Goal: Task Accomplishment & Management: Complete application form

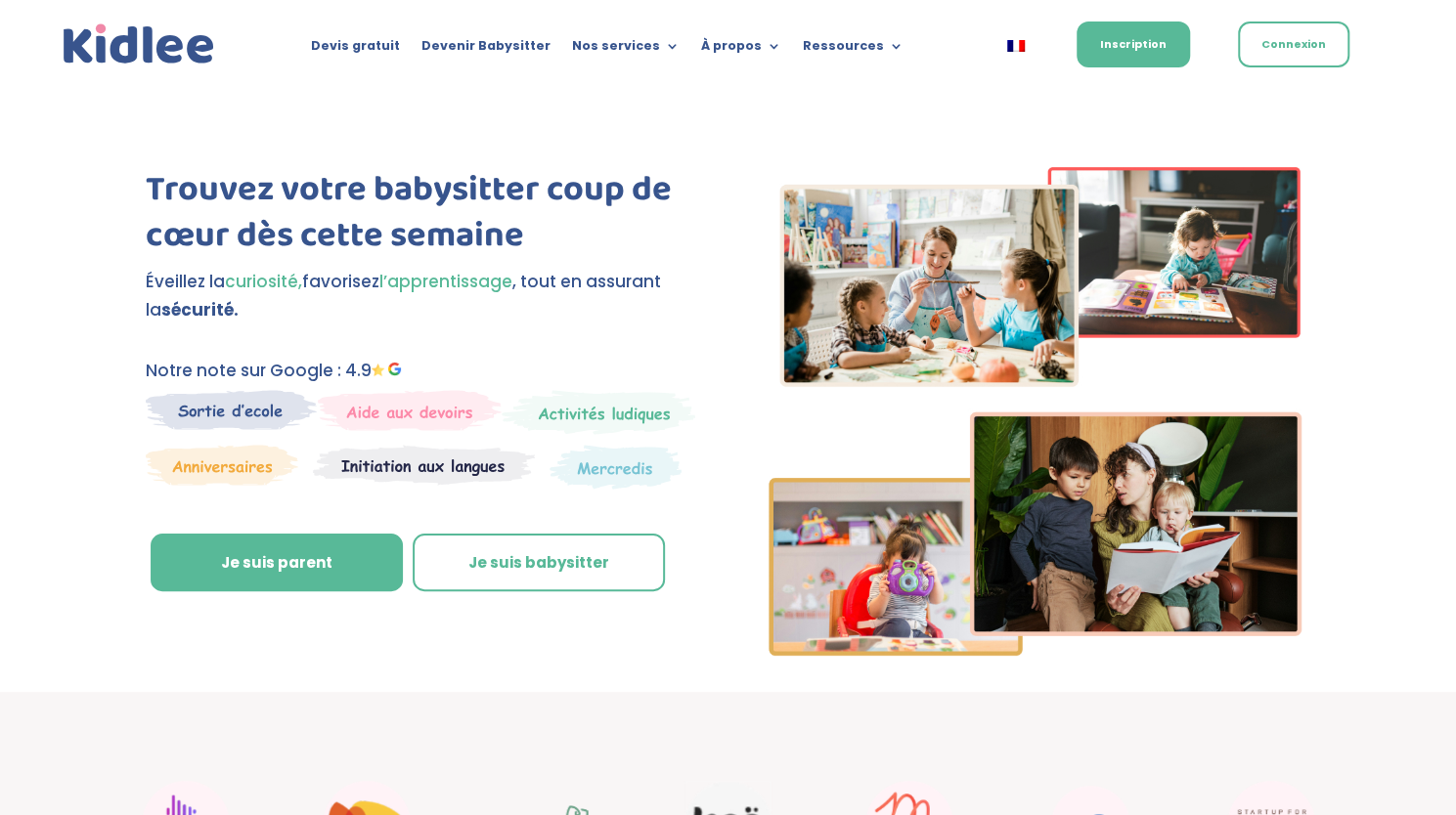
click at [244, 420] on img at bounding box center [231, 410] width 171 height 40
click at [242, 410] on img at bounding box center [231, 410] width 171 height 40
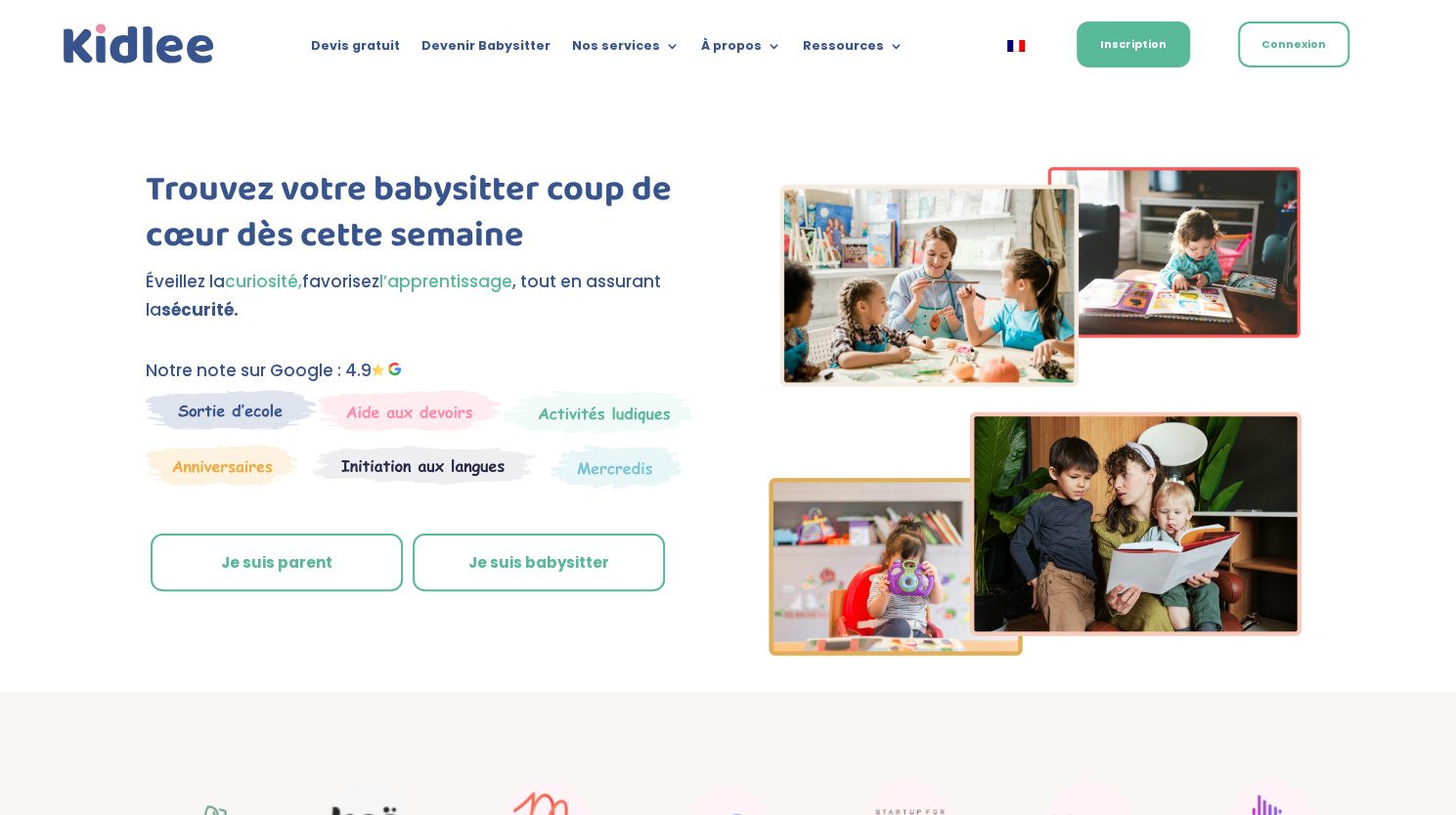
click at [214, 589] on link "Je suis parent" at bounding box center [277, 563] width 252 height 59
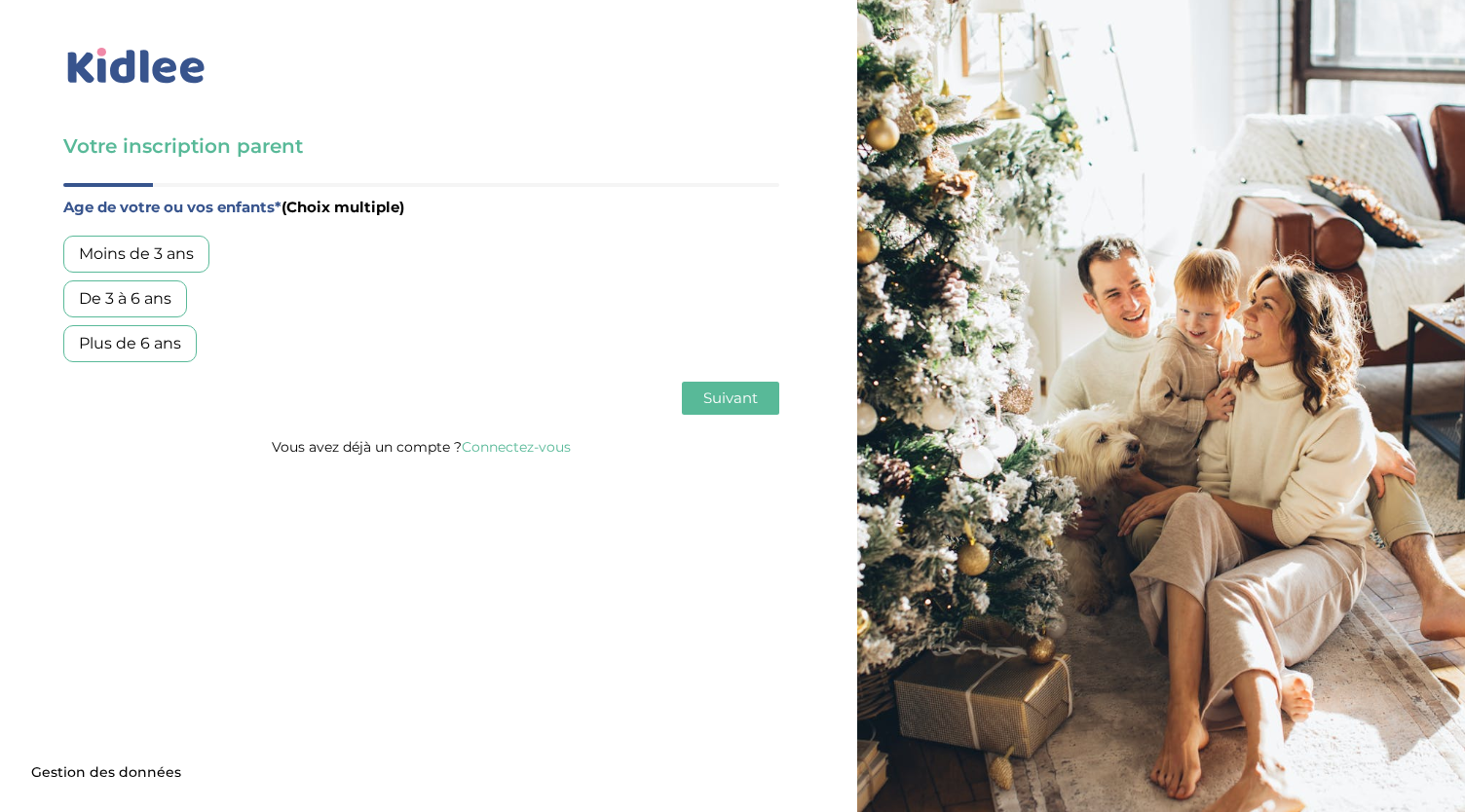
click at [123, 293] on div "De 3 à 6 ans" at bounding box center [125, 299] width 124 height 37
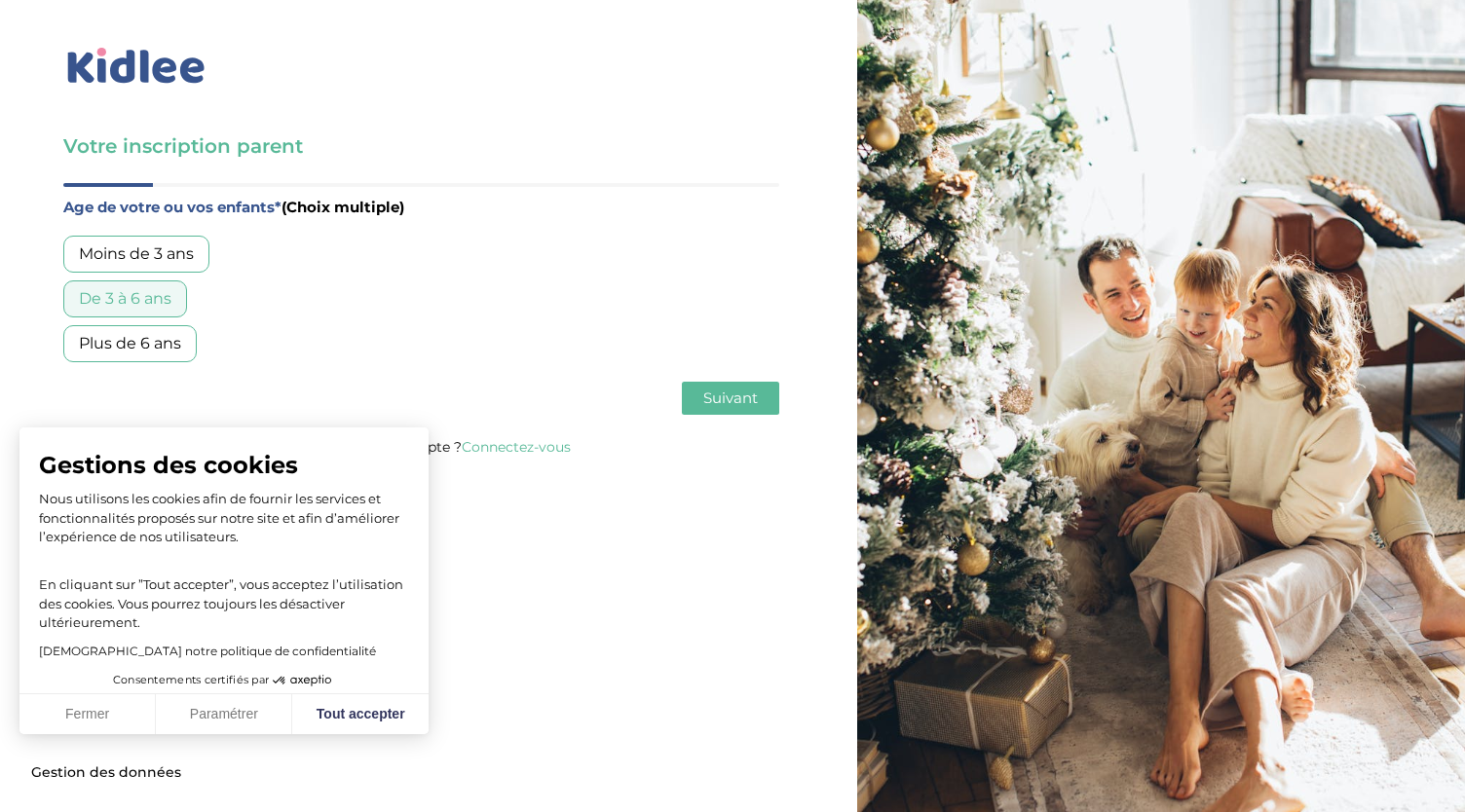
click at [146, 357] on div "Plus de 6 ans" at bounding box center [130, 343] width 134 height 37
click at [90, 697] on button "Fermer" at bounding box center [88, 714] width 137 height 41
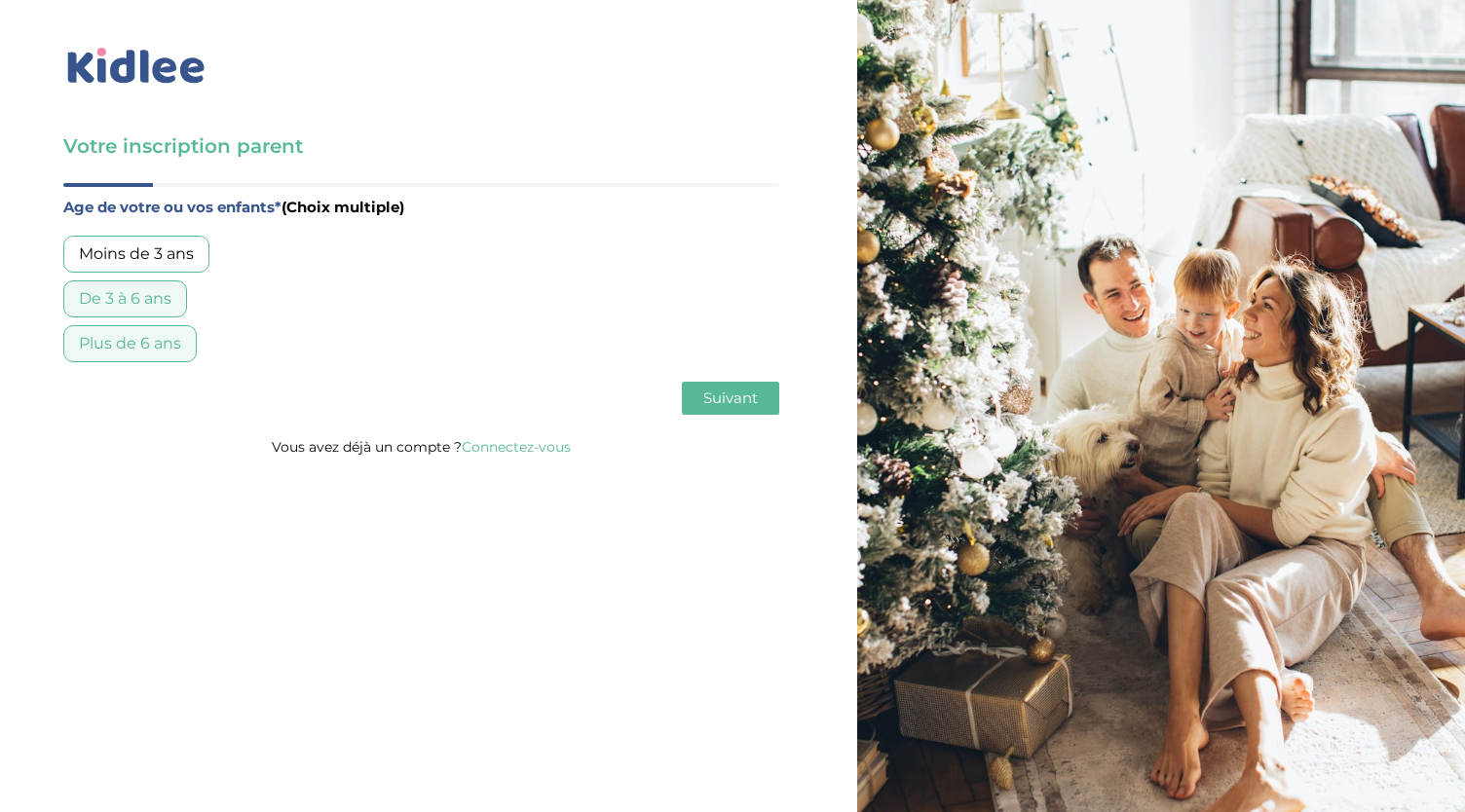
click at [760, 393] on button "Suivant" at bounding box center [730, 398] width 97 height 33
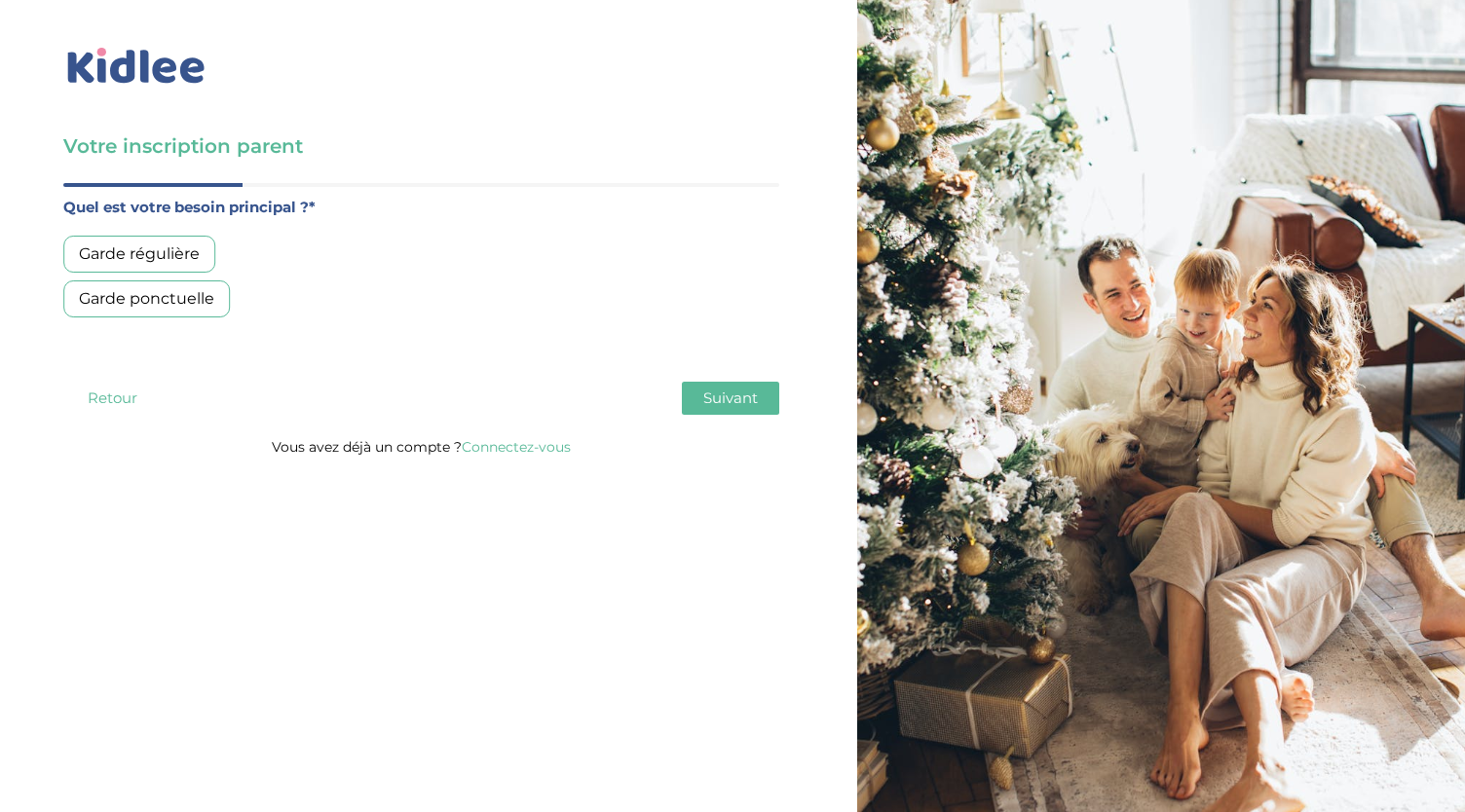
click at [145, 254] on div "Garde régulière" at bounding box center [139, 253] width 152 height 37
click at [716, 397] on span "Suivant" at bounding box center [730, 398] width 54 height 19
click at [142, 251] on div "Moins de 30h/mois" at bounding box center [152, 253] width 178 height 37
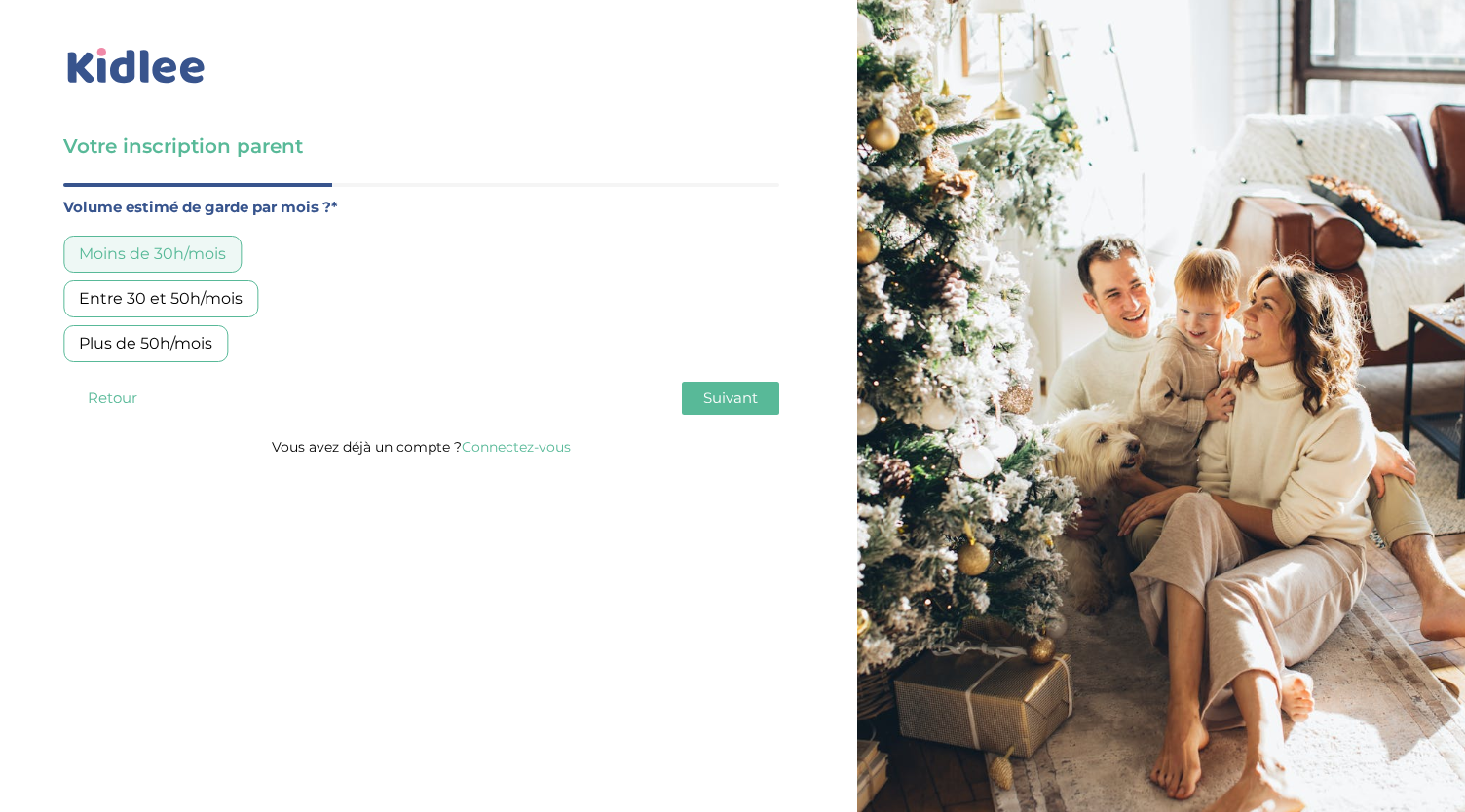
click at [723, 371] on div "Age de votre ou vos enfants* (Choix multiple) Moins de 3 ans De 3 à 6 ans Plus …" at bounding box center [421, 309] width 716 height 251
click at [709, 408] on button "Suivant" at bounding box center [730, 398] width 97 height 33
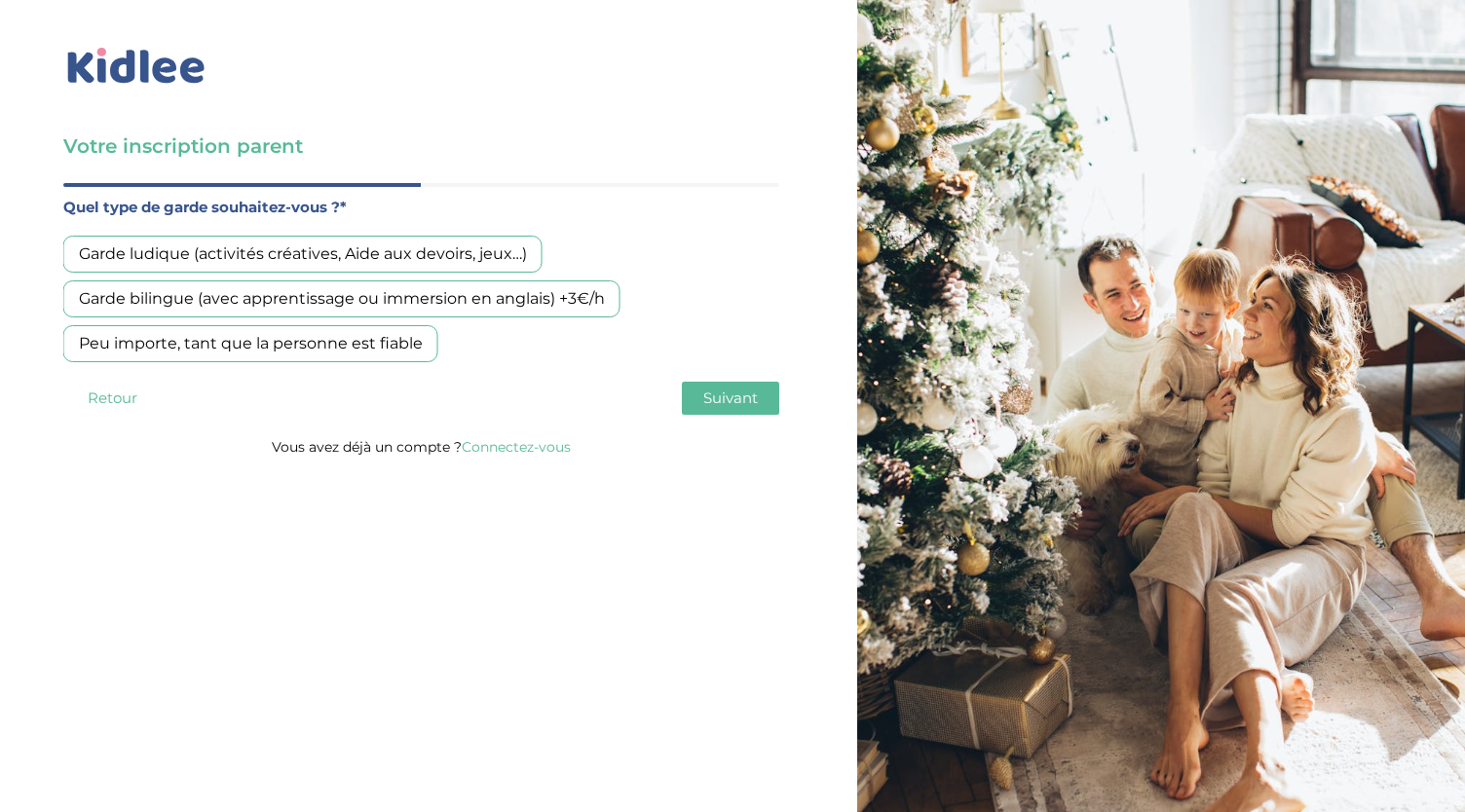
click at [288, 345] on div "Peu importe, tant que la personne est fiable" at bounding box center [250, 343] width 375 height 37
click at [734, 402] on span "Suivant" at bounding box center [730, 398] width 54 height 19
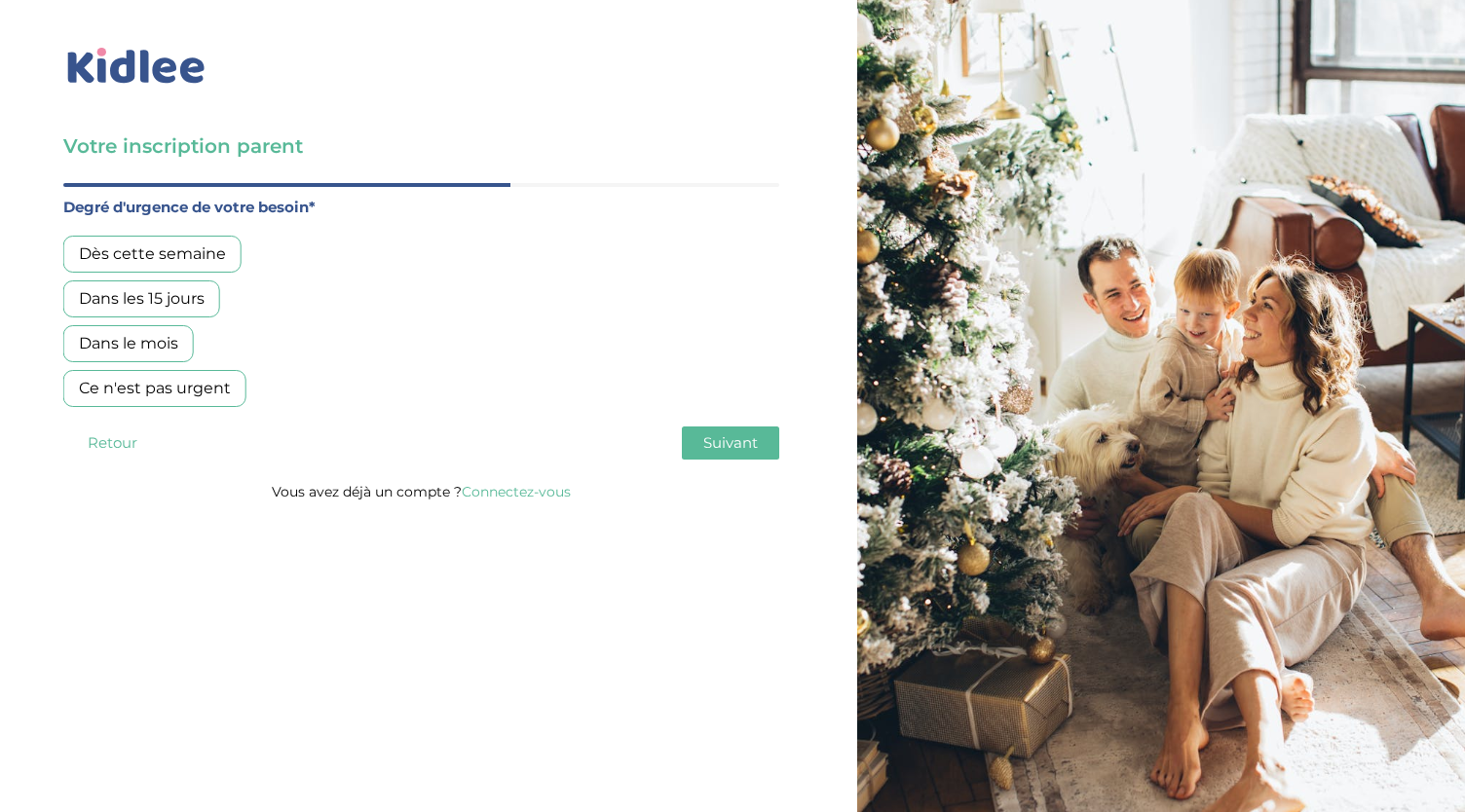
click at [155, 332] on div "Dans le mois" at bounding box center [129, 343] width 131 height 37
click at [754, 437] on span "Suivant" at bounding box center [730, 442] width 54 height 19
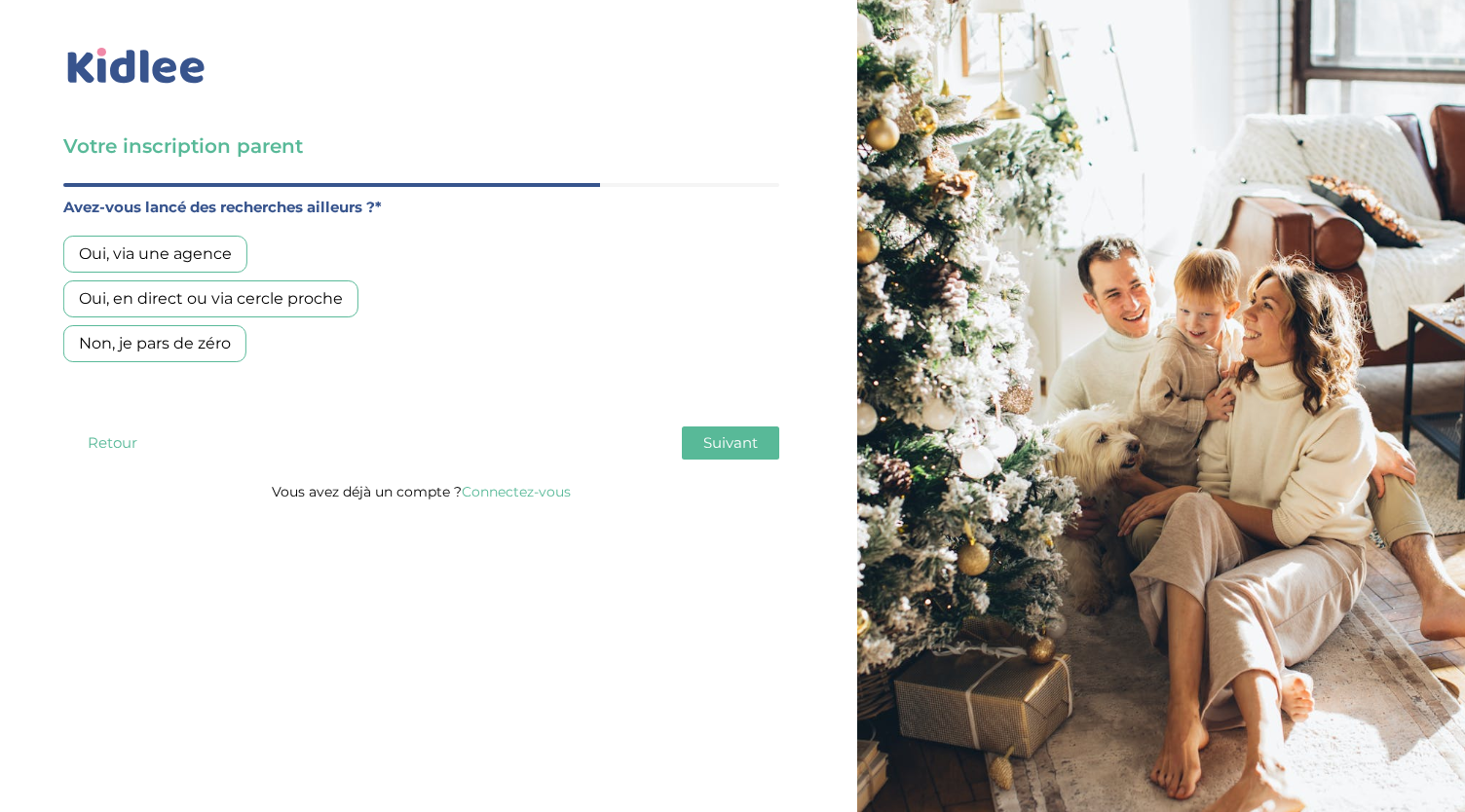
click at [195, 305] on div "Oui, en direct ou via cercle proche" at bounding box center [211, 299] width 295 height 37
click at [731, 441] on span "Suivant" at bounding box center [730, 442] width 54 height 19
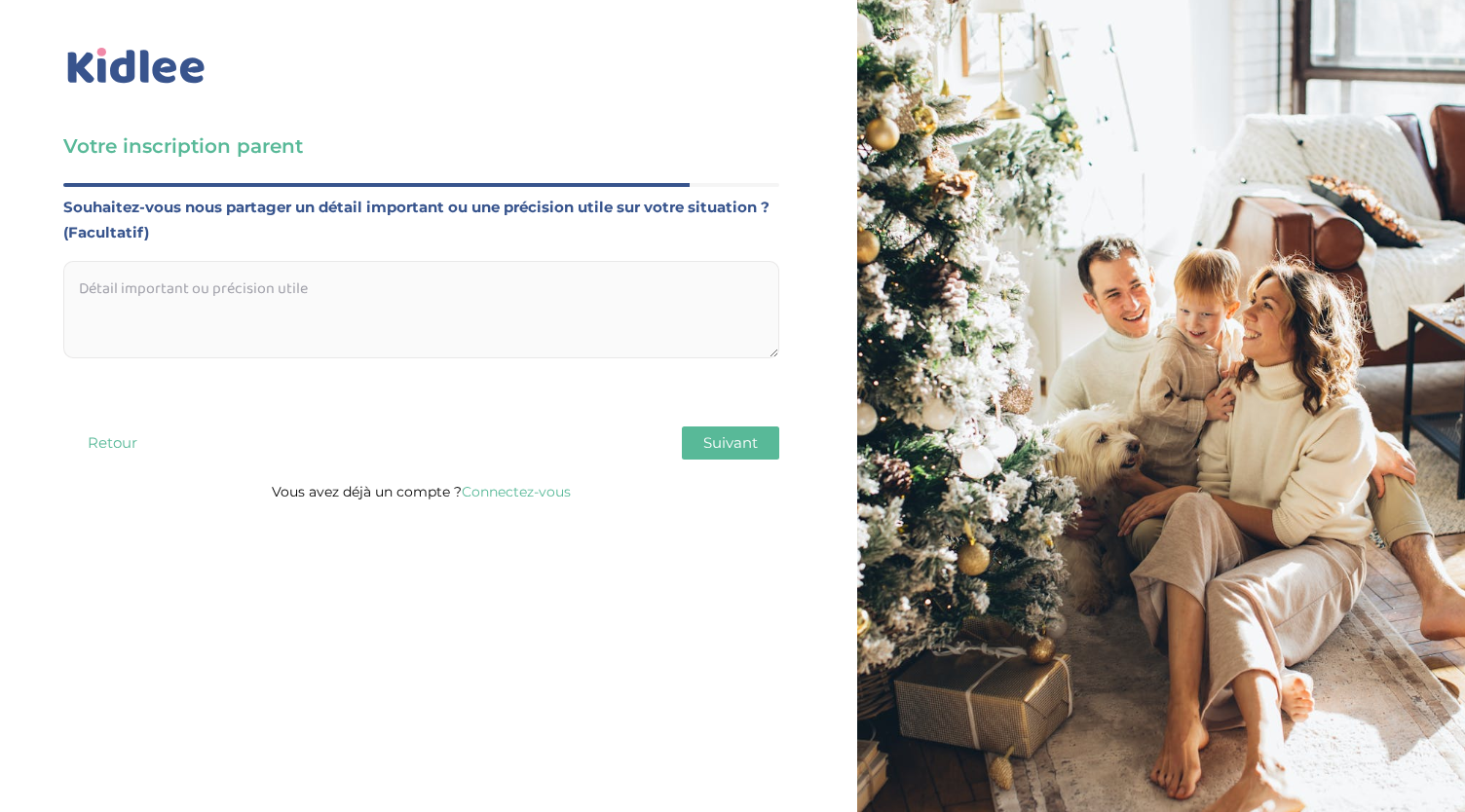
click at [723, 445] on span "Suivant" at bounding box center [730, 442] width 54 height 19
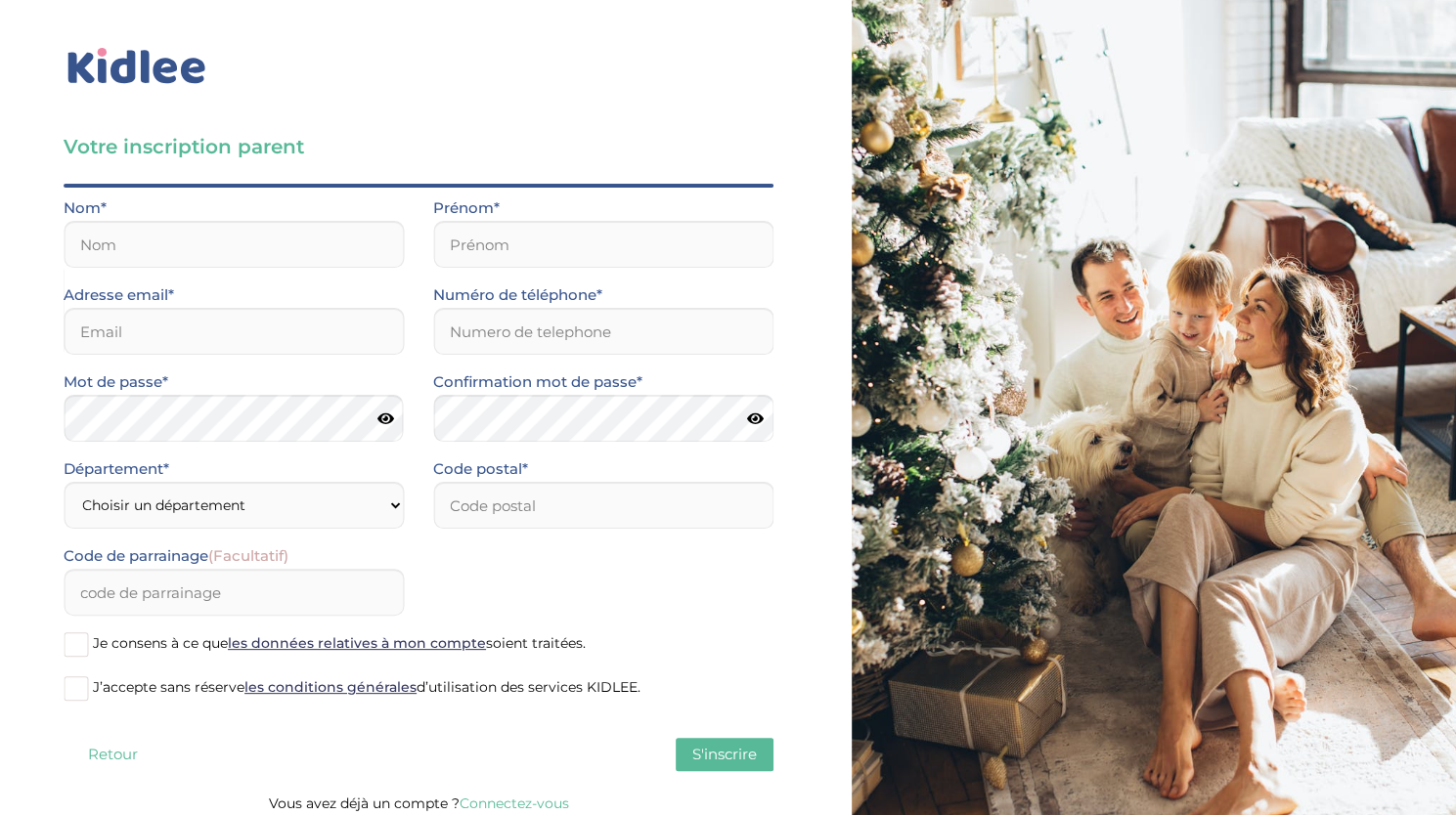
click at [168, 210] on div "Nom*" at bounding box center [233, 231] width 341 height 72
click at [162, 229] on input "text" at bounding box center [233, 244] width 341 height 47
type input "Walhain"
type input "Myrtille"
type input "myrtille.walhain@altarea-im.com"
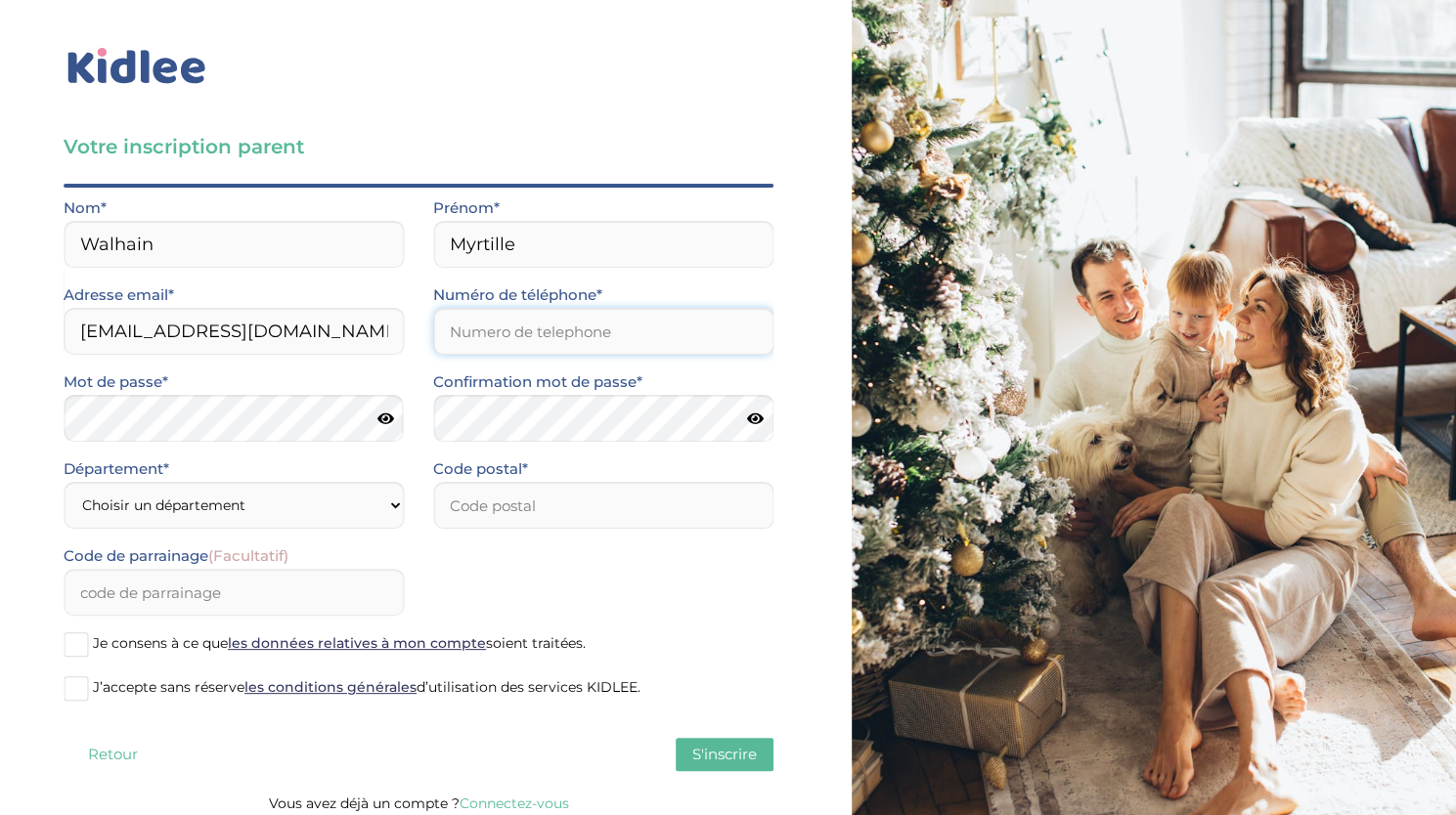
type input "0667375029"
type input "75002"
type input "m.walhain@yahoo.fr"
type input "0646114131"
select select "92"
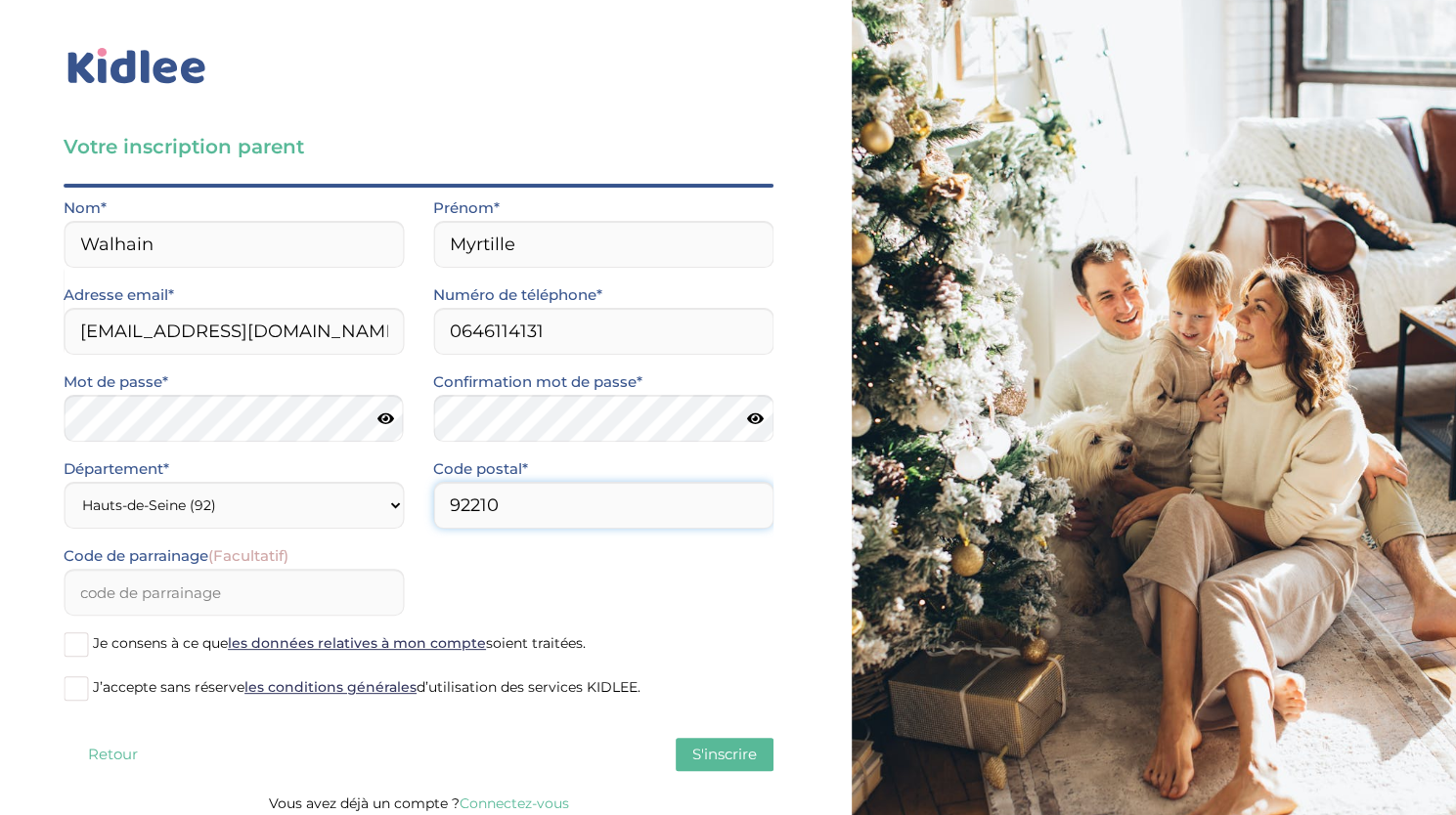
type input "92210"
click at [624, 572] on div "Code de parrainage (Facultatif)" at bounding box center [418, 587] width 739 height 87
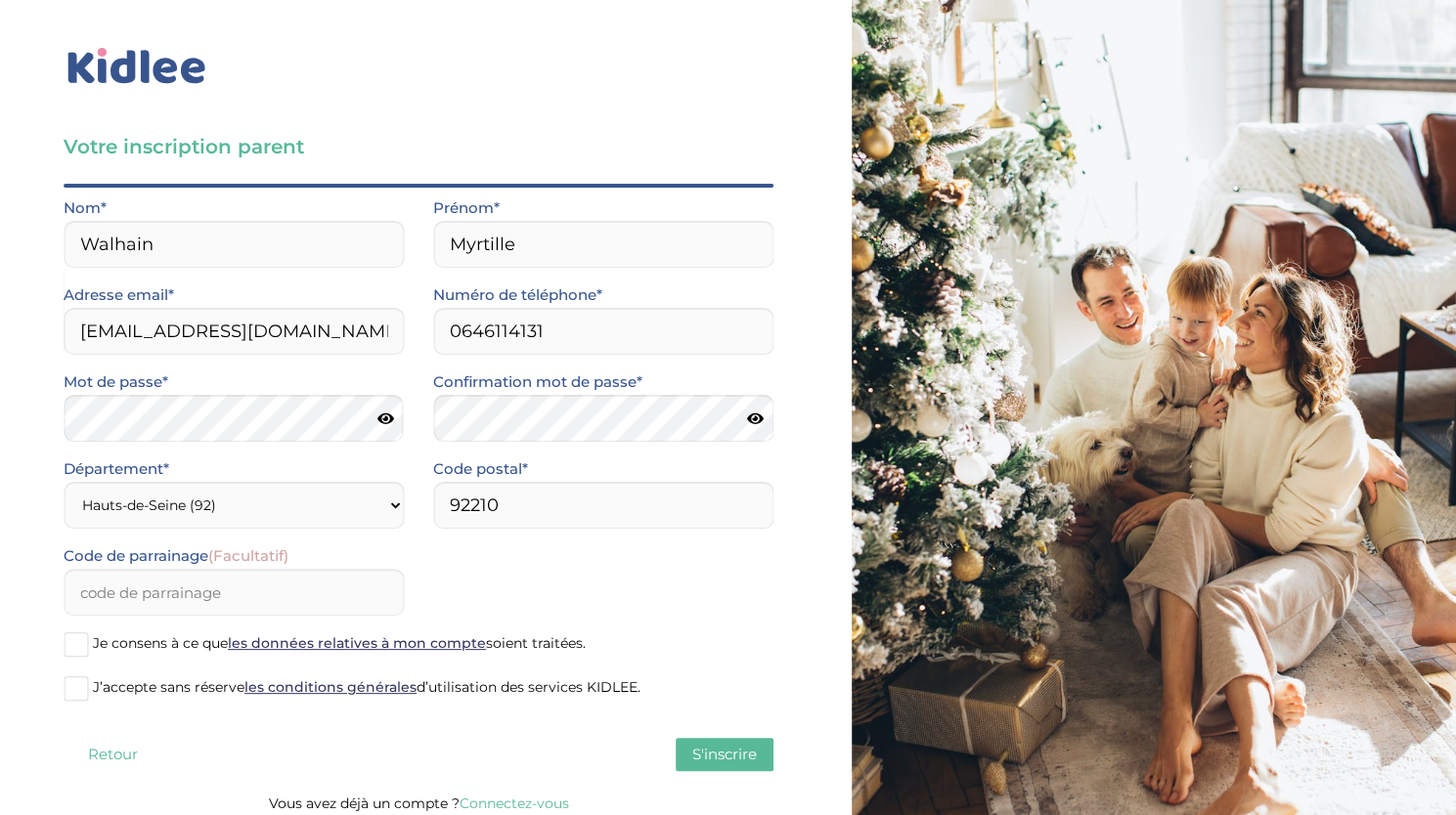
scroll to position [11, 0]
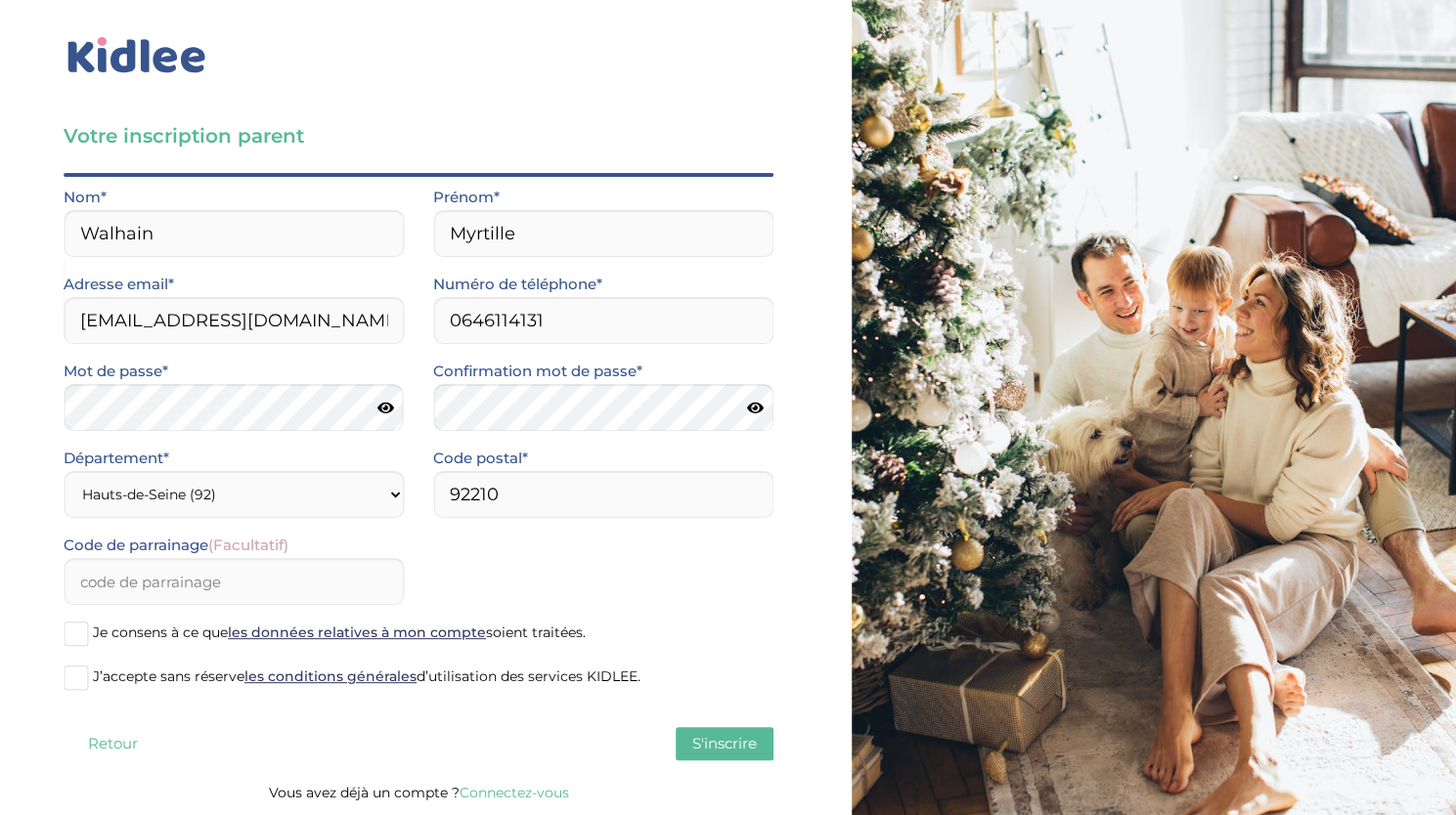
click at [79, 681] on span at bounding box center [75, 677] width 25 height 25
click at [0, 0] on input "J’accepte sans réserve les conditions générales d’utilisation des services KIDL…" at bounding box center [0, 0] width 0 height 0
click at [73, 634] on span at bounding box center [75, 633] width 25 height 25
click at [0, 0] on input "Je consens à ce que les données relatives à mon compte soient traitées." at bounding box center [0, 0] width 0 height 0
click at [727, 759] on button "S'inscrire" at bounding box center [724, 743] width 97 height 33
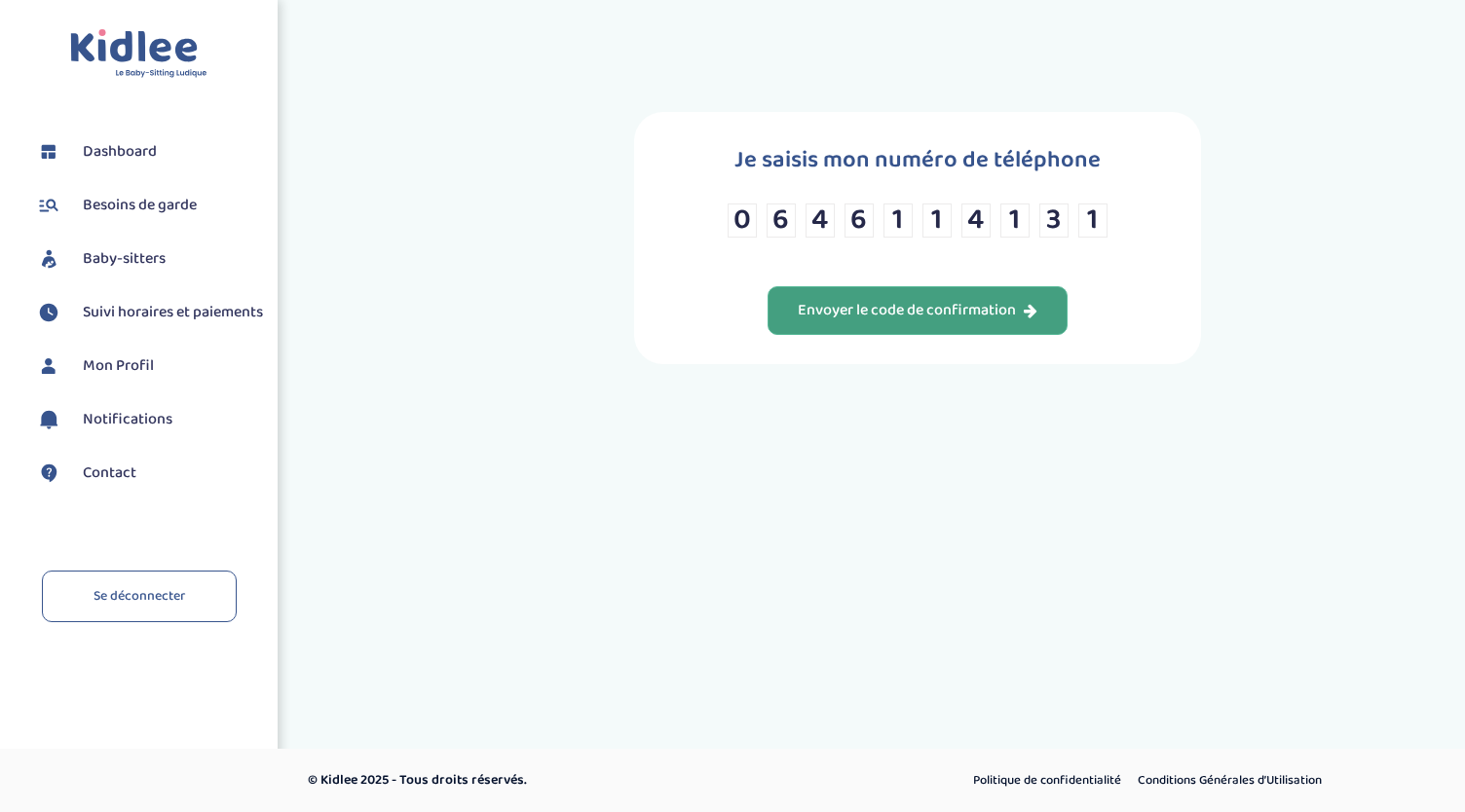
click at [968, 326] on button "Envoyer le code de confirmation" at bounding box center [917, 310] width 300 height 48
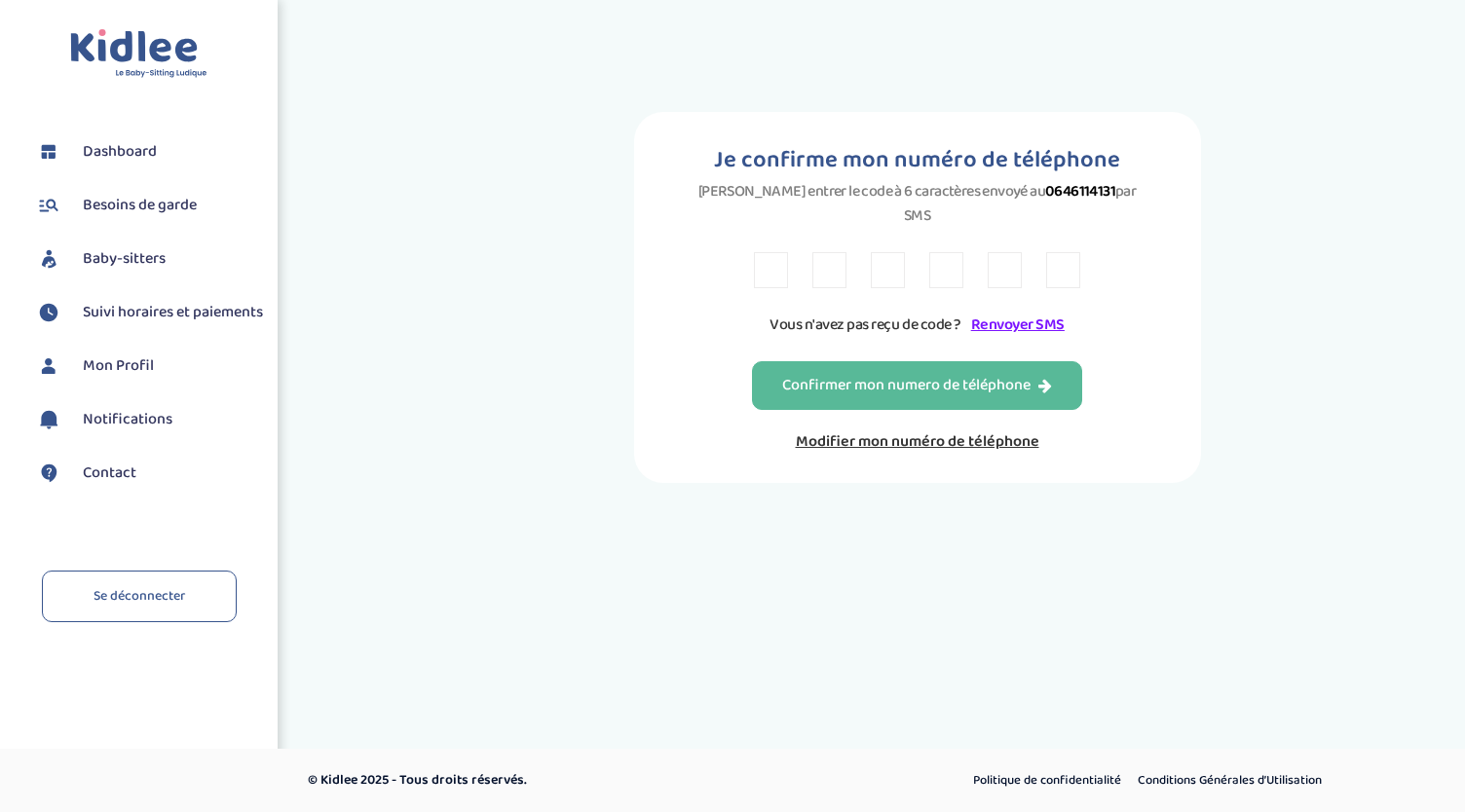
click at [776, 252] on input "text" at bounding box center [771, 270] width 34 height 36
type input "E"
type input "W"
type input "6"
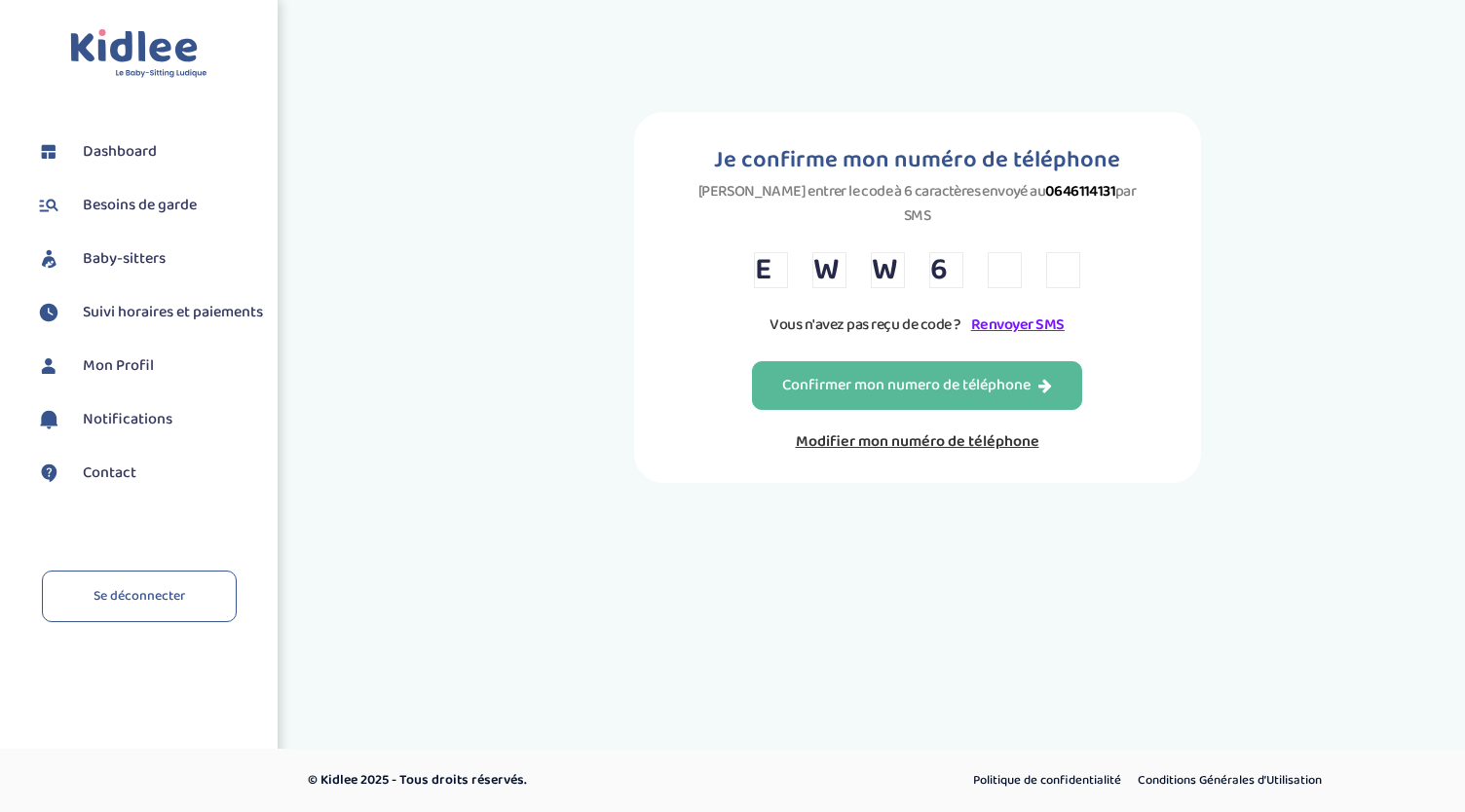
type input "H"
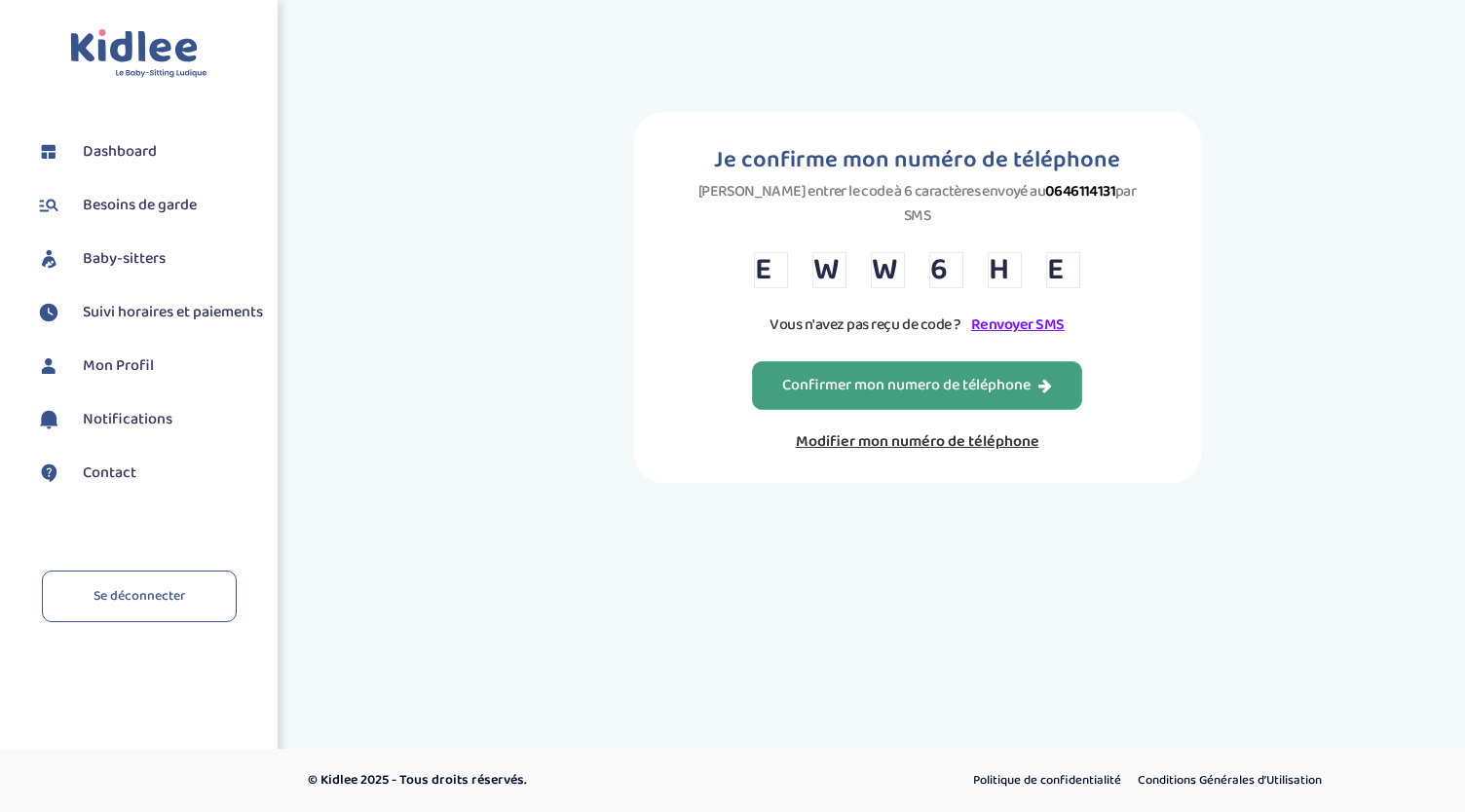
type input "E"
click at [900, 375] on div "Confirmer mon numero de téléphone" at bounding box center [917, 386] width 270 height 23
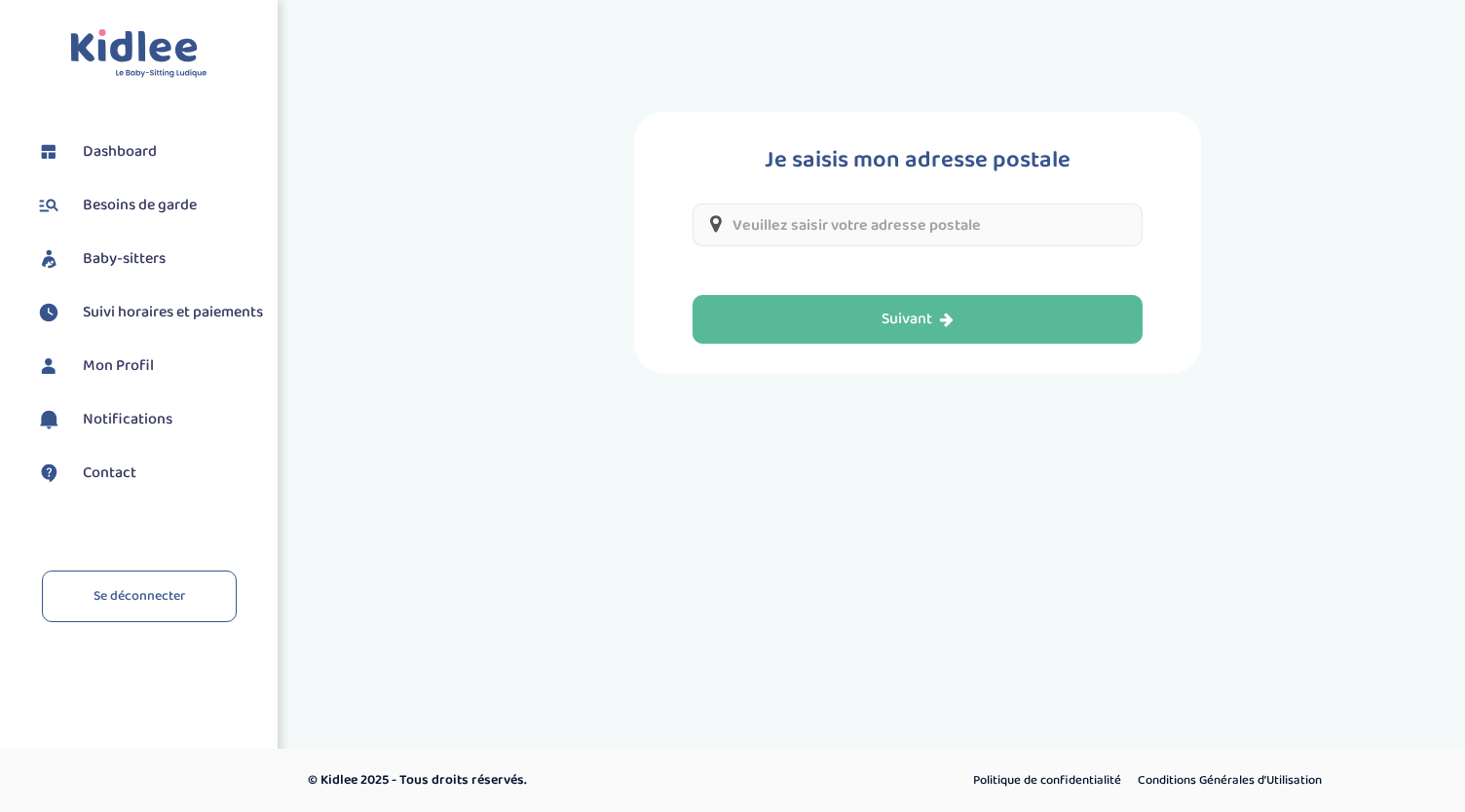
click at [864, 216] on input "text" at bounding box center [917, 225] width 450 height 43
type input "6"
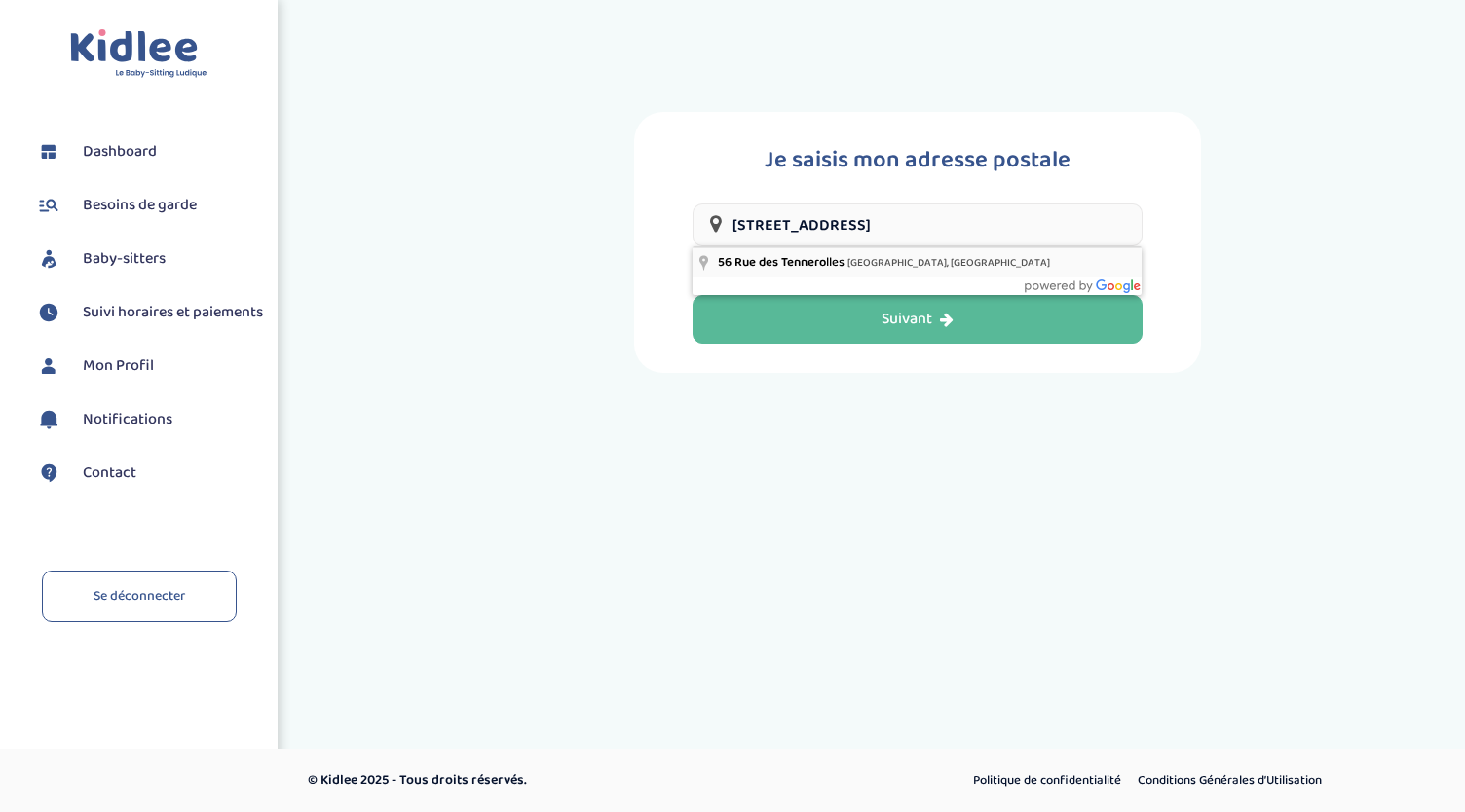
type input "[STREET_ADDRESS]"
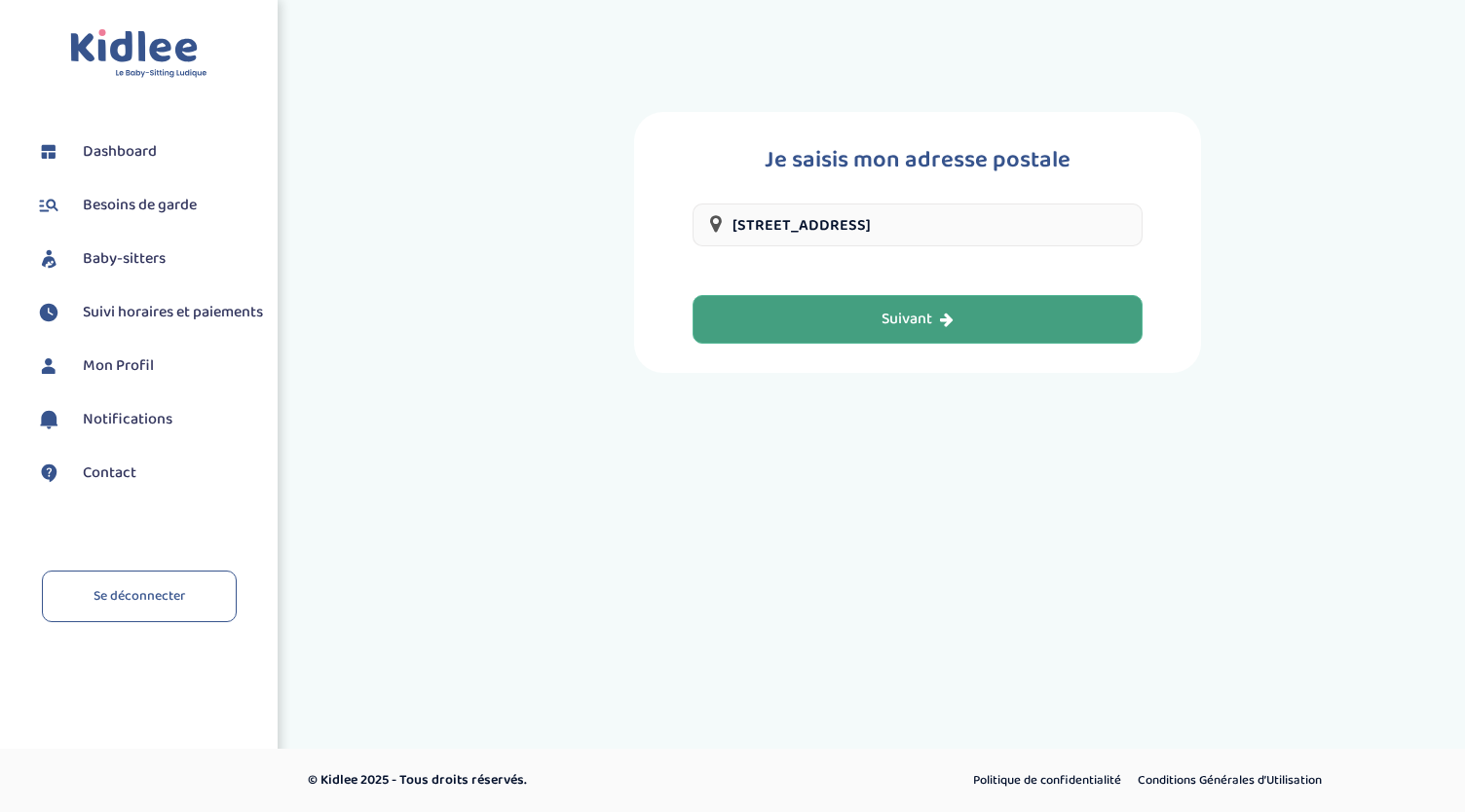
click at [920, 324] on div "Suivant" at bounding box center [917, 319] width 72 height 23
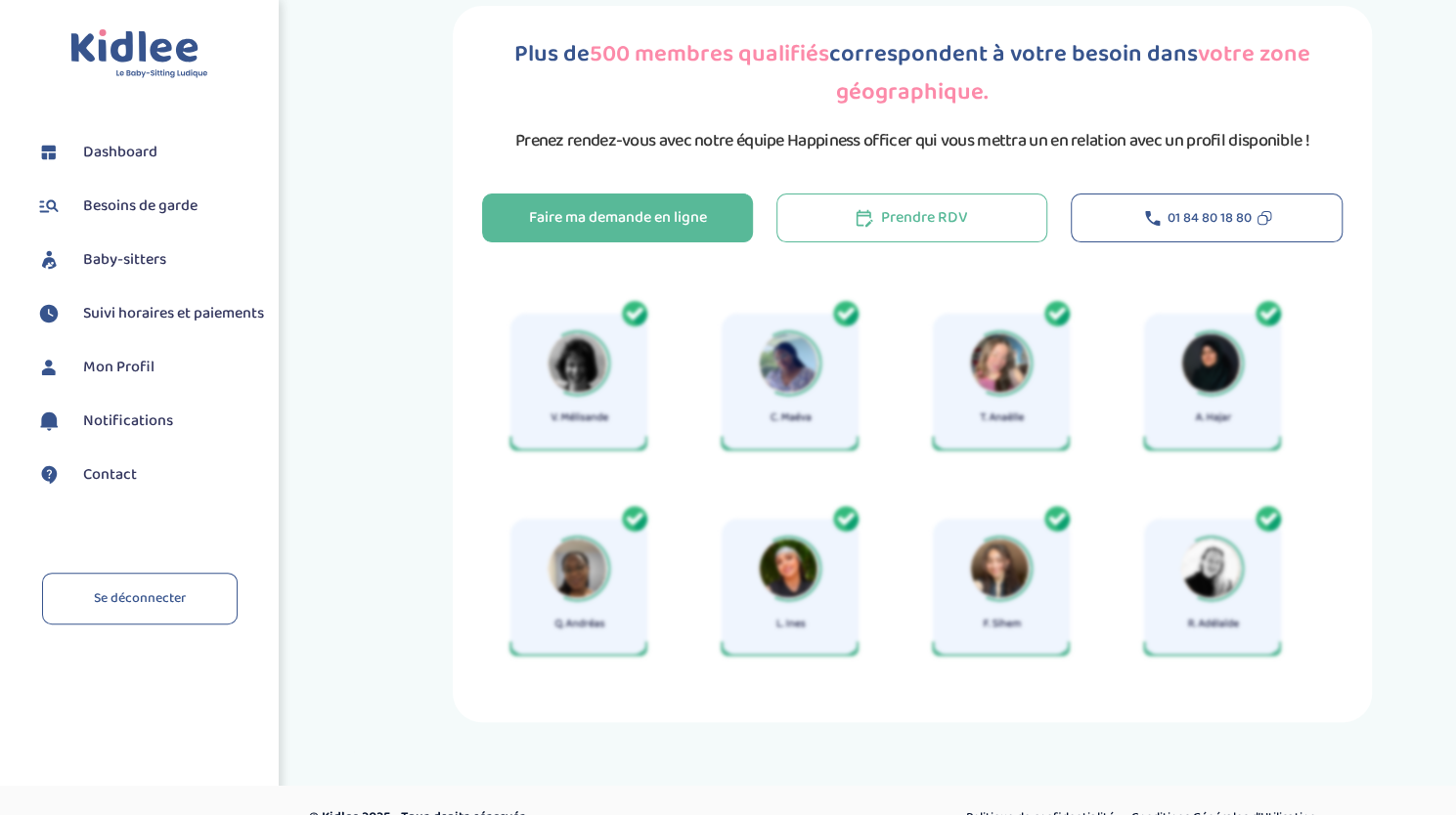
scroll to position [72, 0]
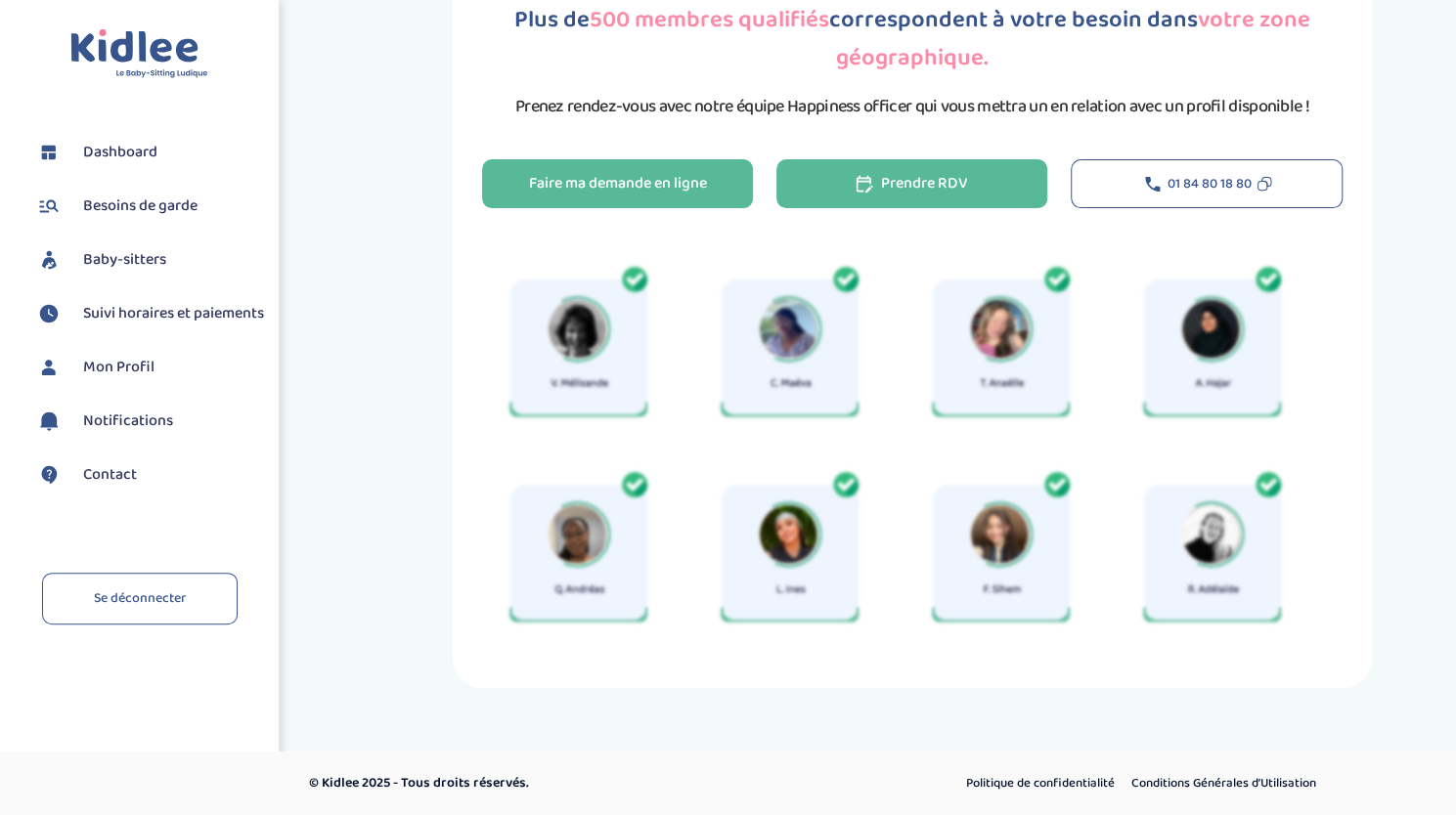
click at [878, 188] on div "Prendre RDV" at bounding box center [911, 184] width 112 height 23
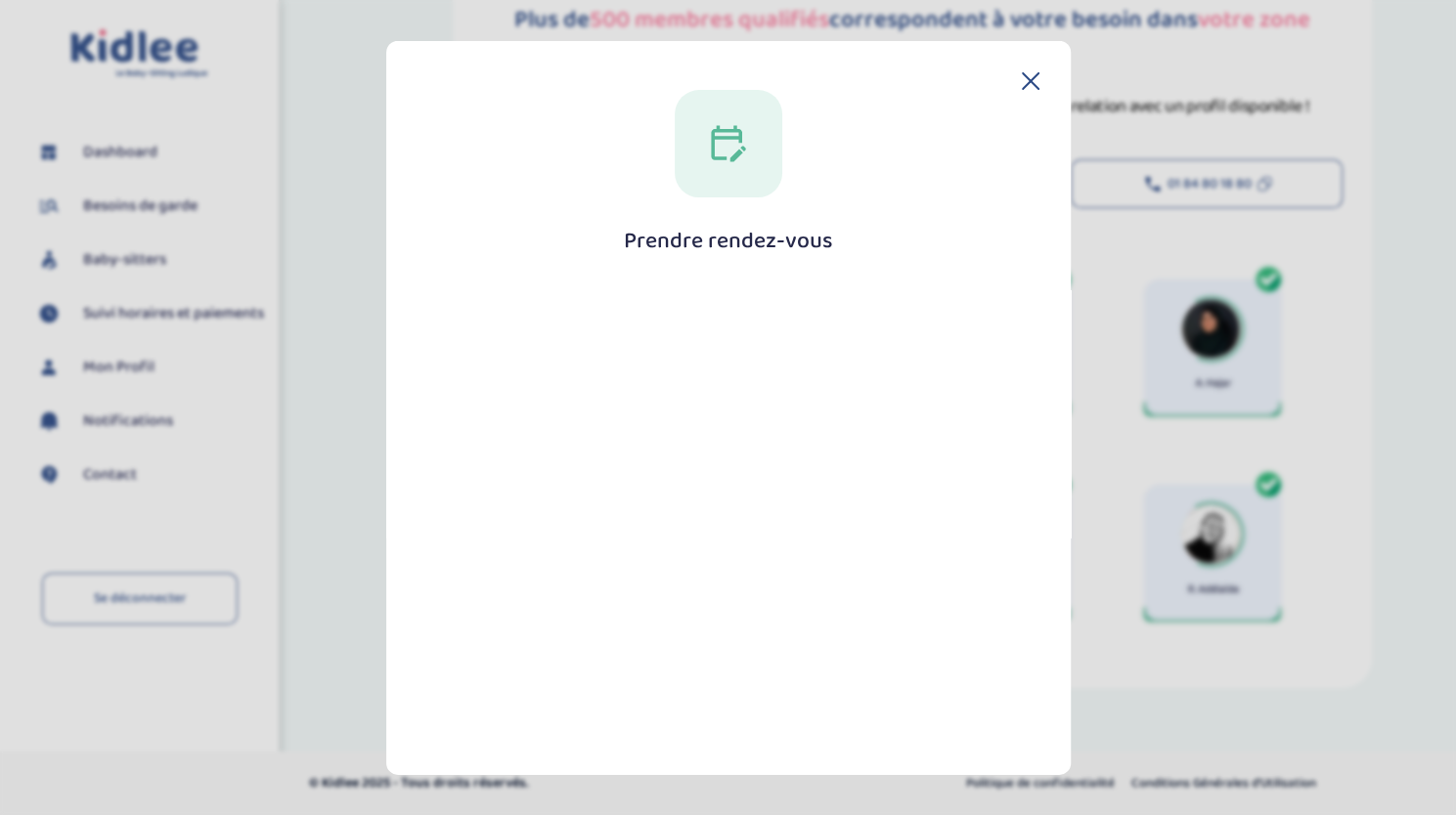
click at [1028, 80] on icon at bounding box center [1031, 81] width 18 height 18
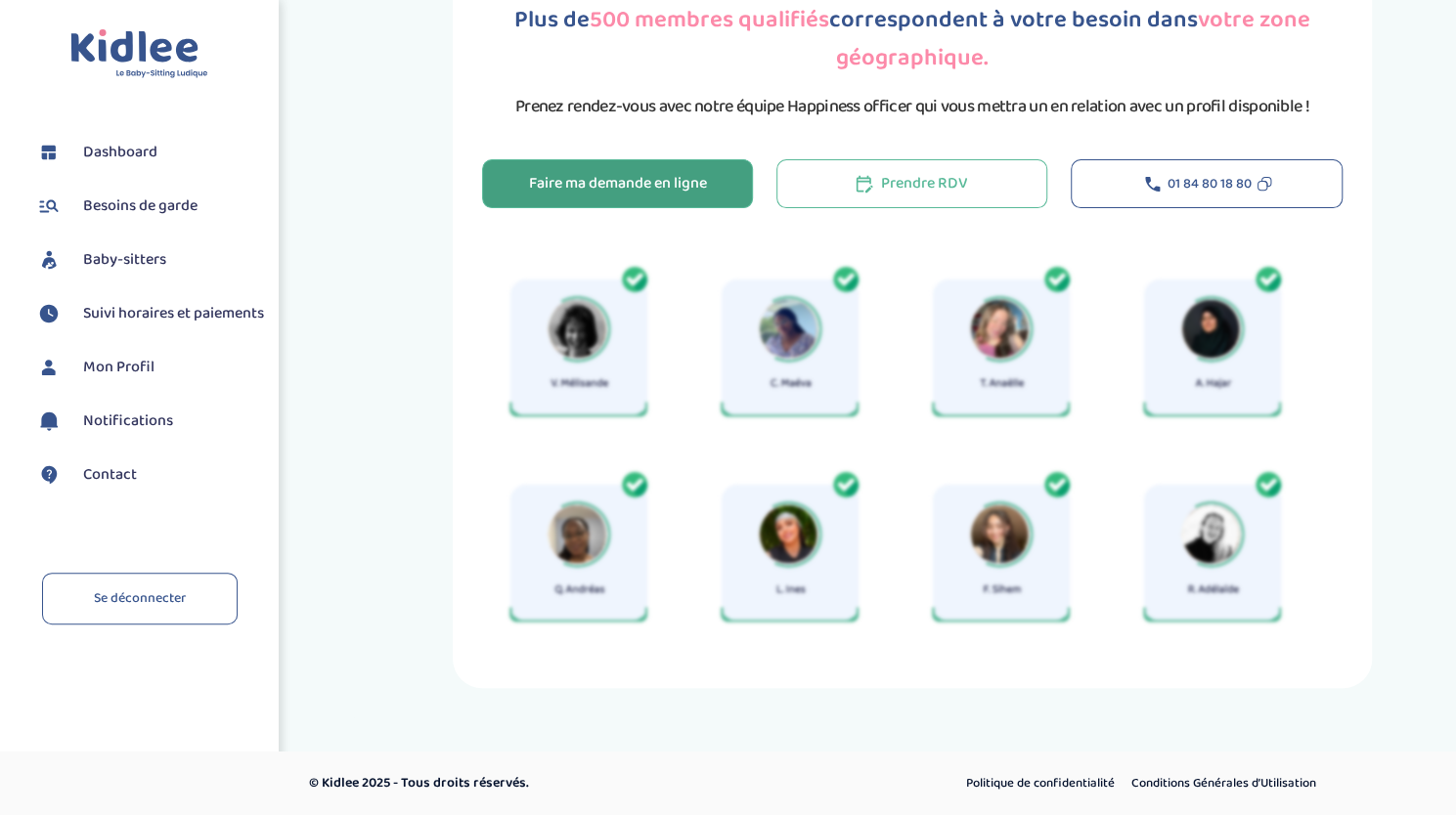
click at [664, 189] on div "Faire ma demande en ligne" at bounding box center [617, 184] width 178 height 23
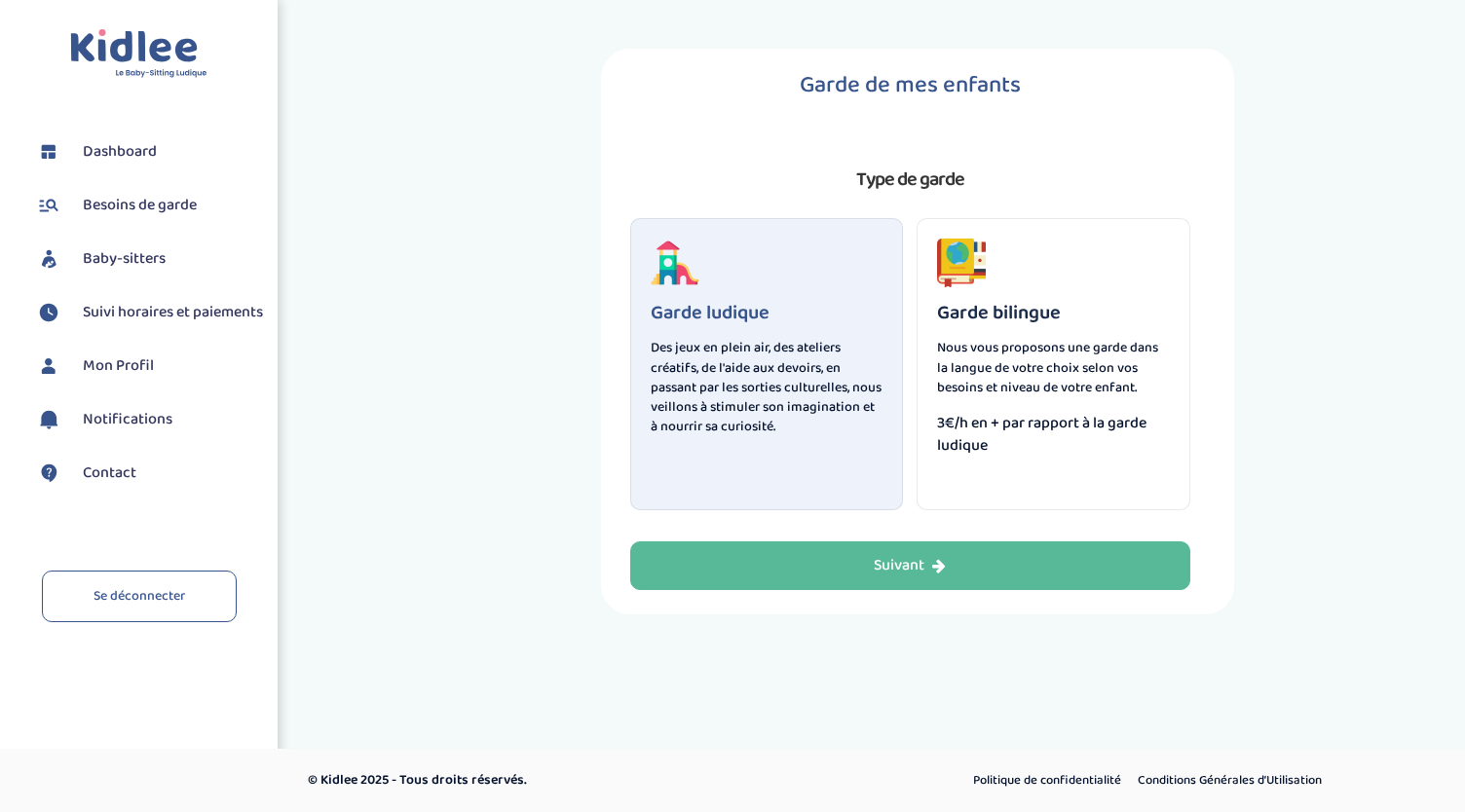
click at [822, 447] on div "Garde ludique Des jeux en plein air, des ateliers créatifs, de l'aide aux devoi…" at bounding box center [767, 364] width 274 height 292
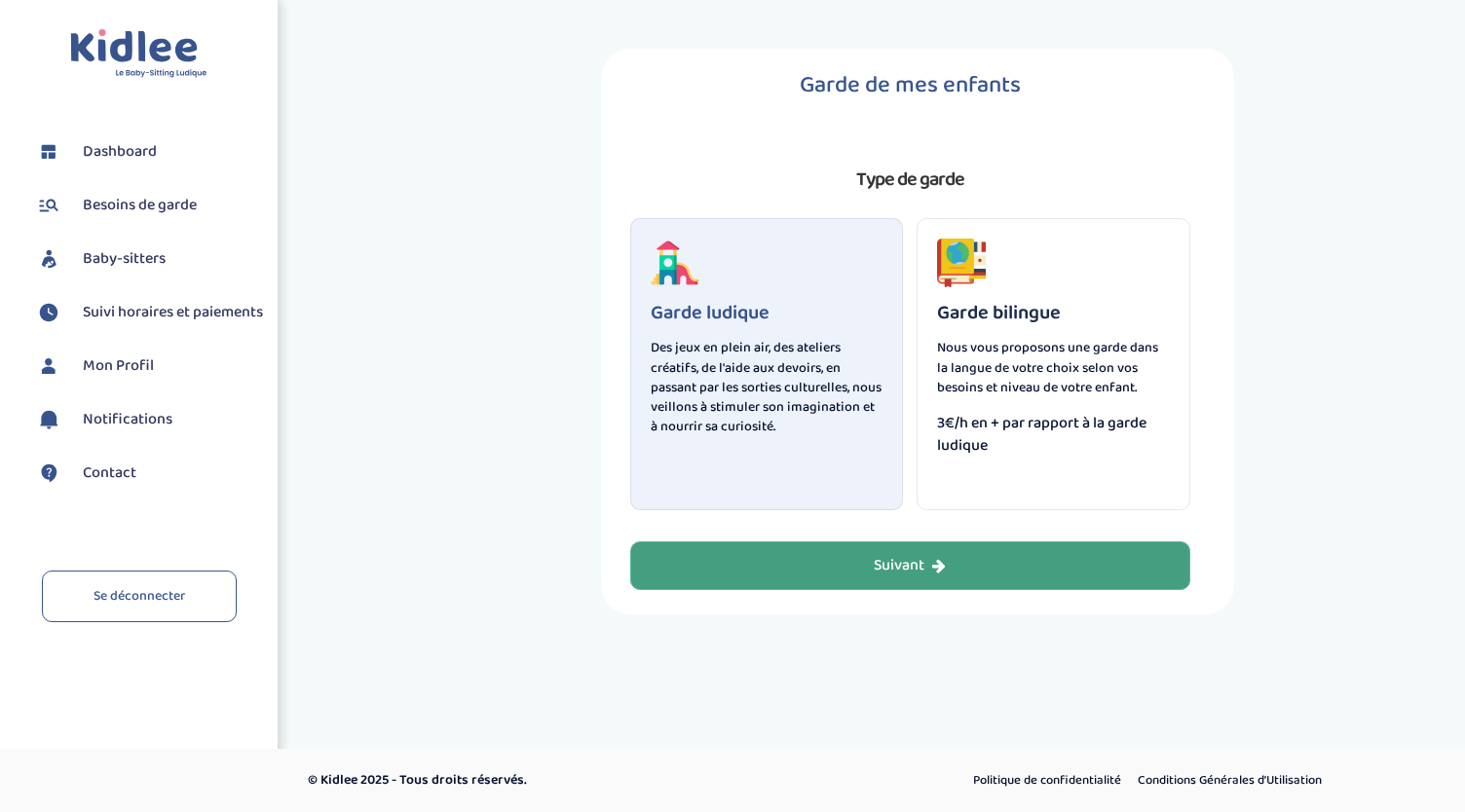
click at [905, 552] on button "Suivant" at bounding box center [910, 565] width 560 height 48
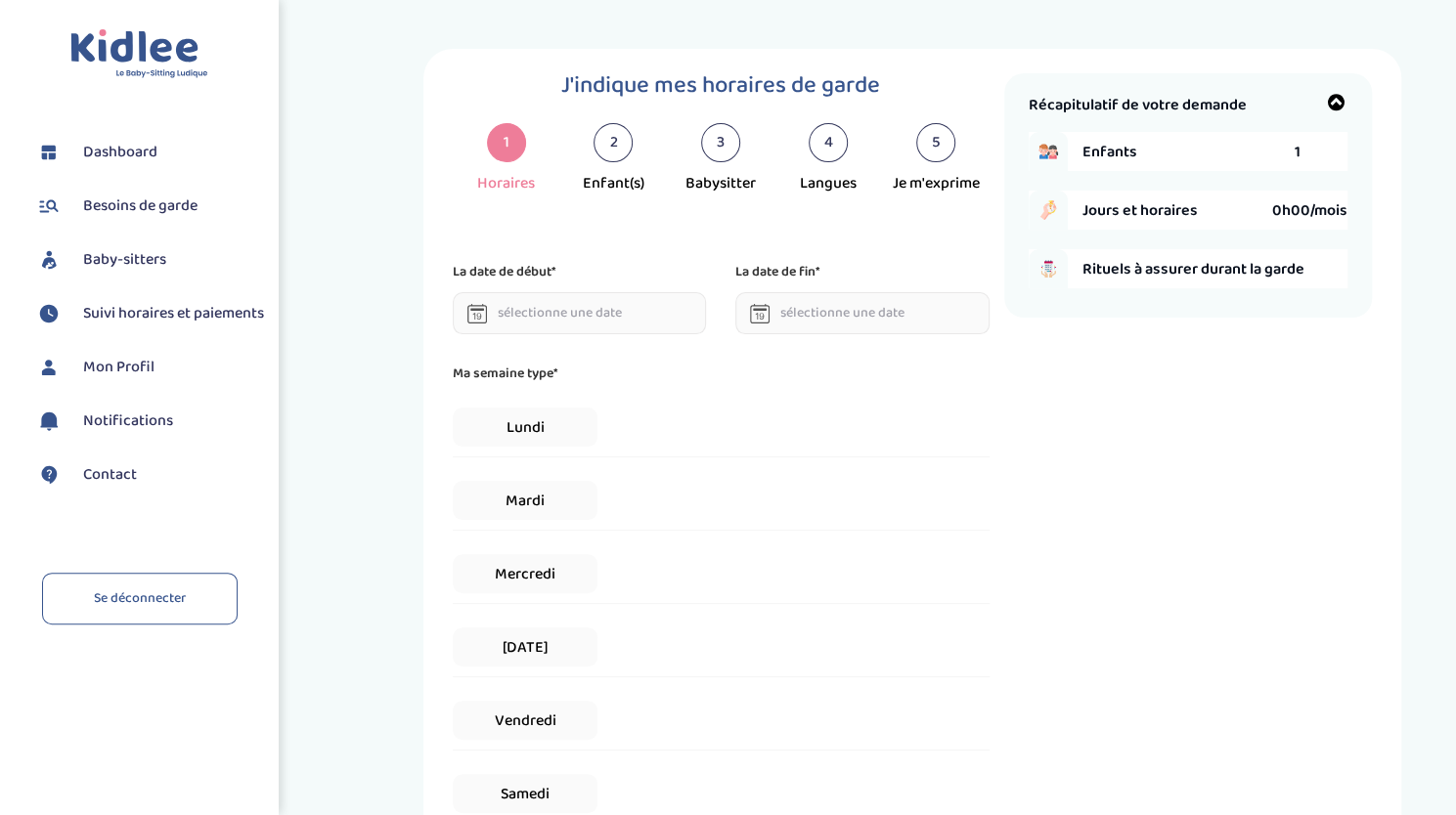
click at [1322, 148] on div "Enfants 1" at bounding box center [1215, 151] width 265 height 39
click at [1295, 159] on span "1" at bounding box center [1298, 152] width 6 height 25
drag, startPoint x: 1294, startPoint y: 159, endPoint x: 1313, endPoint y: 159, distance: 19.0
click at [1313, 159] on div "Enfants 1" at bounding box center [1215, 151] width 265 height 39
click at [550, 296] on input "text" at bounding box center [580, 313] width 254 height 42
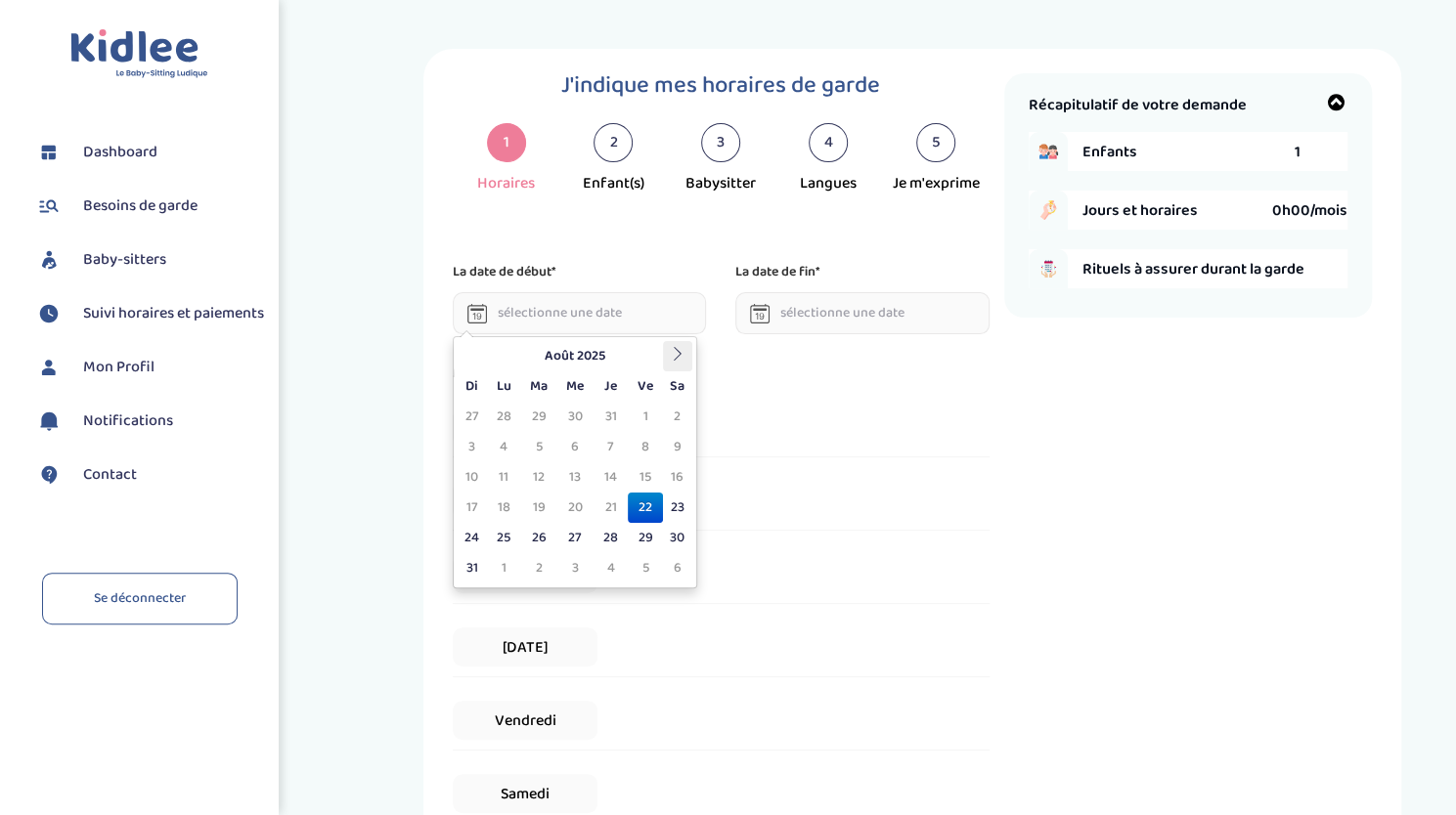
click at [679, 352] on icon at bounding box center [677, 354] width 14 height 14
click at [477, 475] on td "14" at bounding box center [473, 477] width 30 height 31
type input "[DATE]"
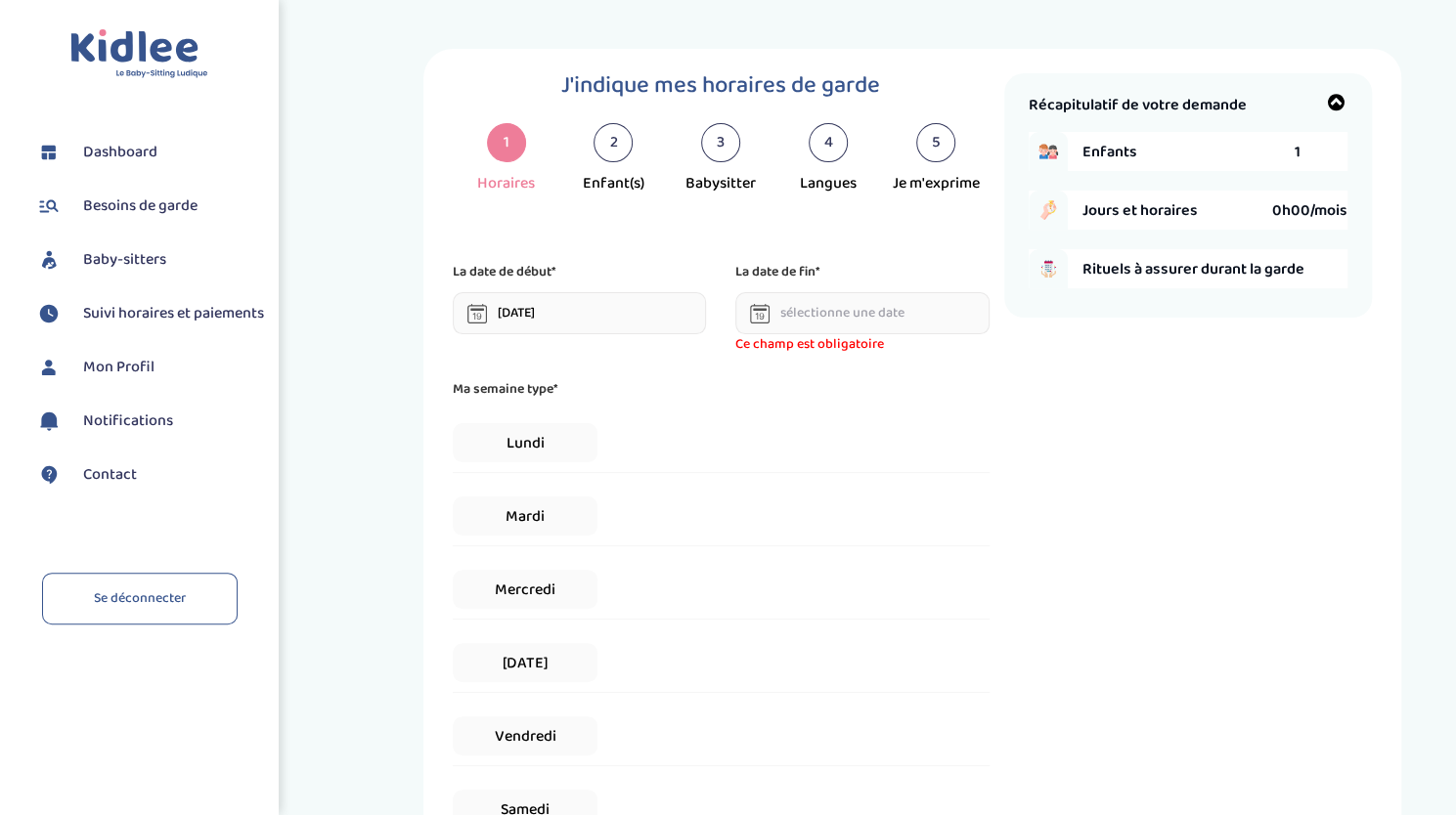
click at [833, 310] on input "text" at bounding box center [862, 313] width 254 height 42
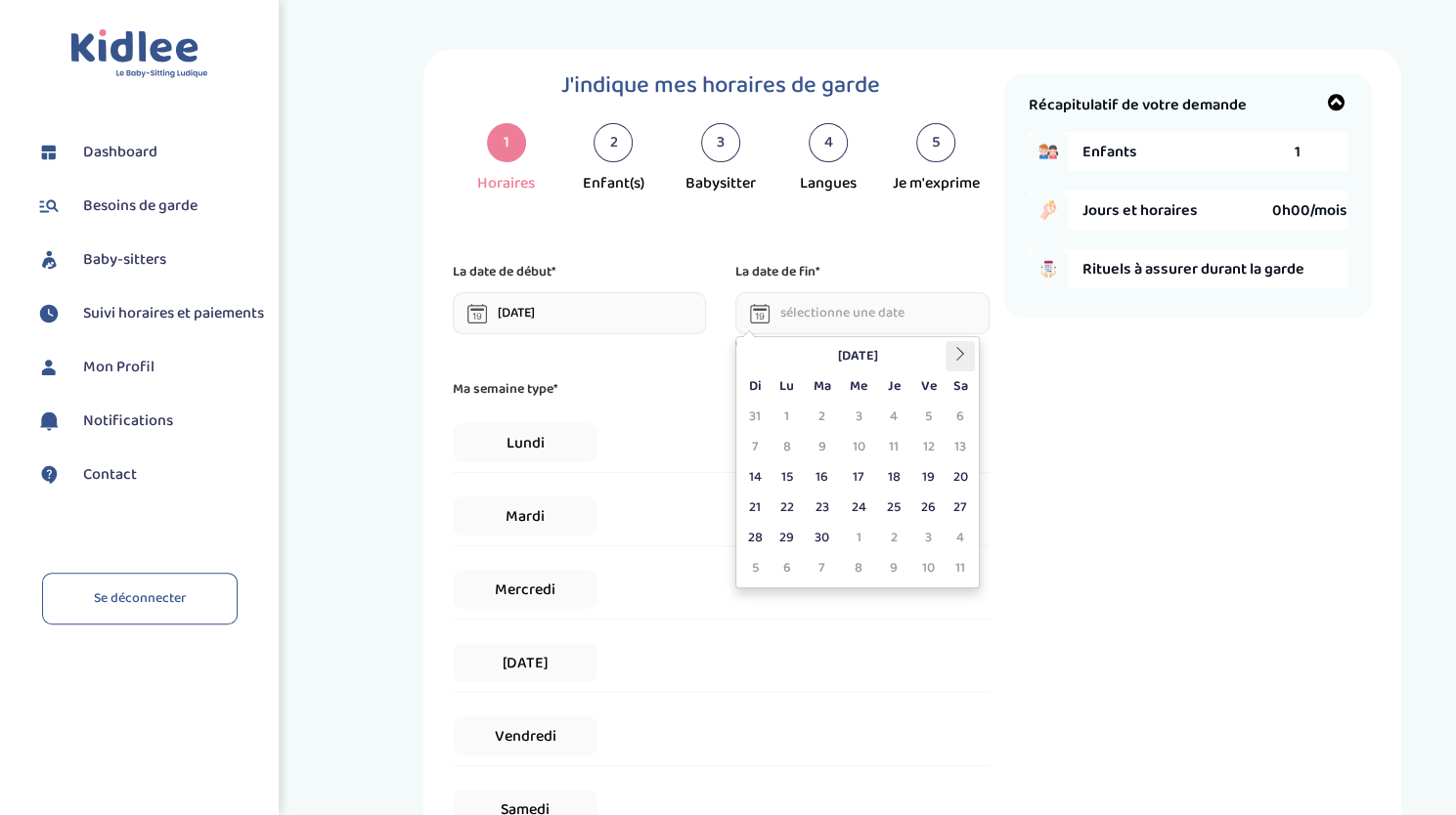
click at [959, 352] on icon at bounding box center [960, 354] width 14 height 14
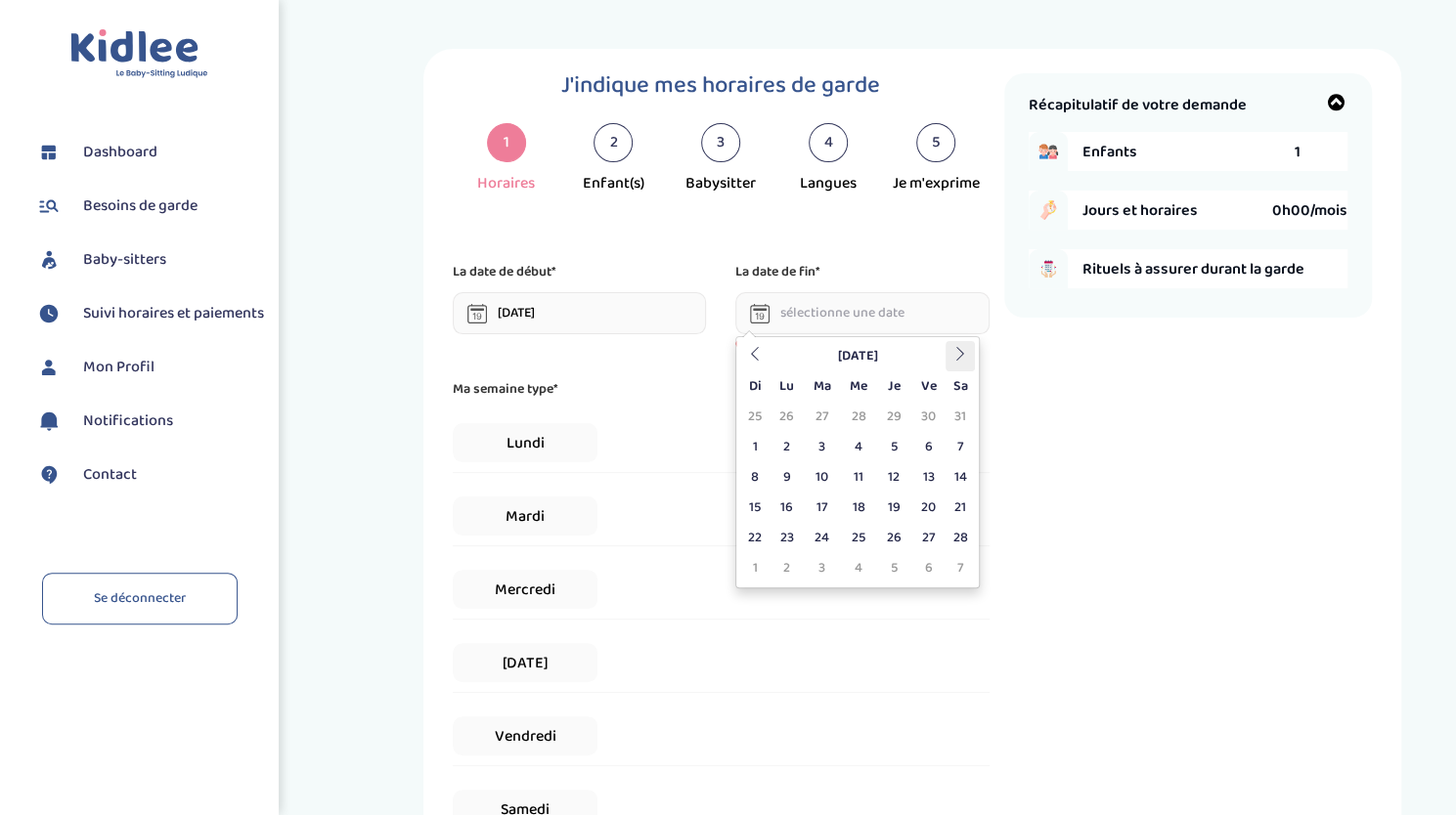
click at [959, 352] on icon at bounding box center [960, 354] width 14 height 14
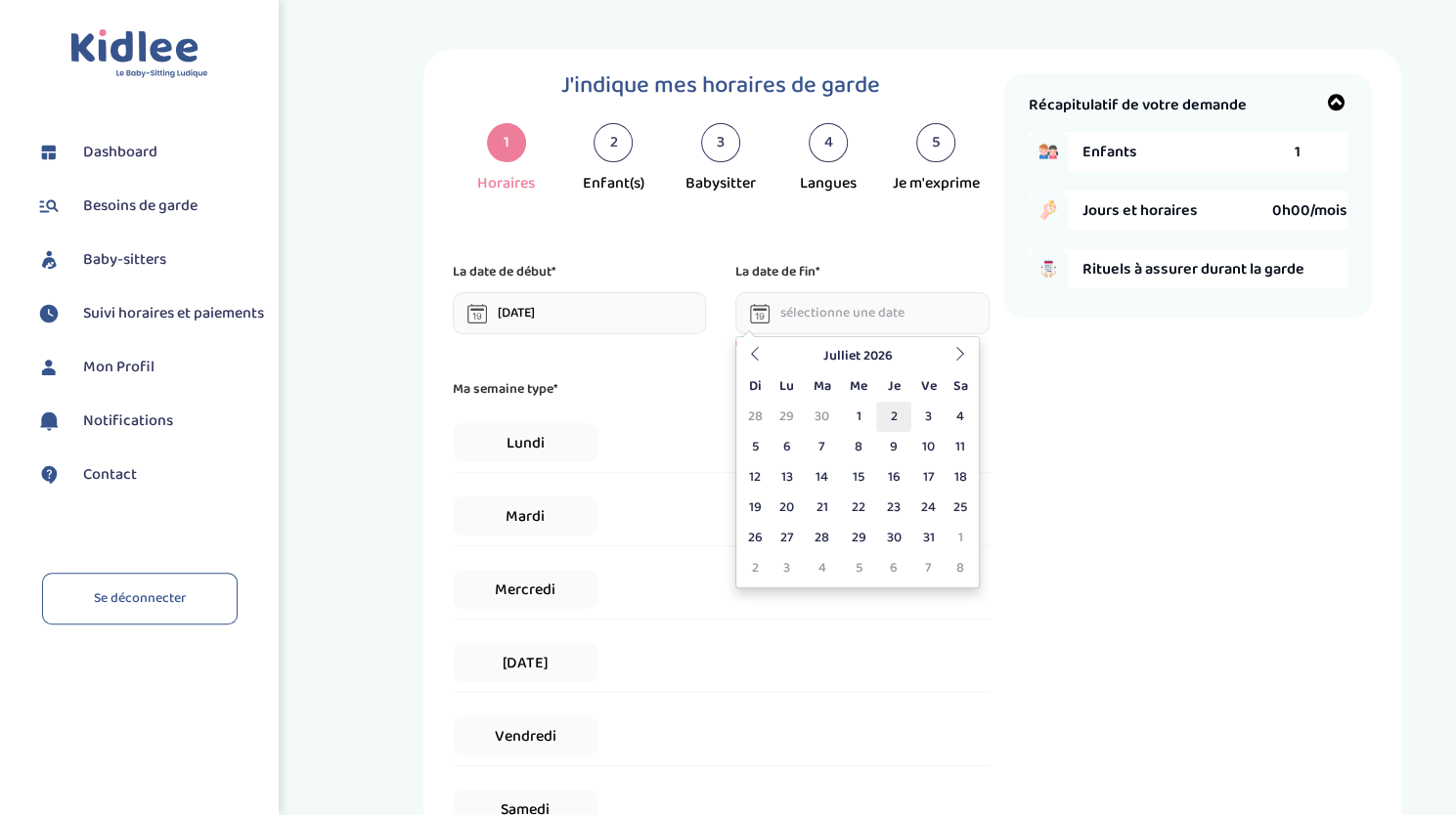
click at [893, 415] on td "2" at bounding box center [893, 417] width 34 height 31
type input "[DATE]"
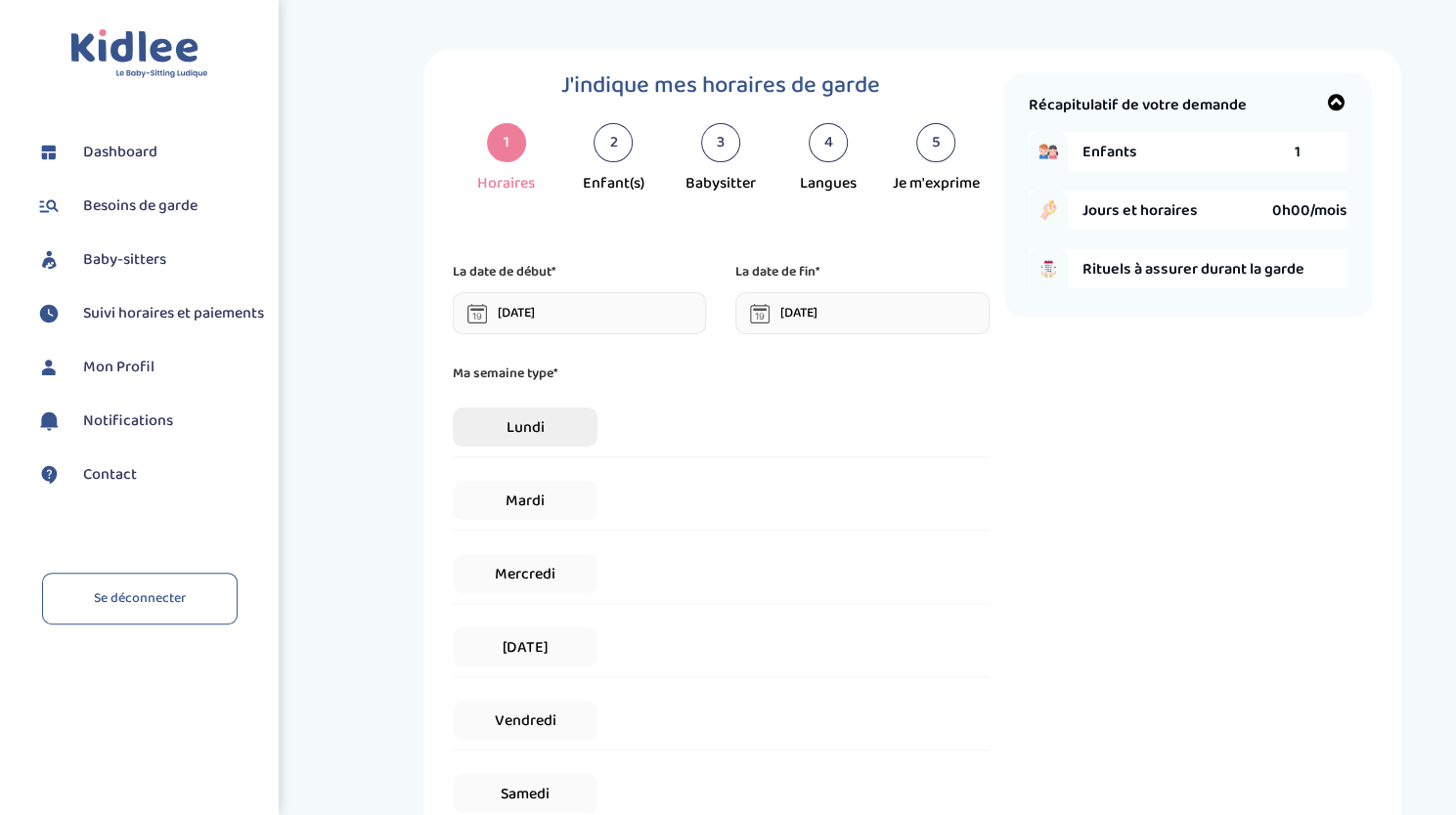
click at [543, 421] on span "Lundi" at bounding box center [525, 427] width 145 height 39
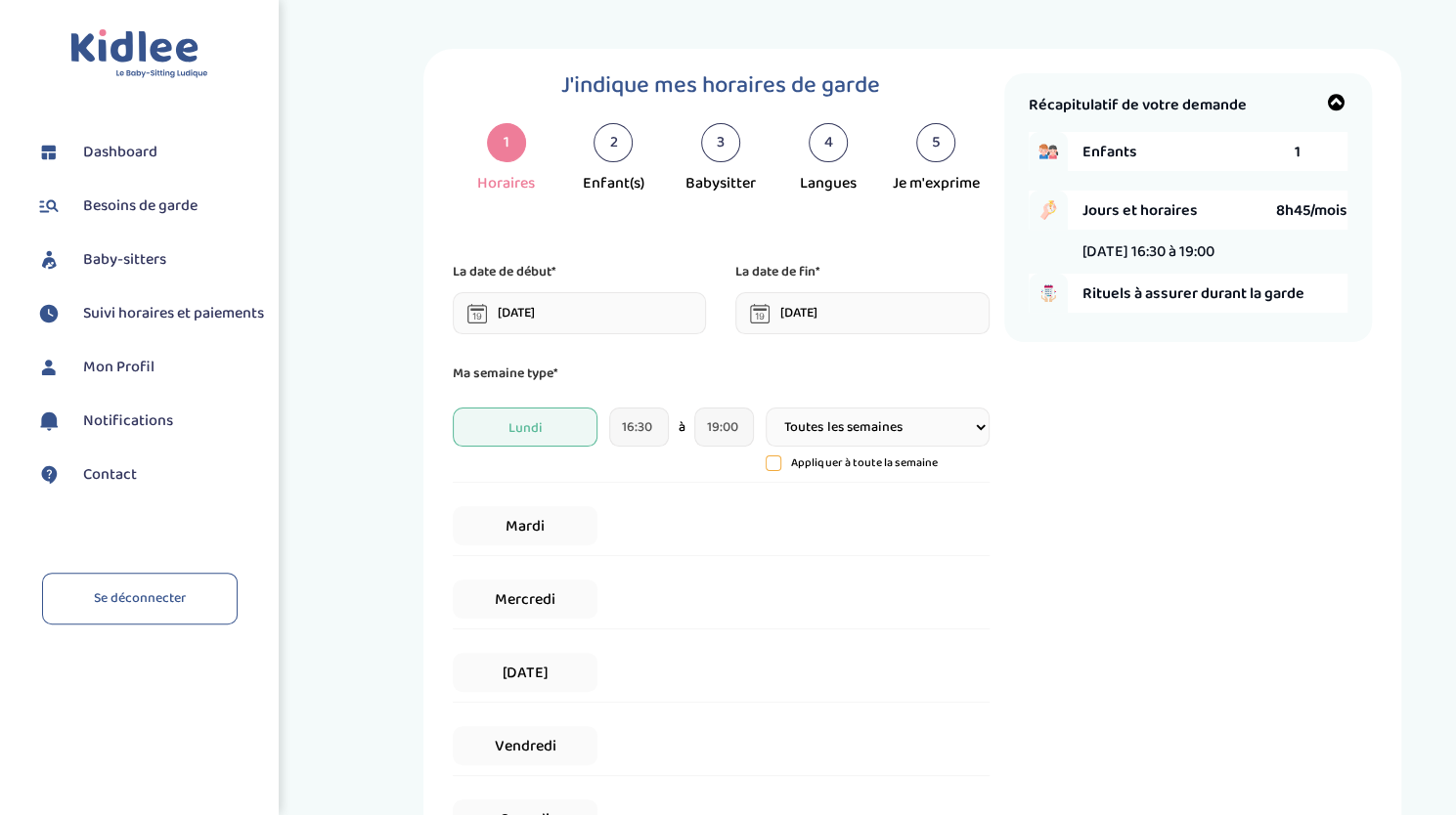
click at [799, 416] on select "Toutes les semaines Toutes les 2 semaines Tous les mois" at bounding box center [877, 427] width 222 height 39
click at [775, 465] on icon at bounding box center [774, 464] width 5 height 3
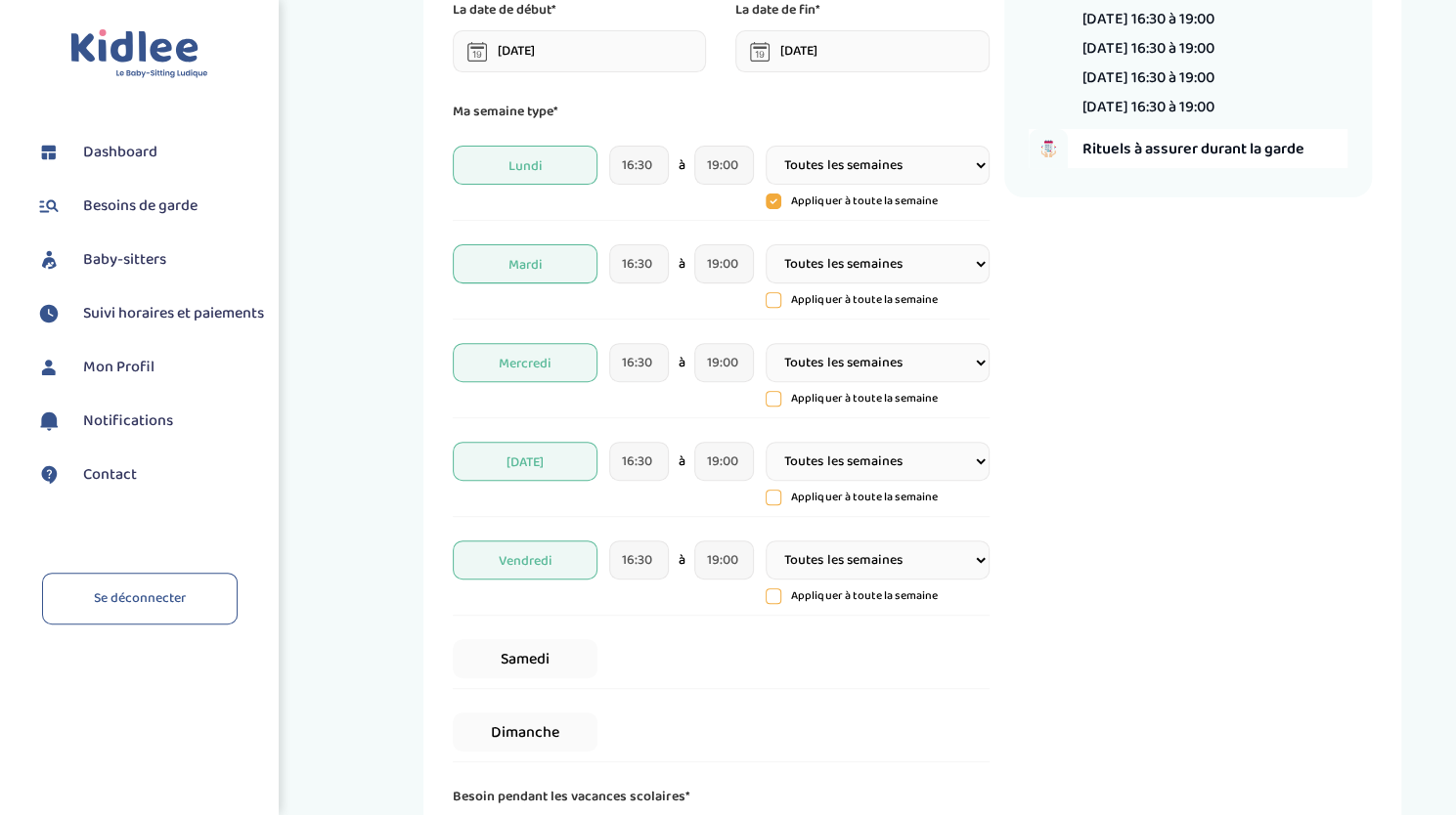
scroll to position [293, 0]
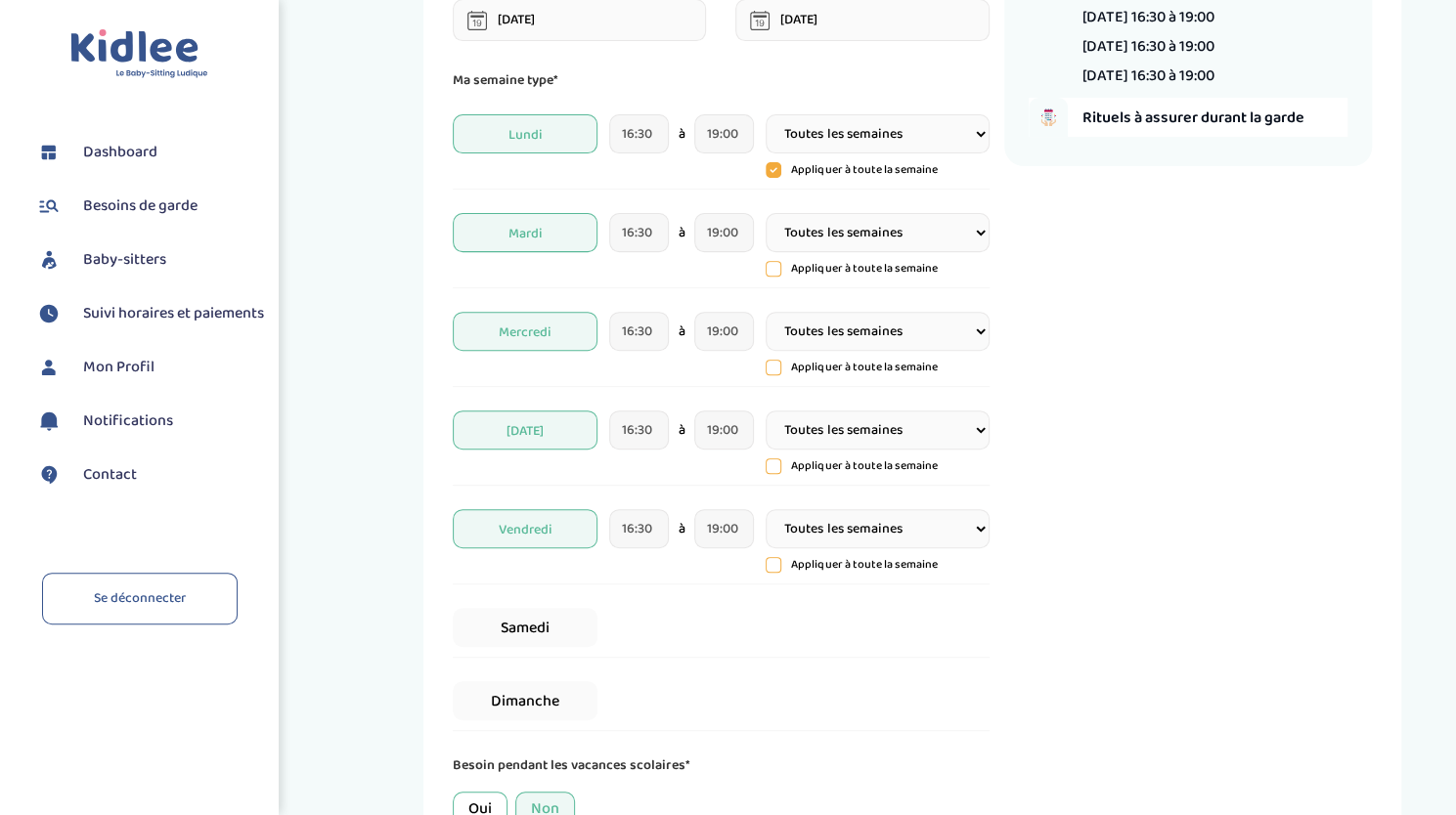
click at [778, 170] on icon at bounding box center [774, 170] width 16 height 16
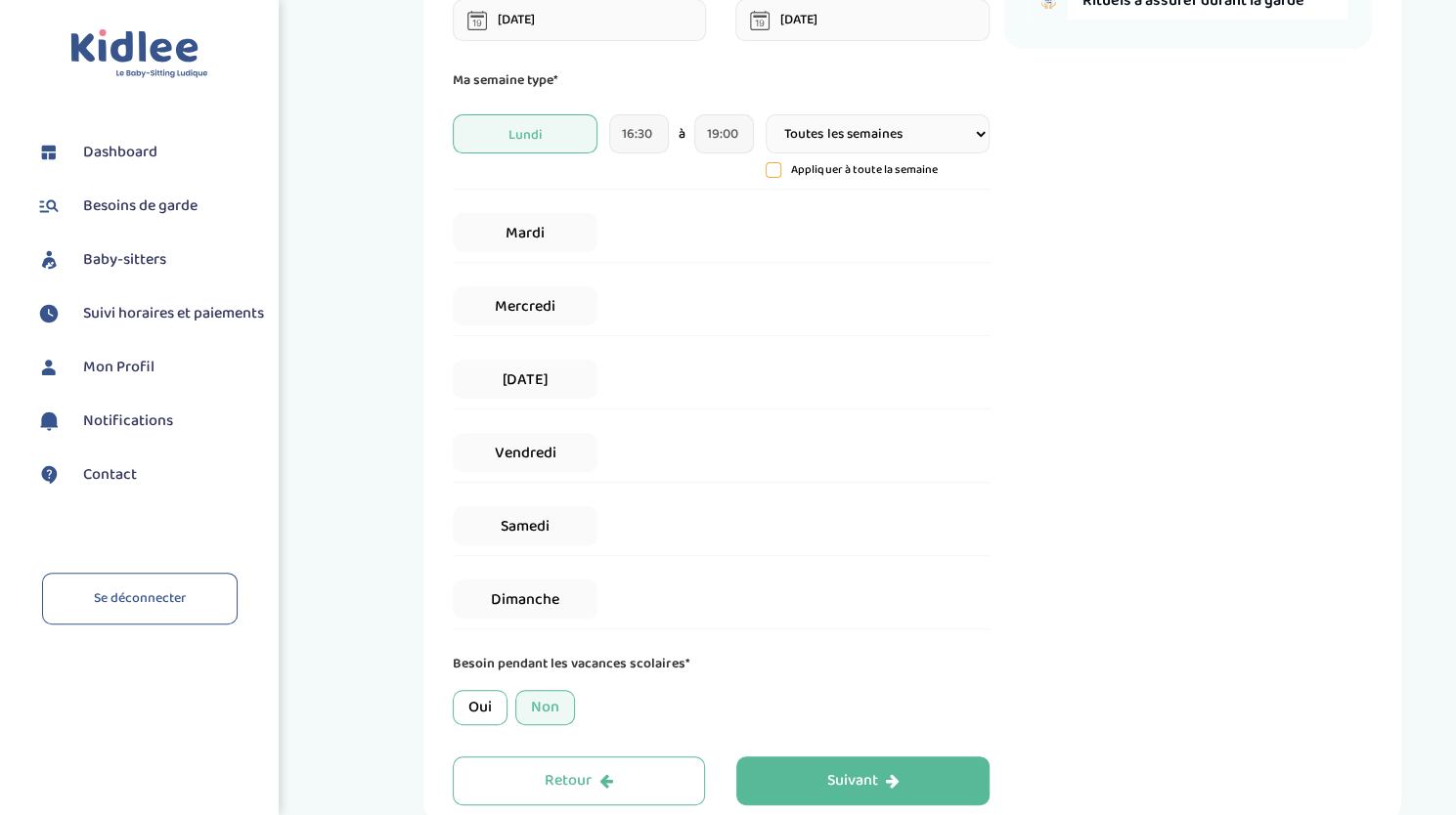
click at [779, 170] on icon at bounding box center [774, 170] width 14 height 14
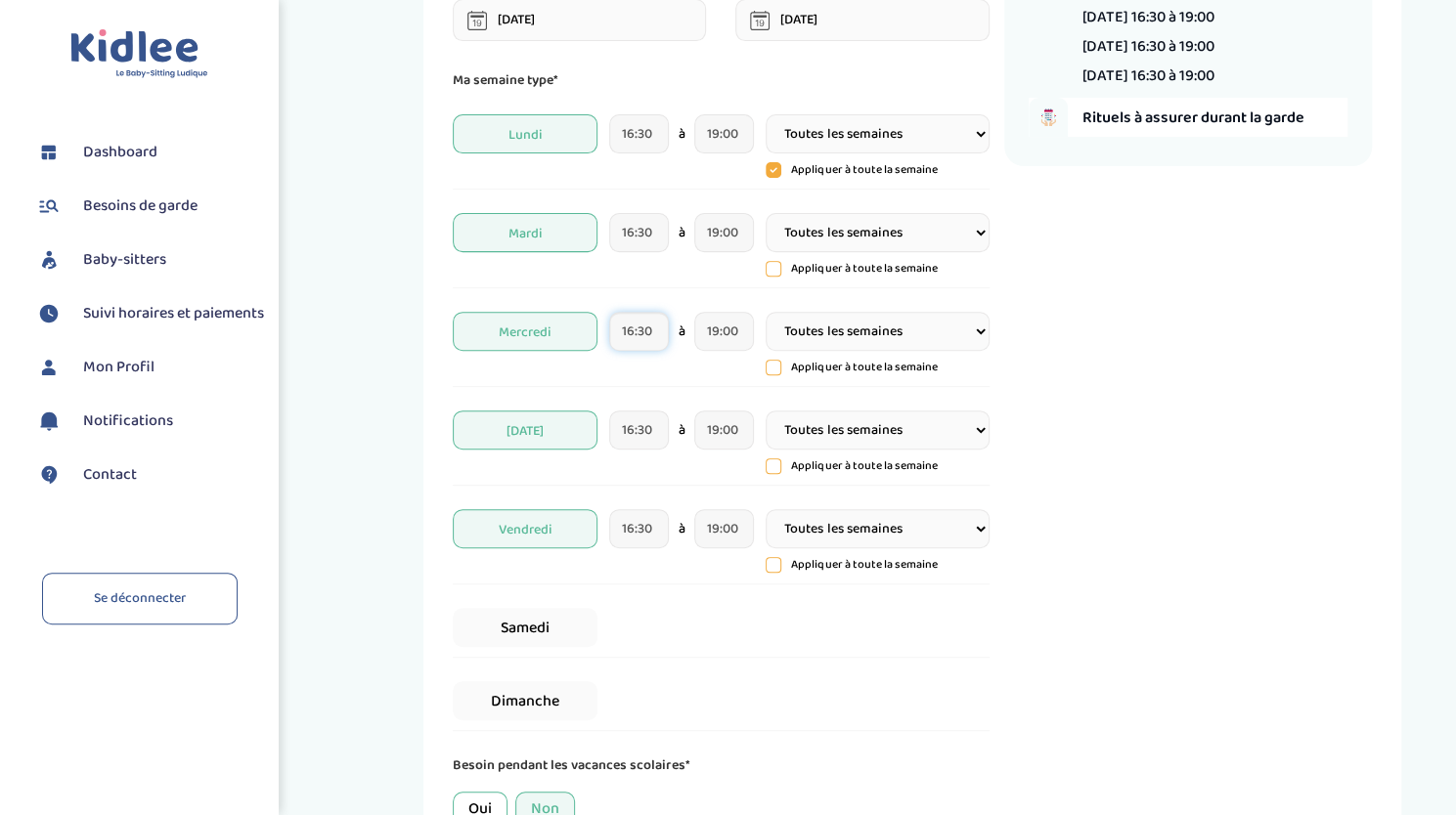
click at [646, 327] on input "16:30" at bounding box center [639, 331] width 60 height 39
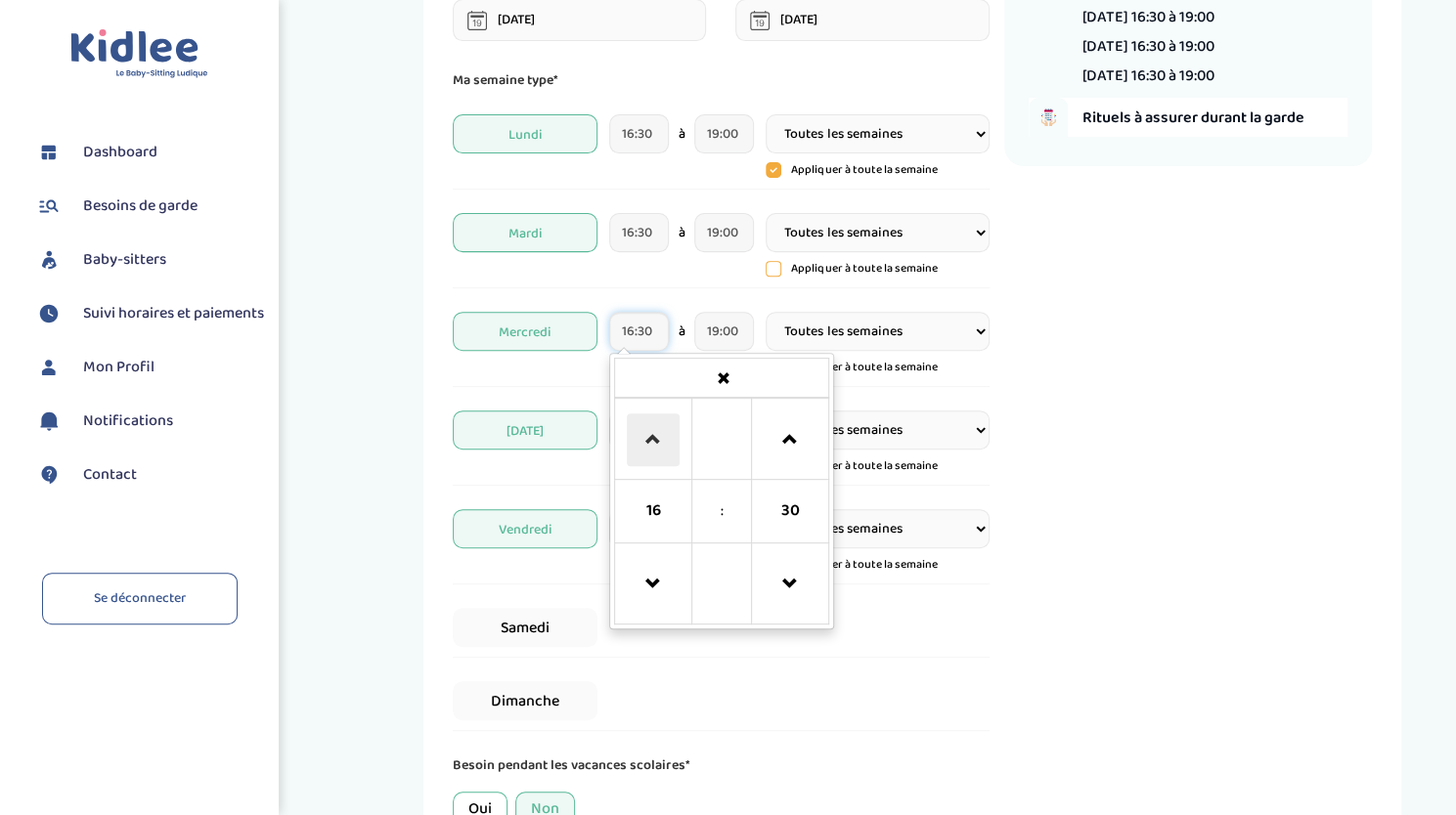
click at [648, 426] on span at bounding box center [653, 439] width 53 height 53
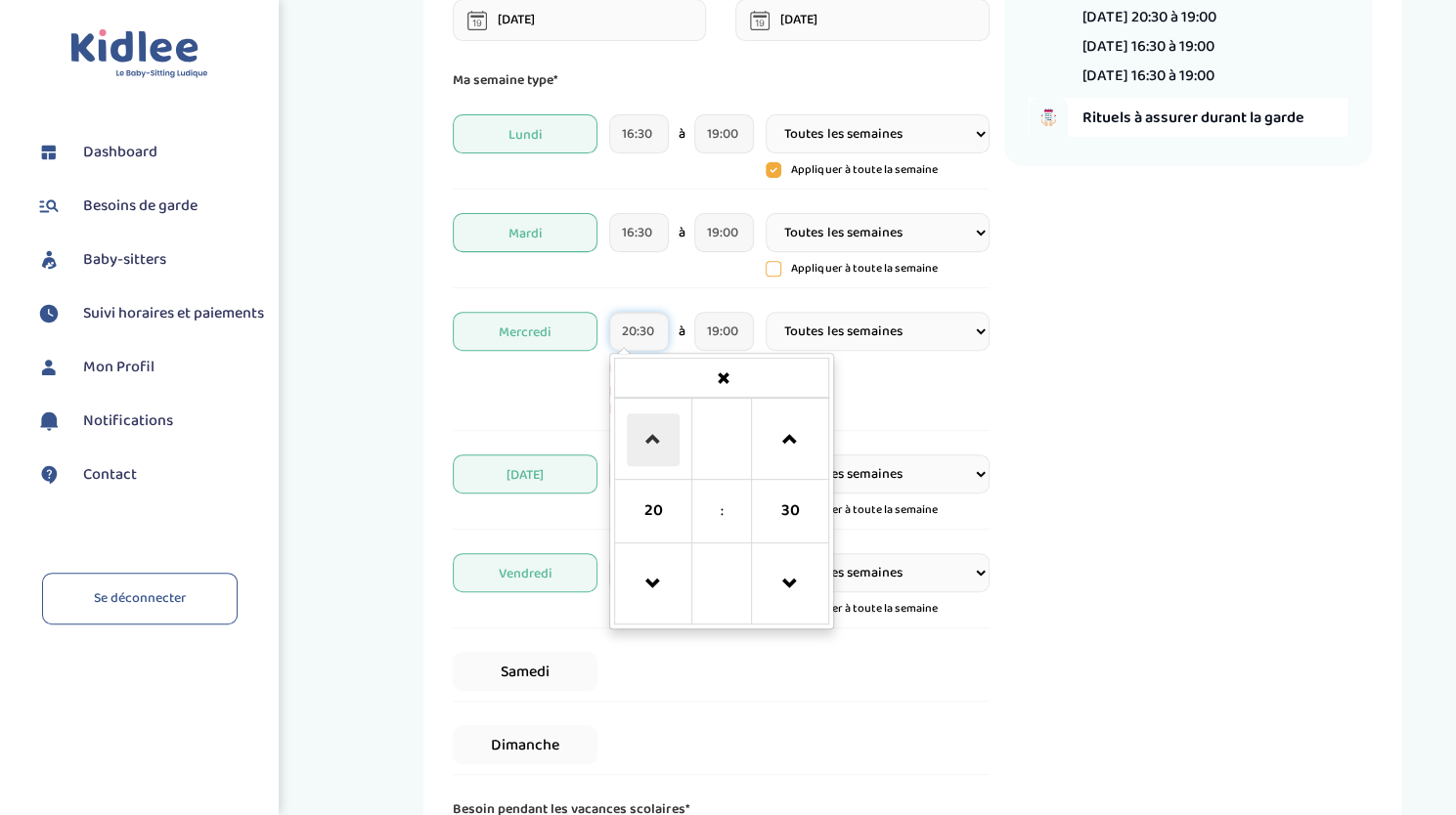
click at [648, 426] on span at bounding box center [653, 439] width 53 height 53
click at [652, 581] on span at bounding box center [653, 584] width 53 height 53
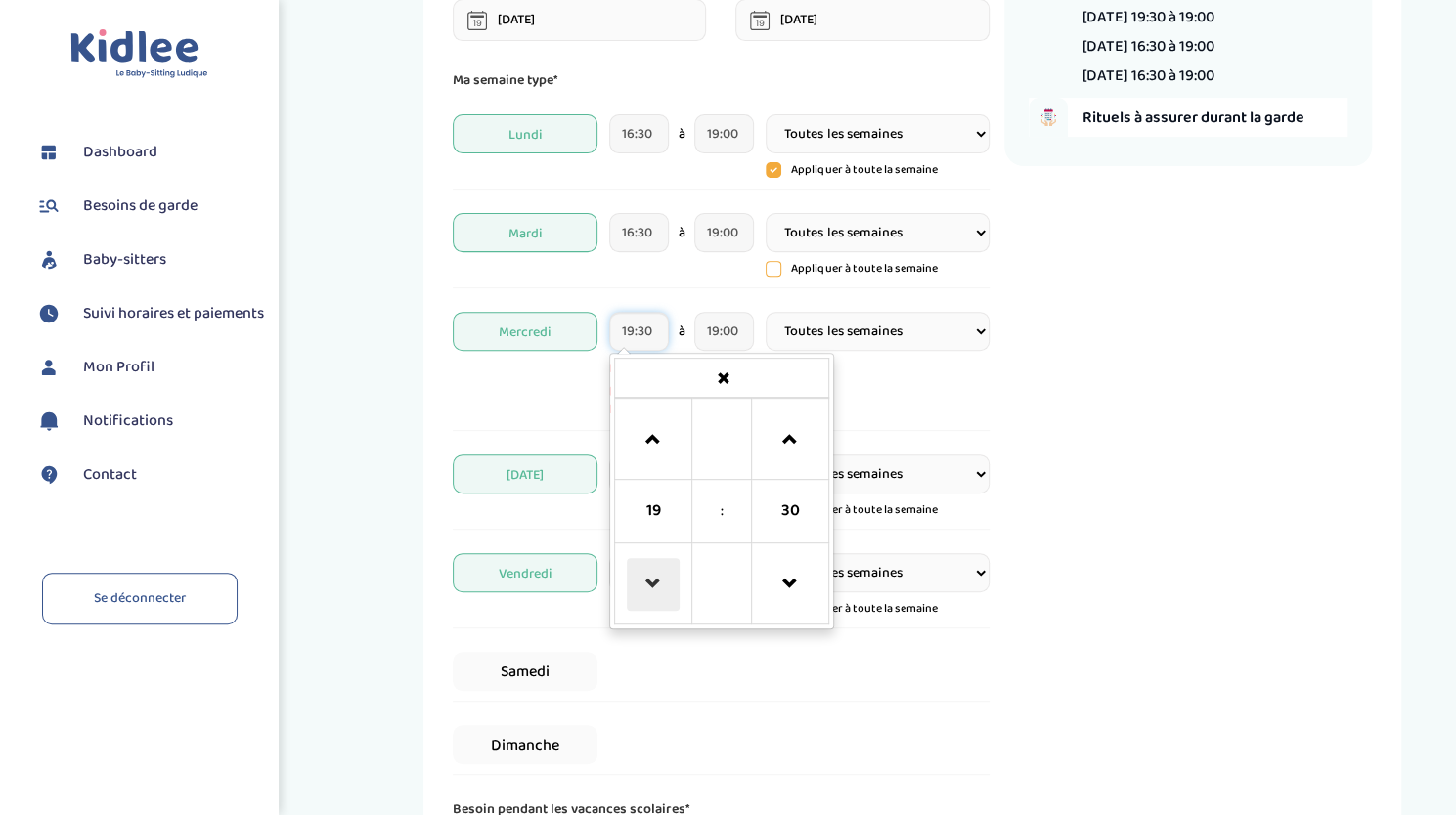
click at [652, 581] on span at bounding box center [653, 584] width 53 height 53
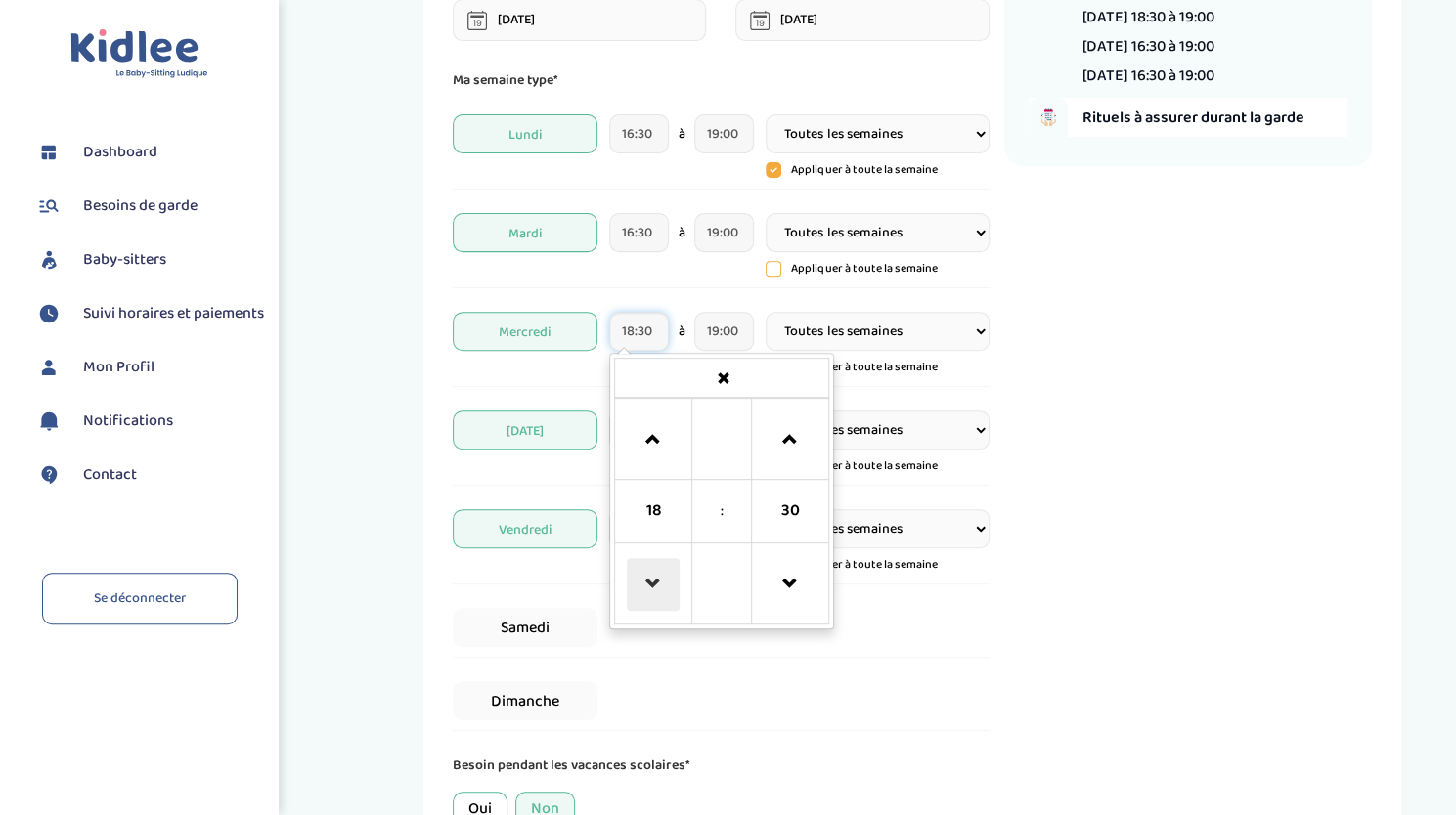
click at [652, 581] on span at bounding box center [653, 584] width 53 height 53
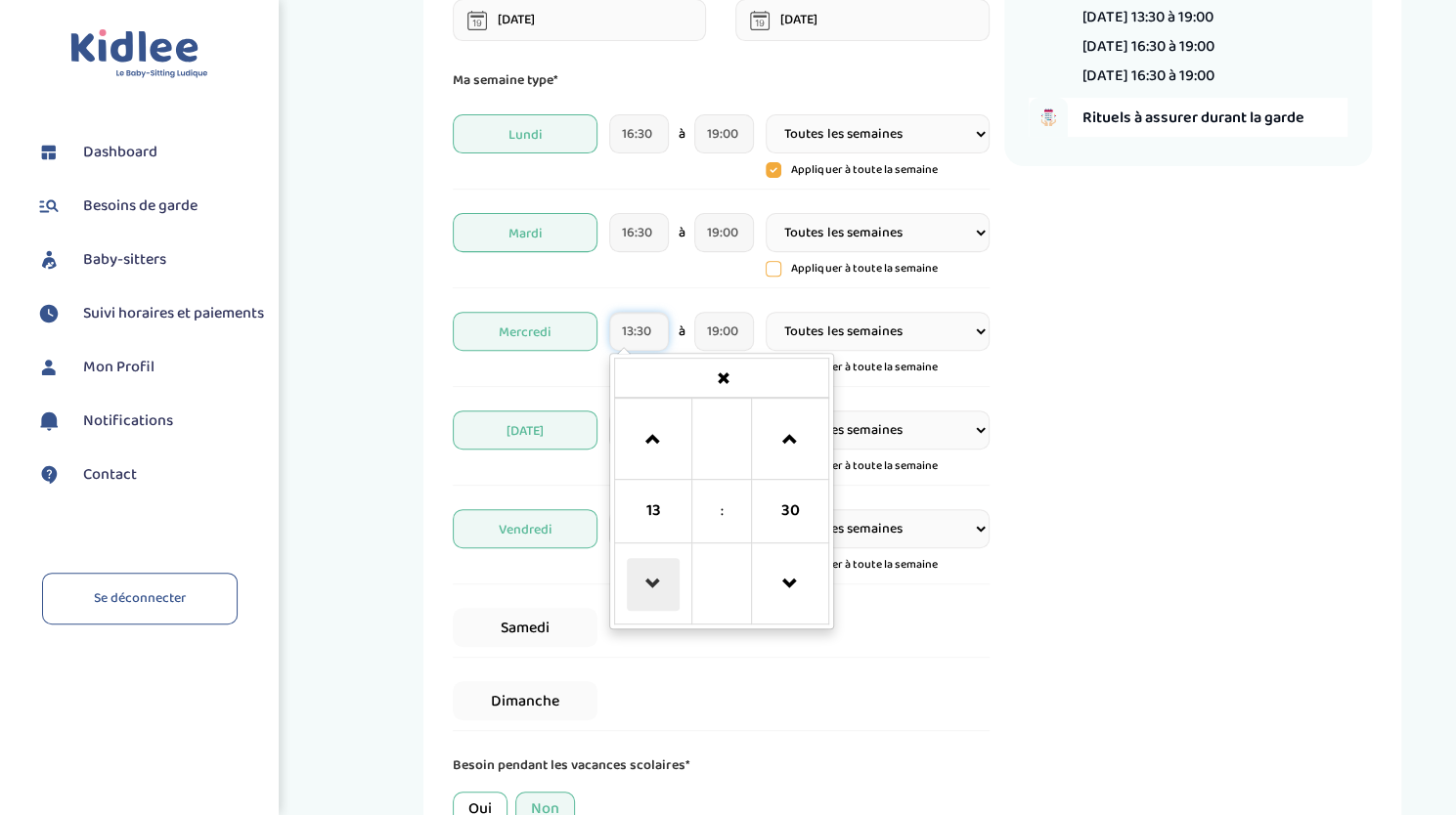
click at [652, 581] on span at bounding box center [653, 584] width 53 height 53
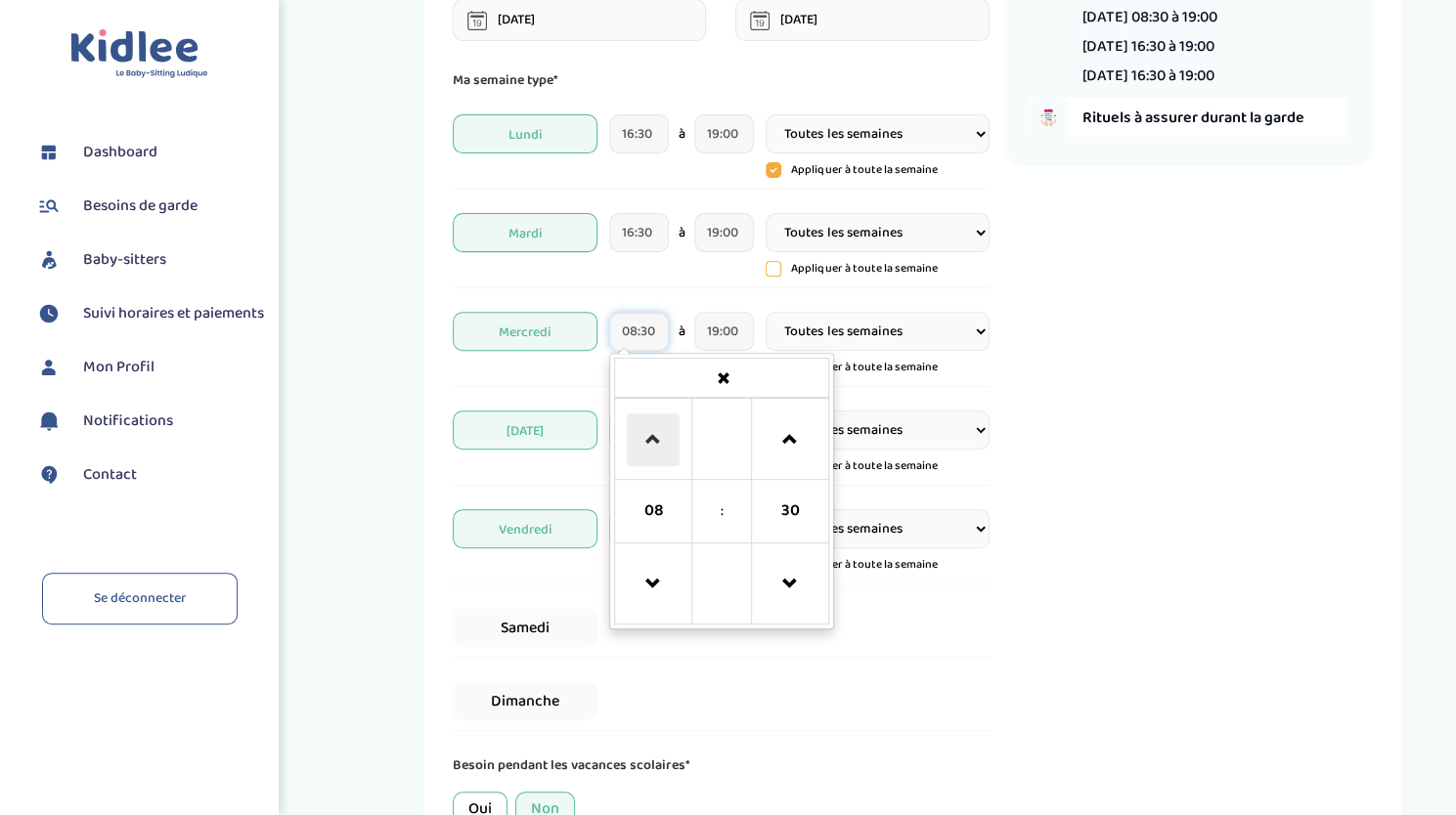
click at [653, 438] on span at bounding box center [653, 439] width 53 height 53
click at [791, 585] on span at bounding box center [790, 584] width 53 height 53
type input "09:00"
click at [1238, 496] on div "Récapitulatif de votre demande Enfants 1 Jours et horaires 70h00/mois [DATE] 16…" at bounding box center [1188, 342] width 367 height 1127
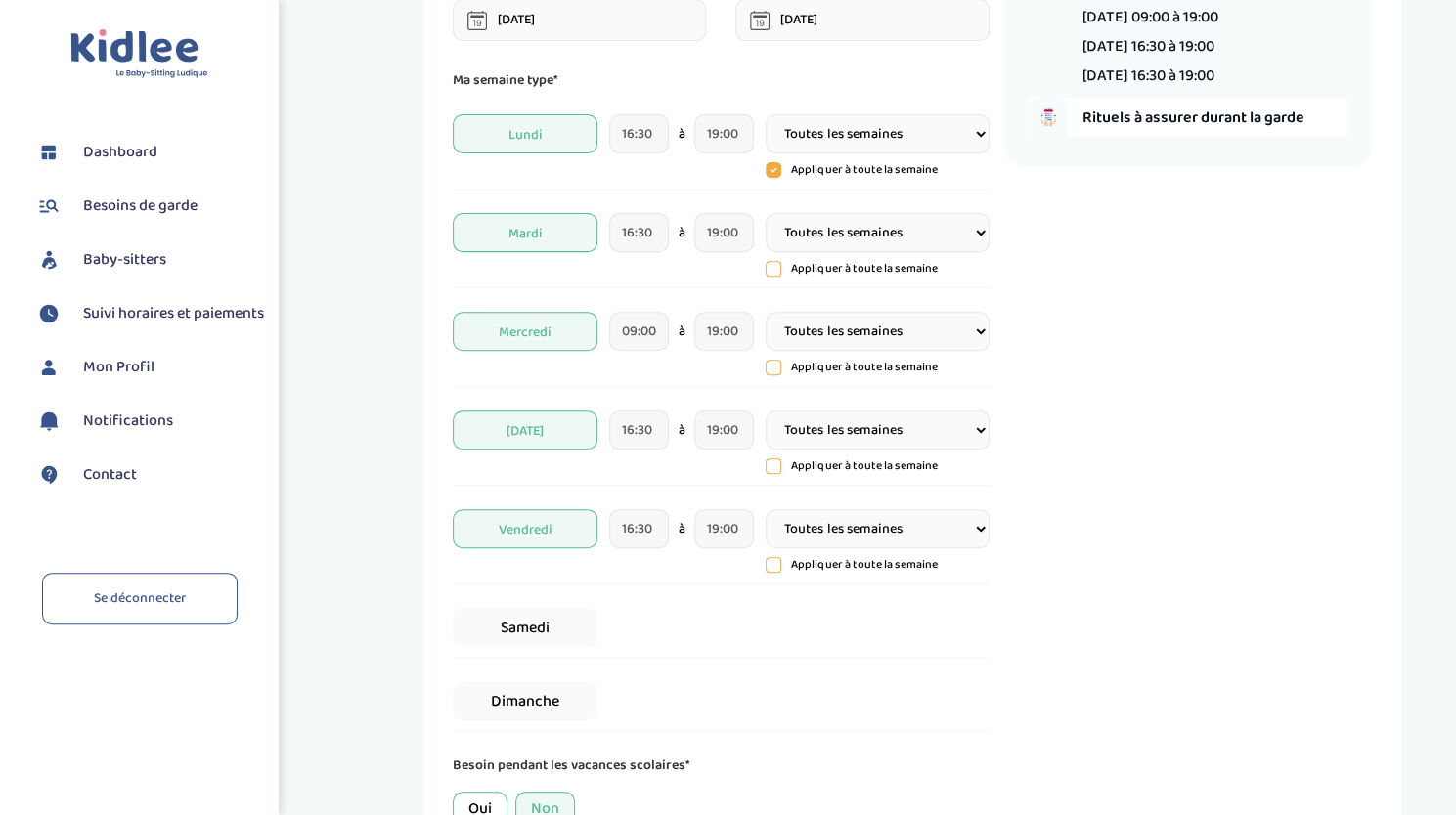
click at [534, 519] on span "Vendredi" at bounding box center [525, 528] width 145 height 39
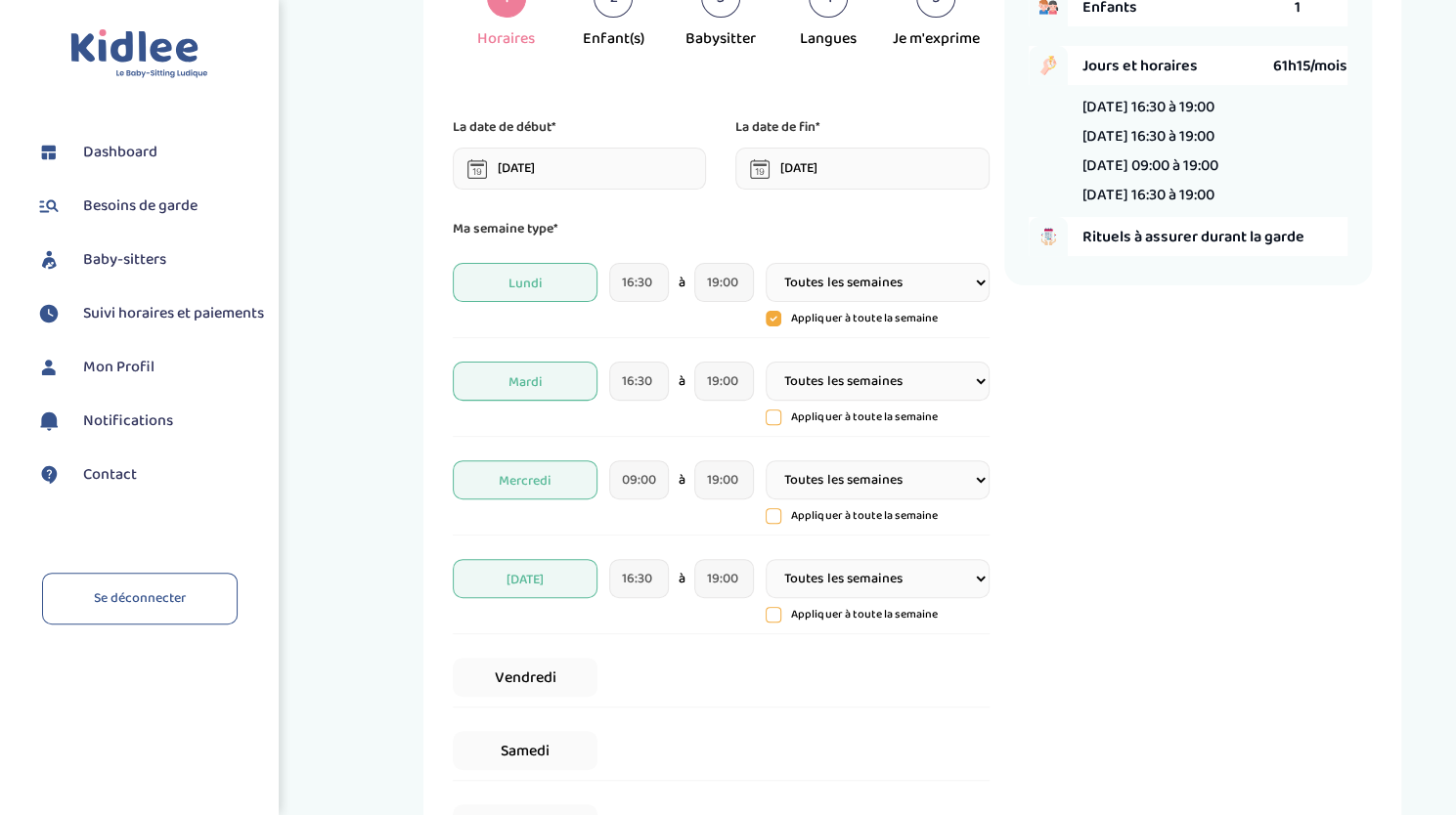
scroll to position [97, 0]
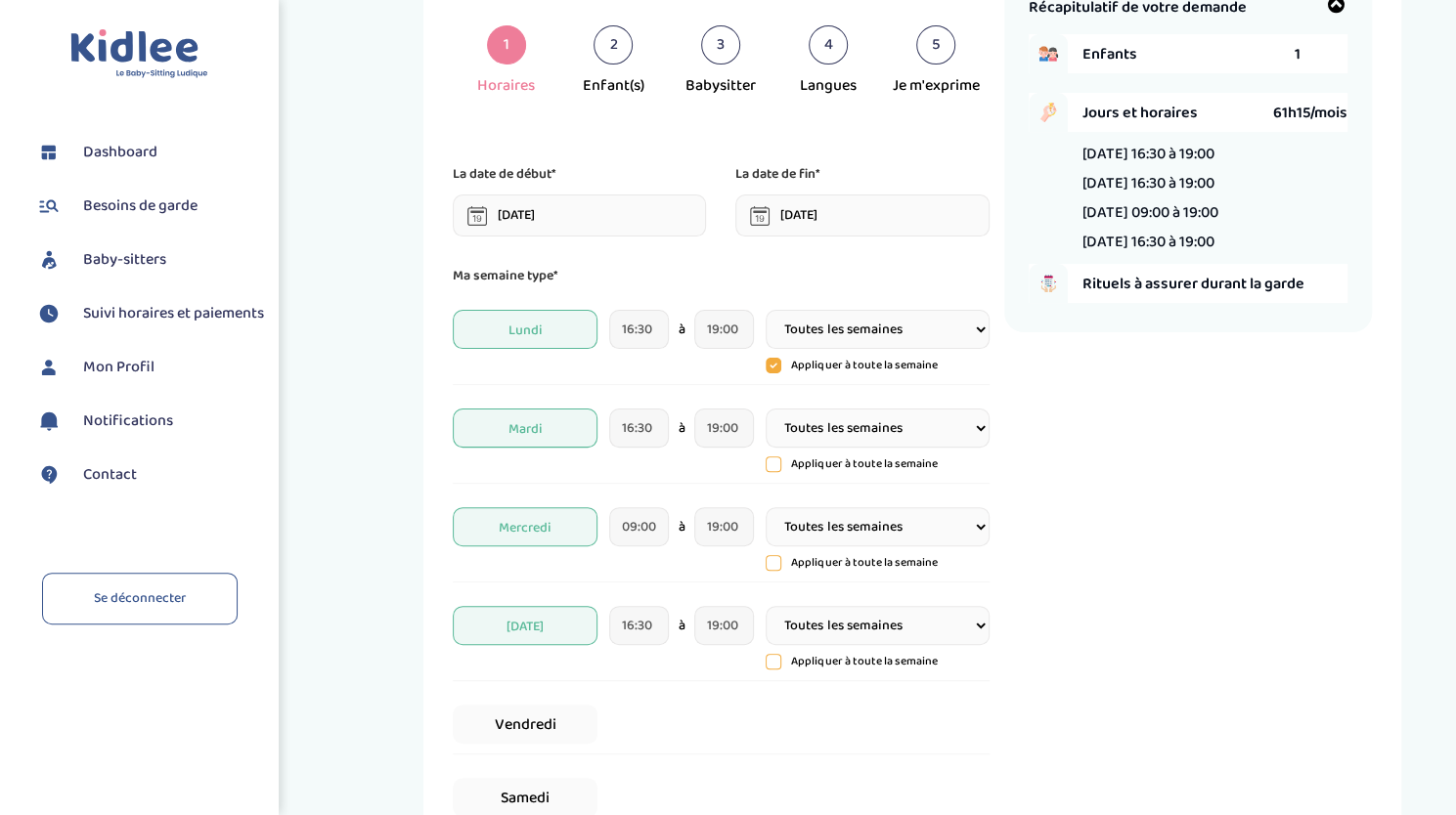
click at [775, 364] on icon at bounding box center [774, 366] width 6 height 4
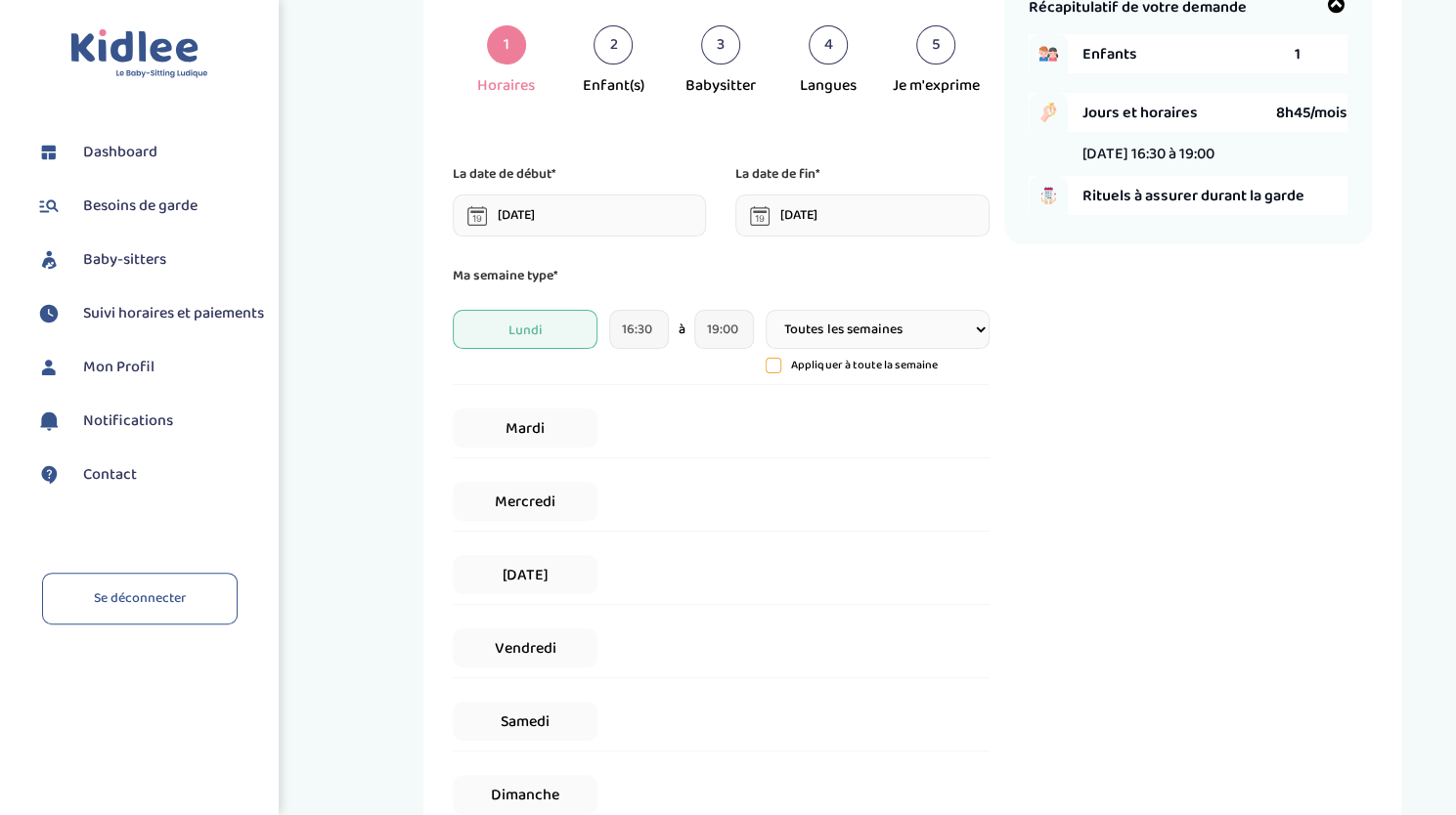
click at [775, 364] on icon at bounding box center [774, 365] width 5 height 3
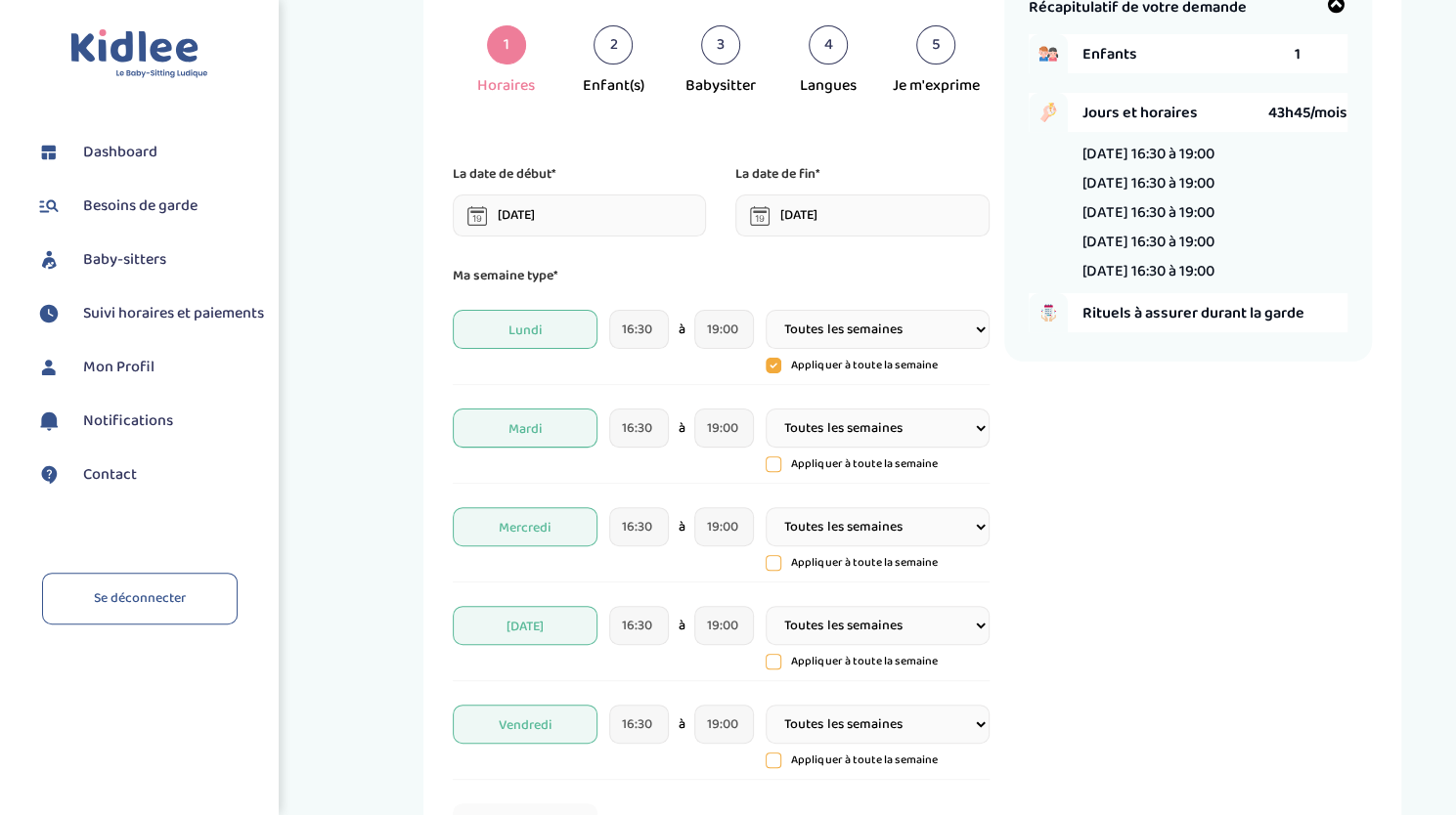
click at [775, 364] on icon at bounding box center [774, 366] width 6 height 4
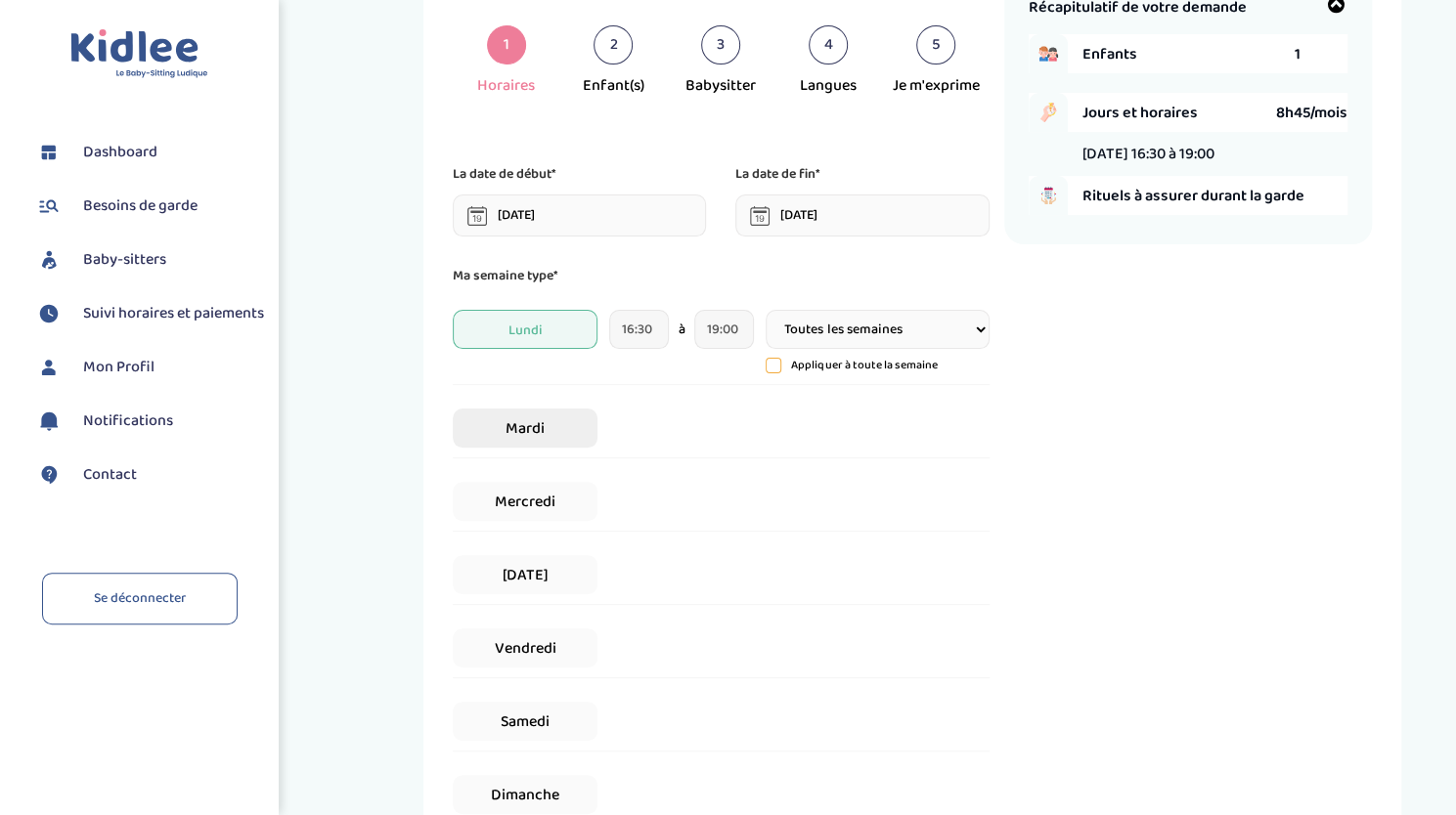
click at [537, 431] on span "Mardi" at bounding box center [525, 428] width 145 height 39
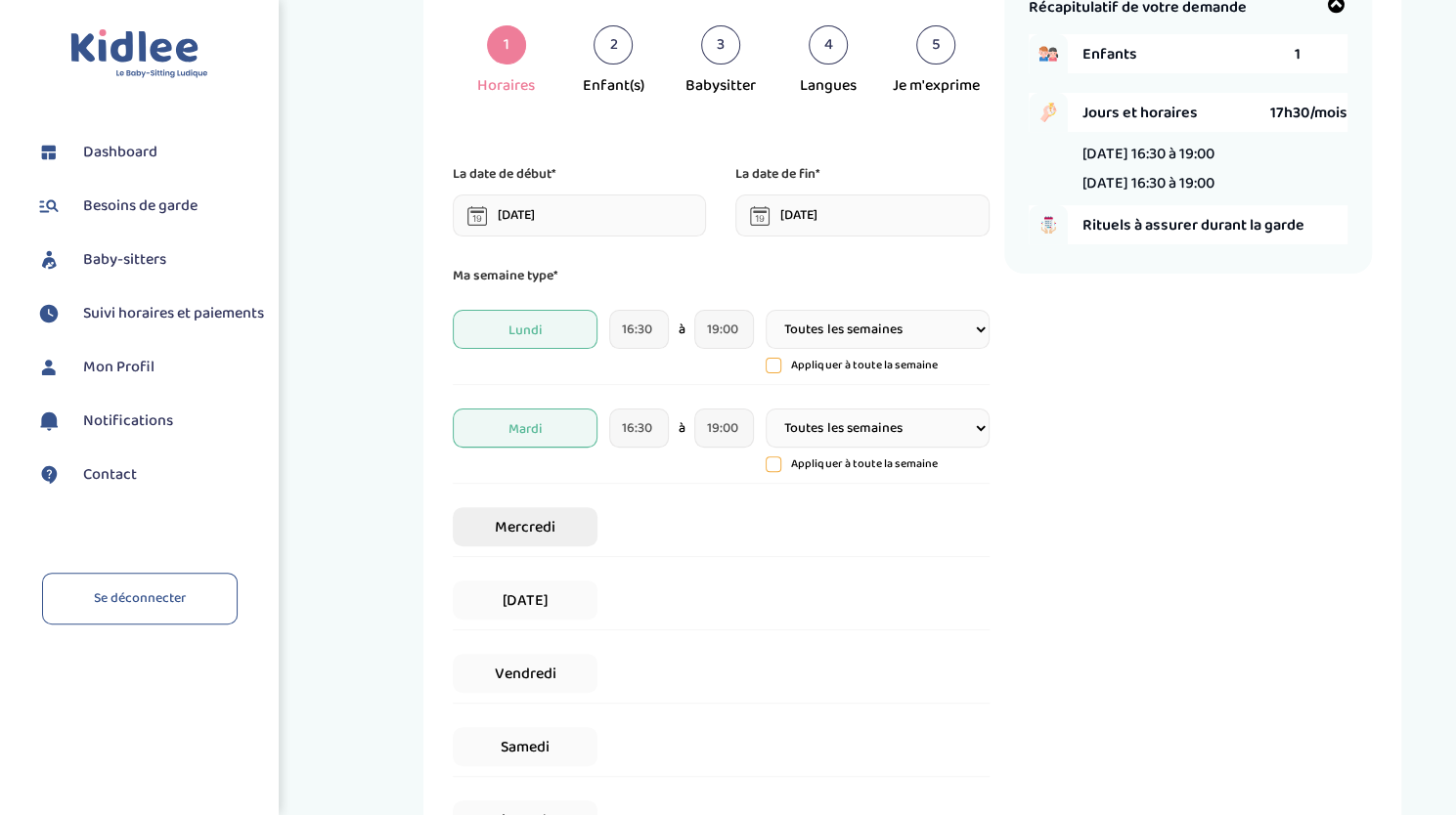
click at [526, 518] on span "Mercredi" at bounding box center [525, 526] width 145 height 39
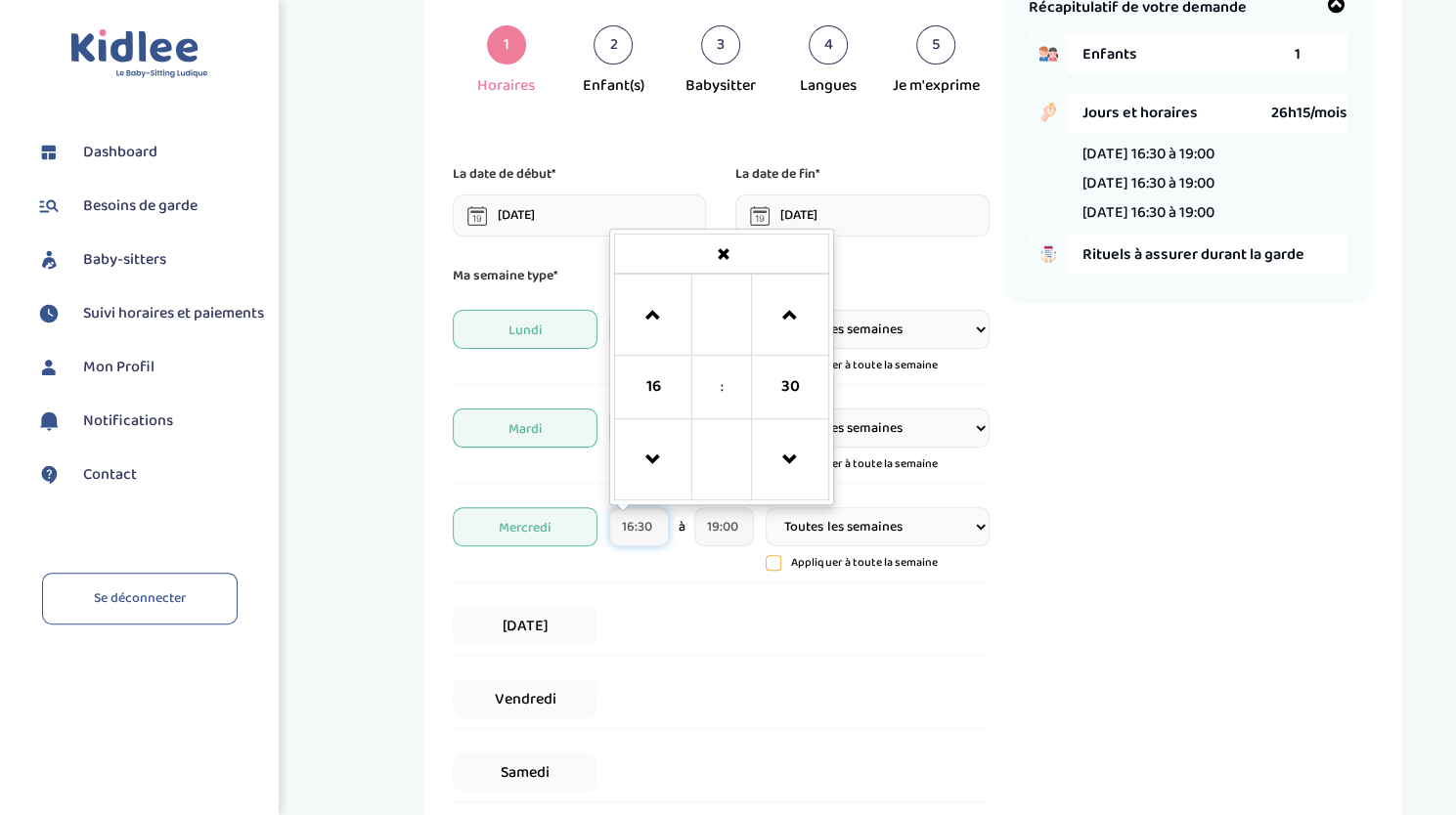
drag, startPoint x: 630, startPoint y: 529, endPoint x: 676, endPoint y: 529, distance: 46.0
click at [676, 529] on div "16:30 16 : 30 00 01 02 03 04 05 06 07 08 09 10 11 12 13 14 15 16 17 18 19 20 21…" at bounding box center [681, 526] width 145 height 39
click at [637, 524] on input "16:30" at bounding box center [639, 526] width 60 height 39
click at [638, 524] on input "16:30" at bounding box center [639, 526] width 60 height 39
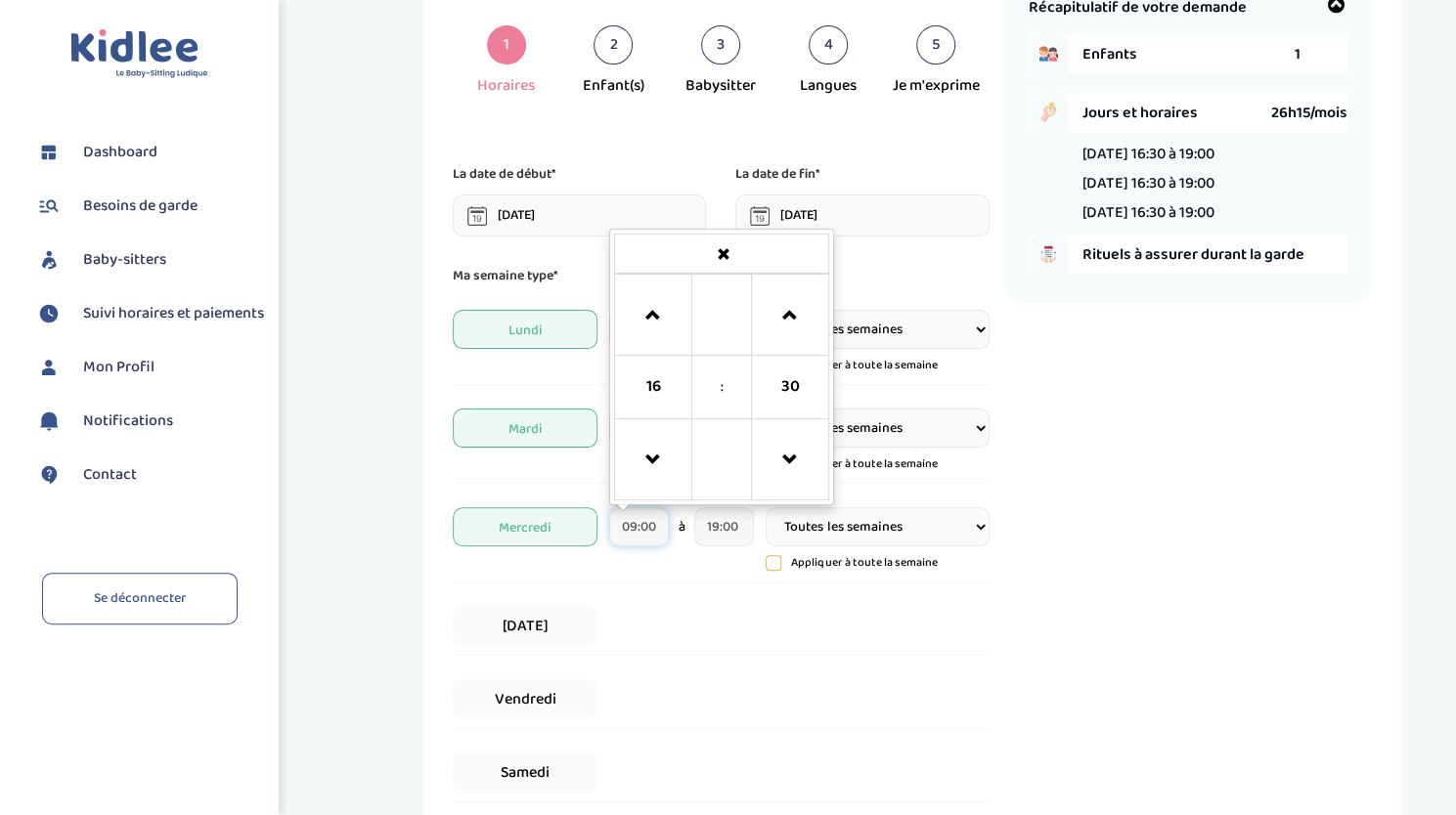
type input "09:00"
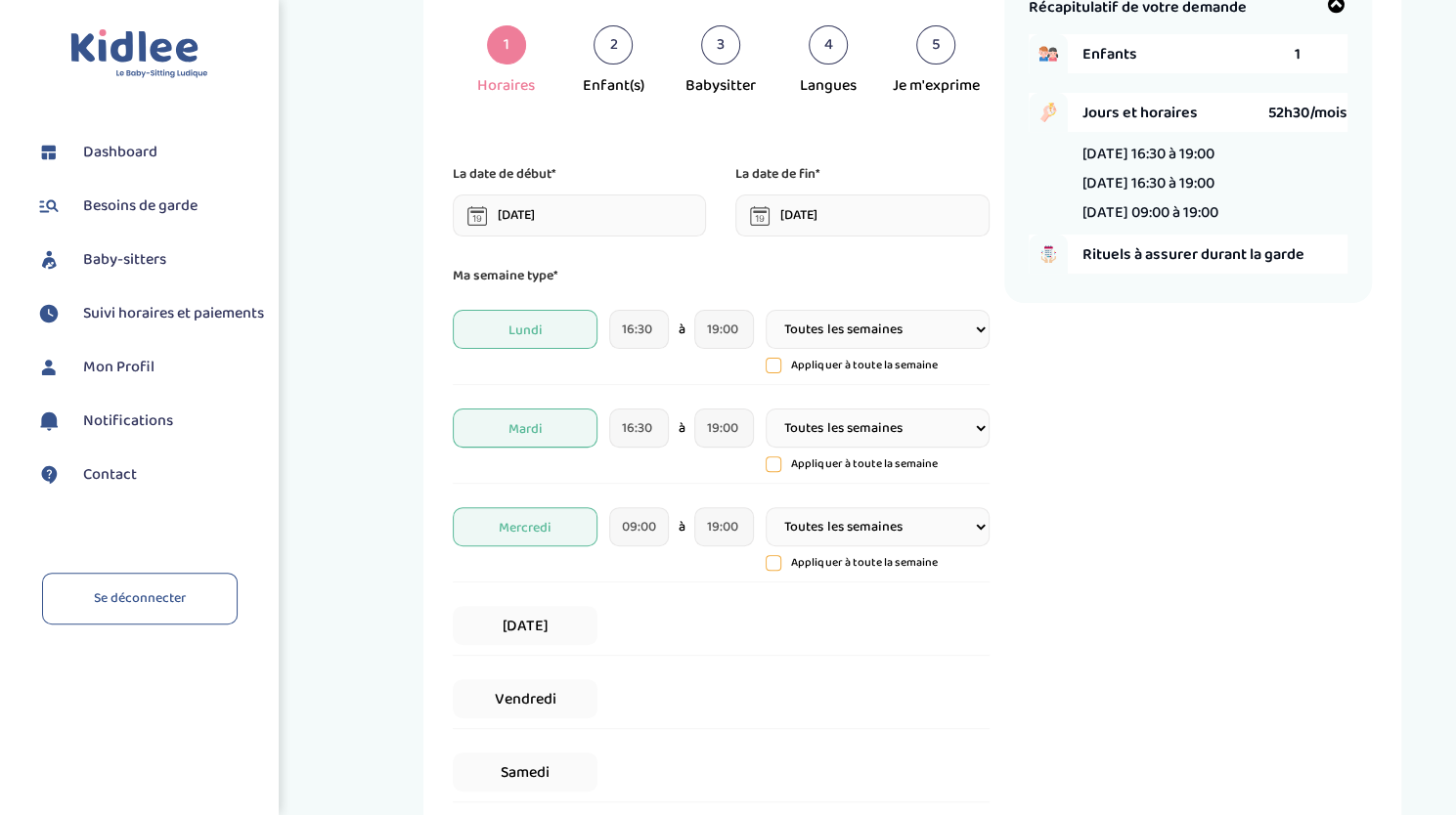
click at [843, 669] on div "Vendredi" at bounding box center [721, 699] width 537 height 60
click at [505, 632] on span "[DATE]" at bounding box center [525, 624] width 145 height 39
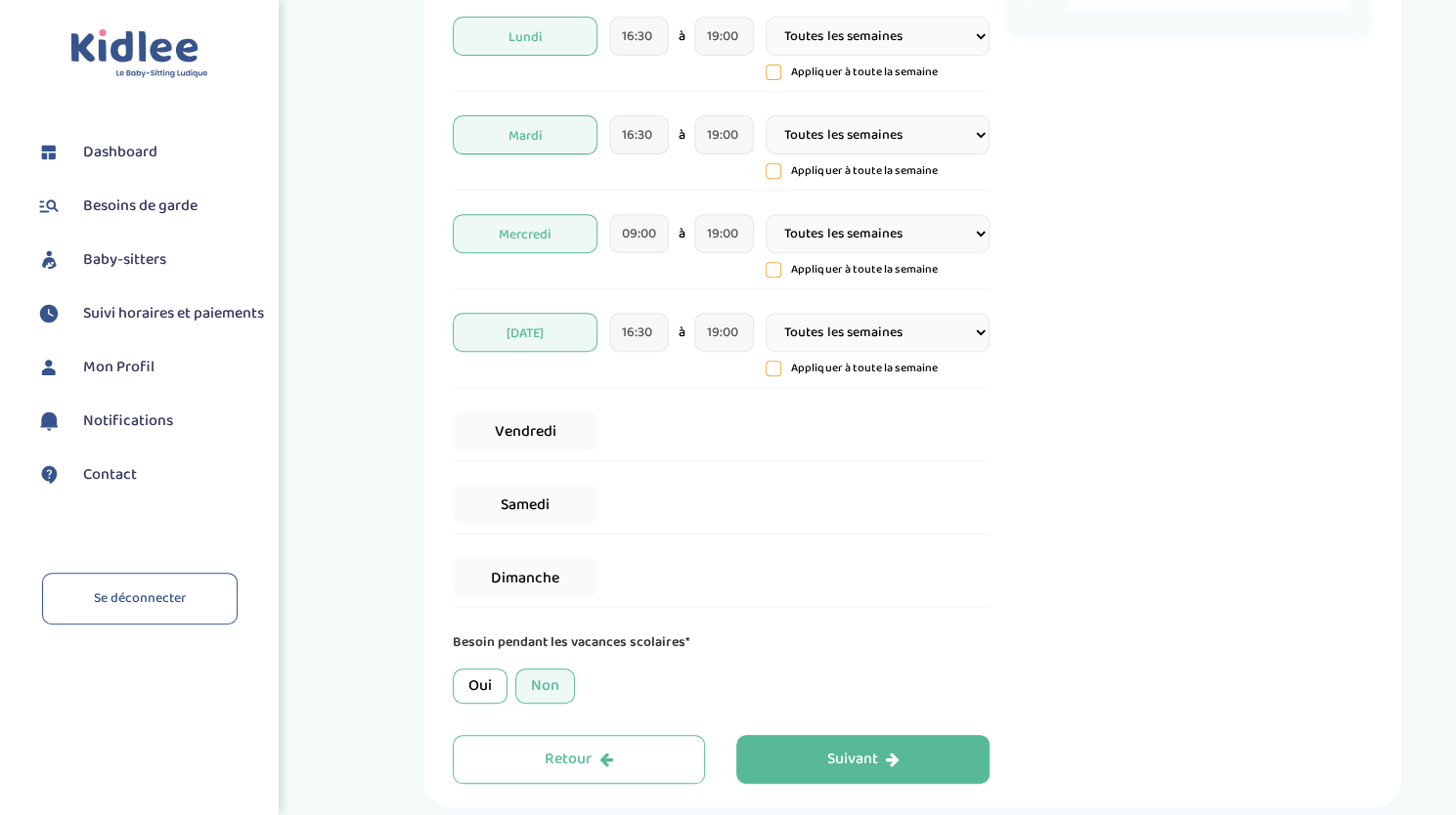
scroll to position [480, 0]
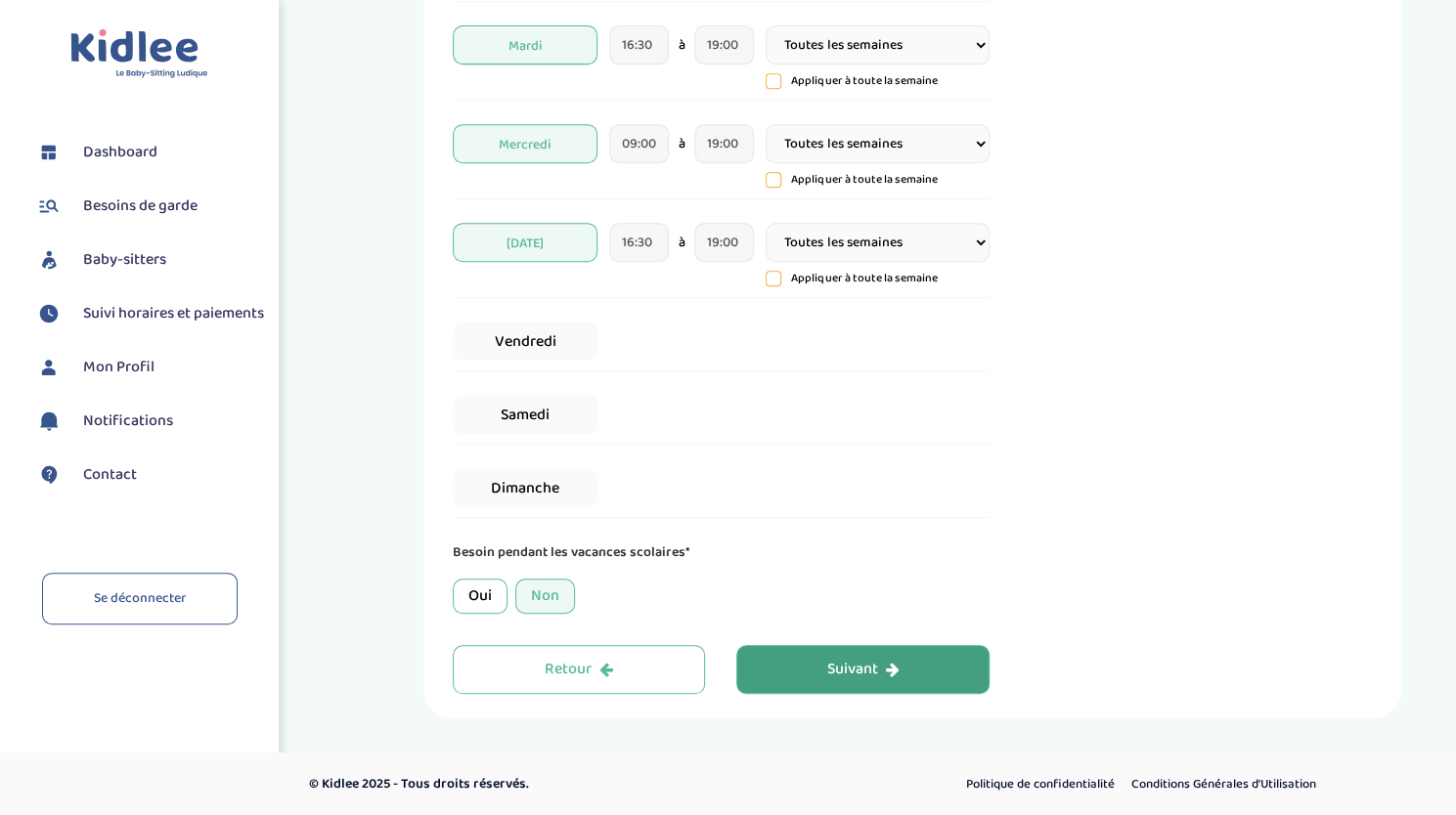
click at [820, 665] on button "Suivant" at bounding box center [862, 669] width 253 height 49
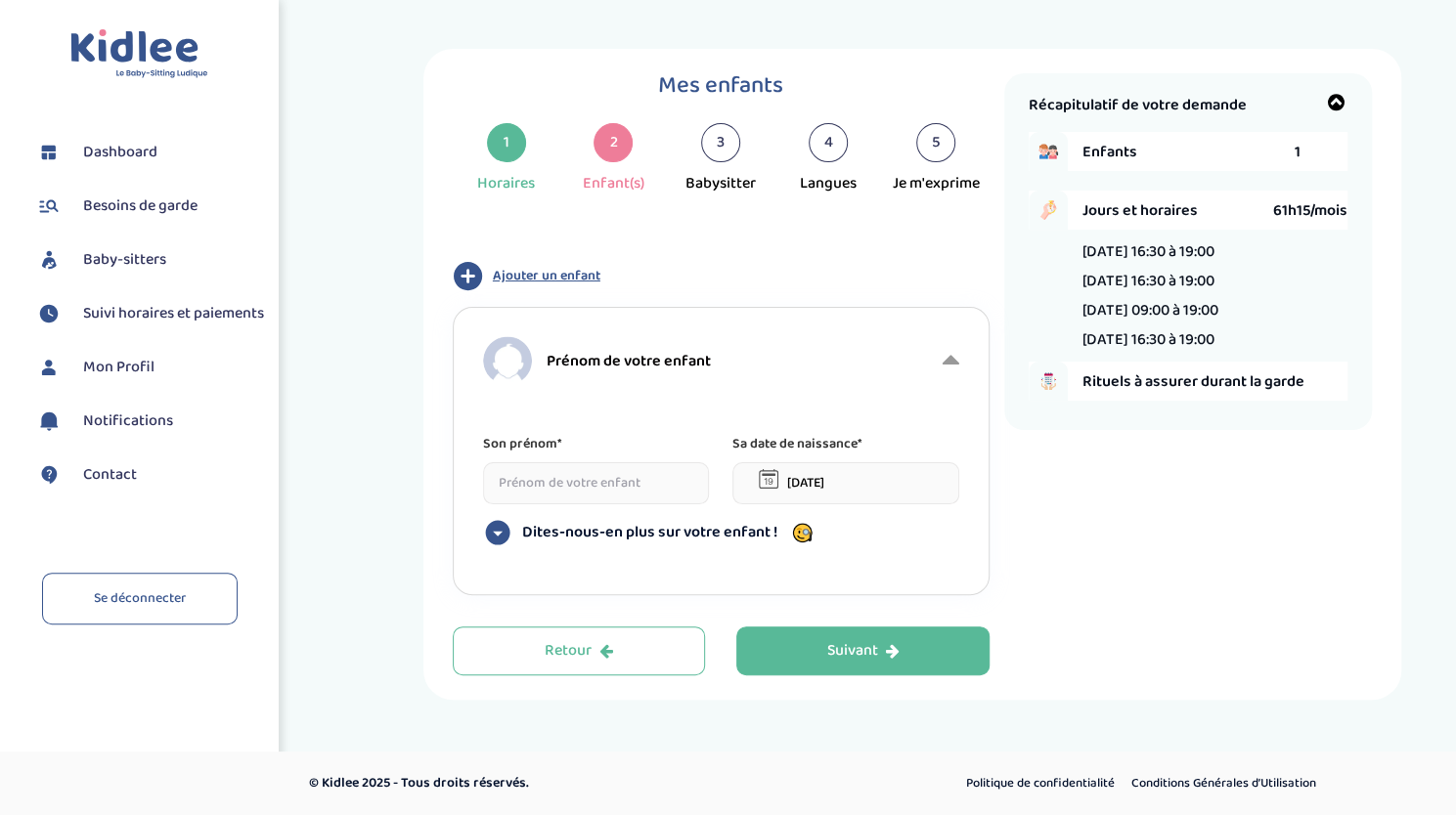
scroll to position [0, 0]
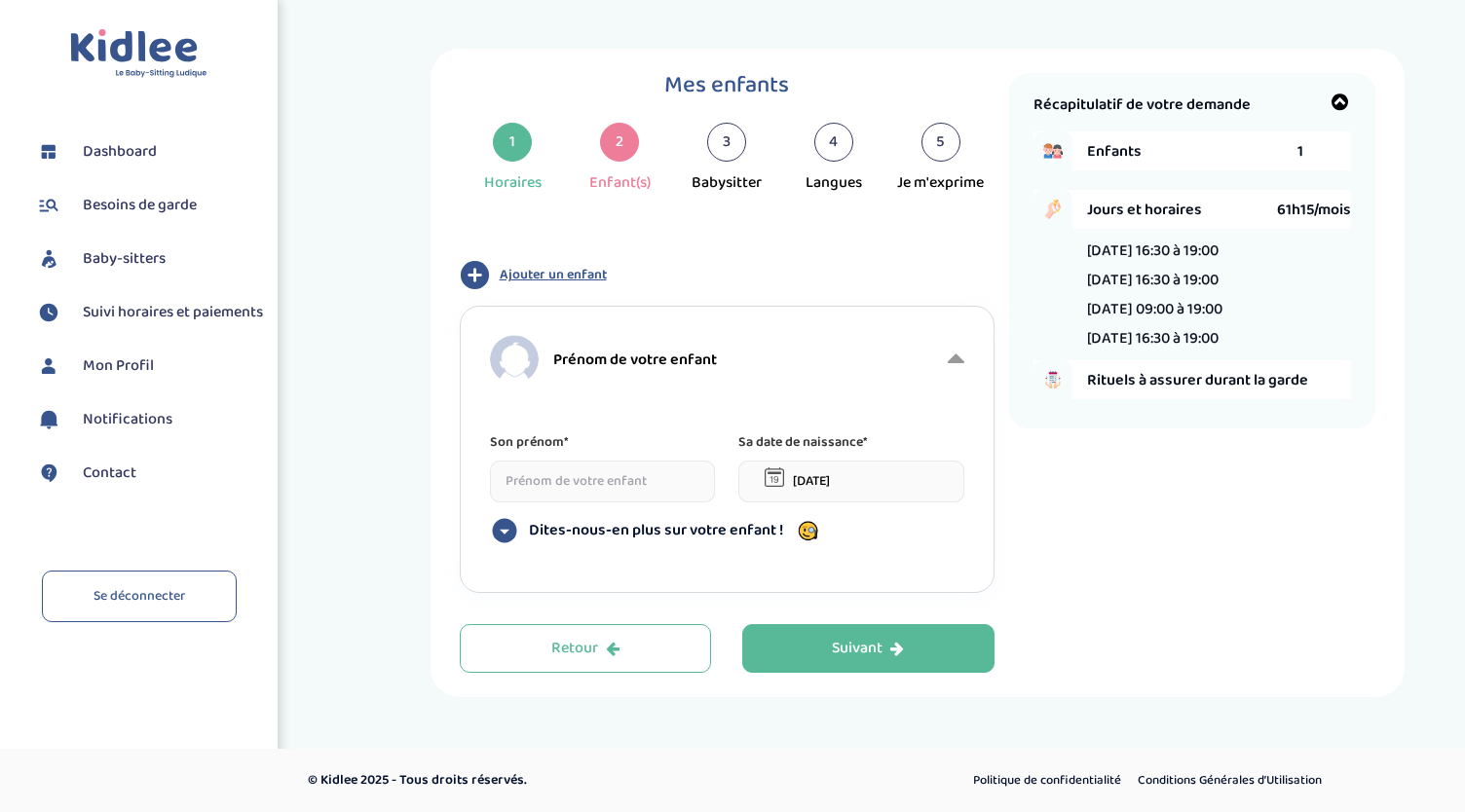
click at [527, 490] on input at bounding box center [602, 482] width 226 height 42
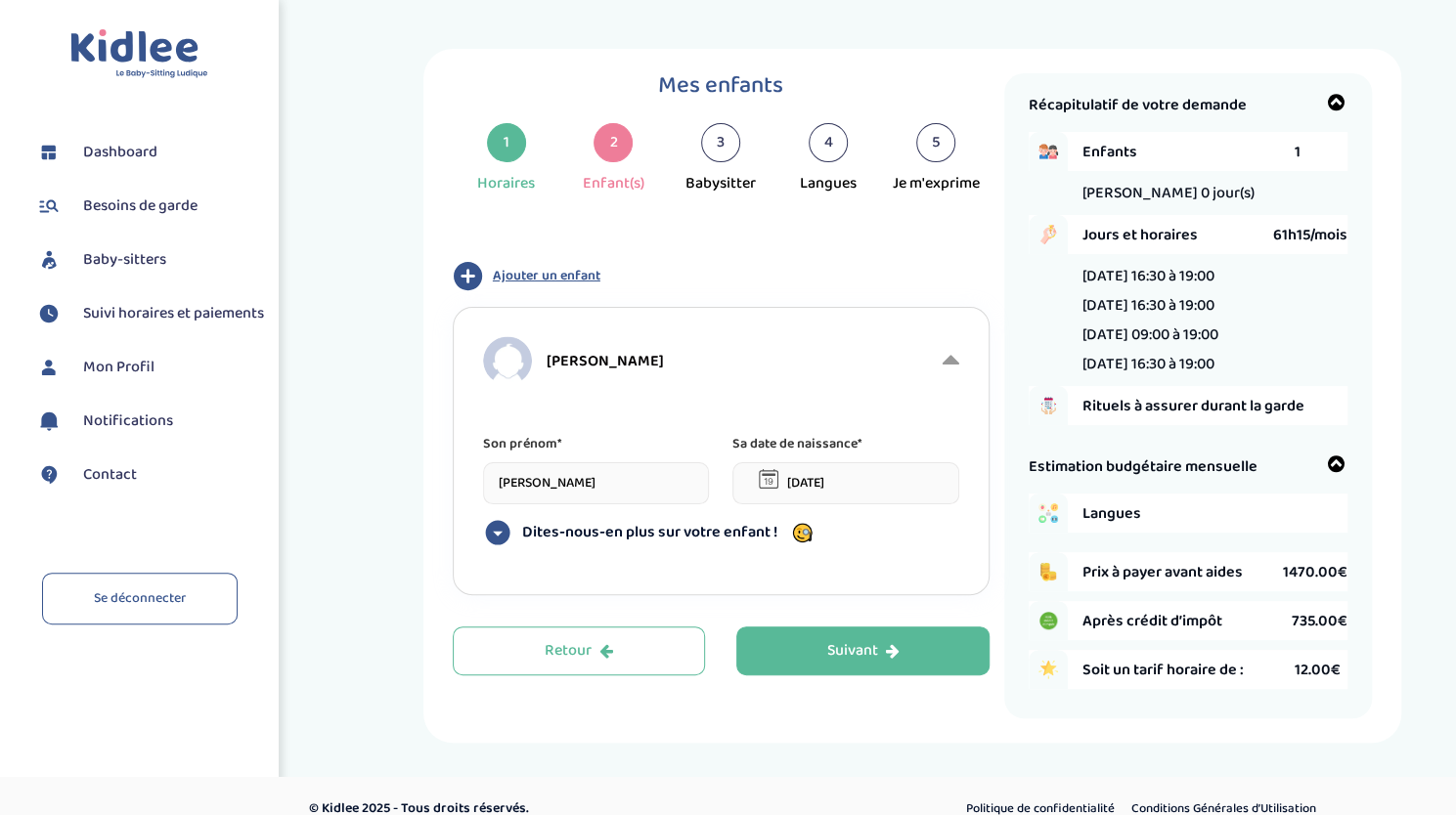
type input "[PERSON_NAME]"
click at [750, 490] on input "[DATE]" at bounding box center [845, 483] width 226 height 42
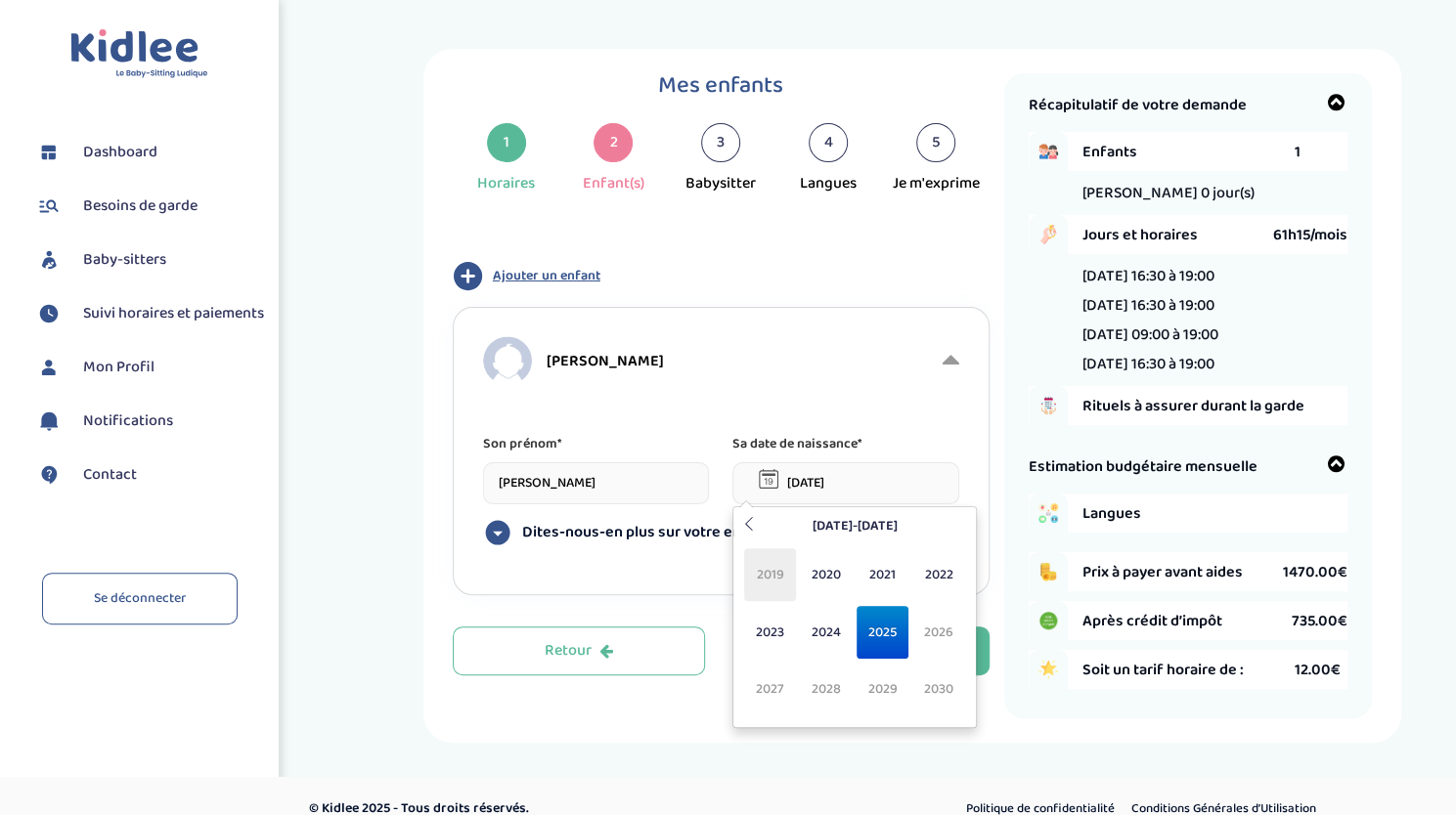
click at [775, 564] on span "2019" at bounding box center [770, 574] width 52 height 53
click at [826, 688] on span "Oct" at bounding box center [826, 689] width 52 height 53
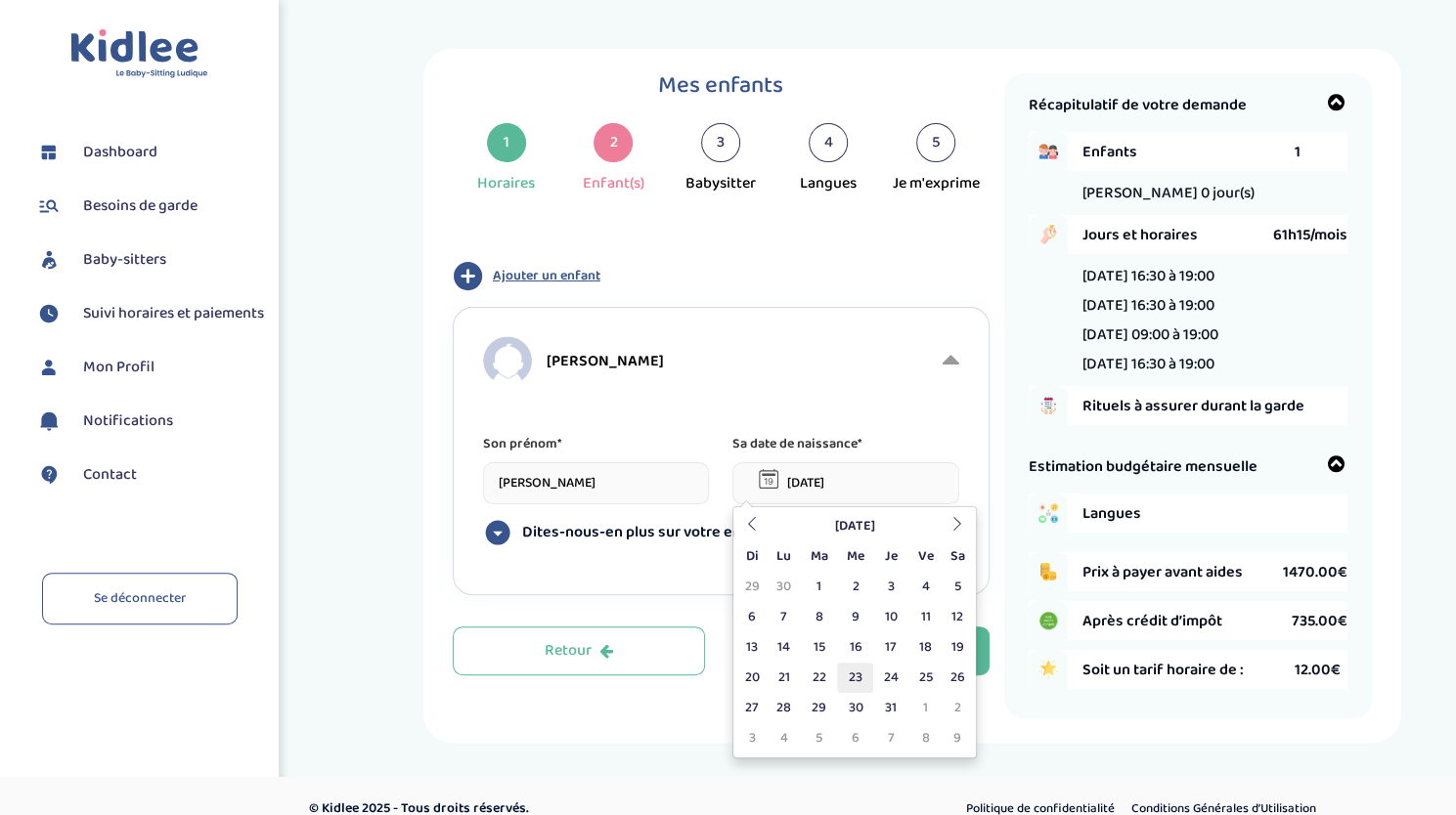
click at [852, 675] on td "23" at bounding box center [855, 678] width 36 height 31
type input "[DATE]"
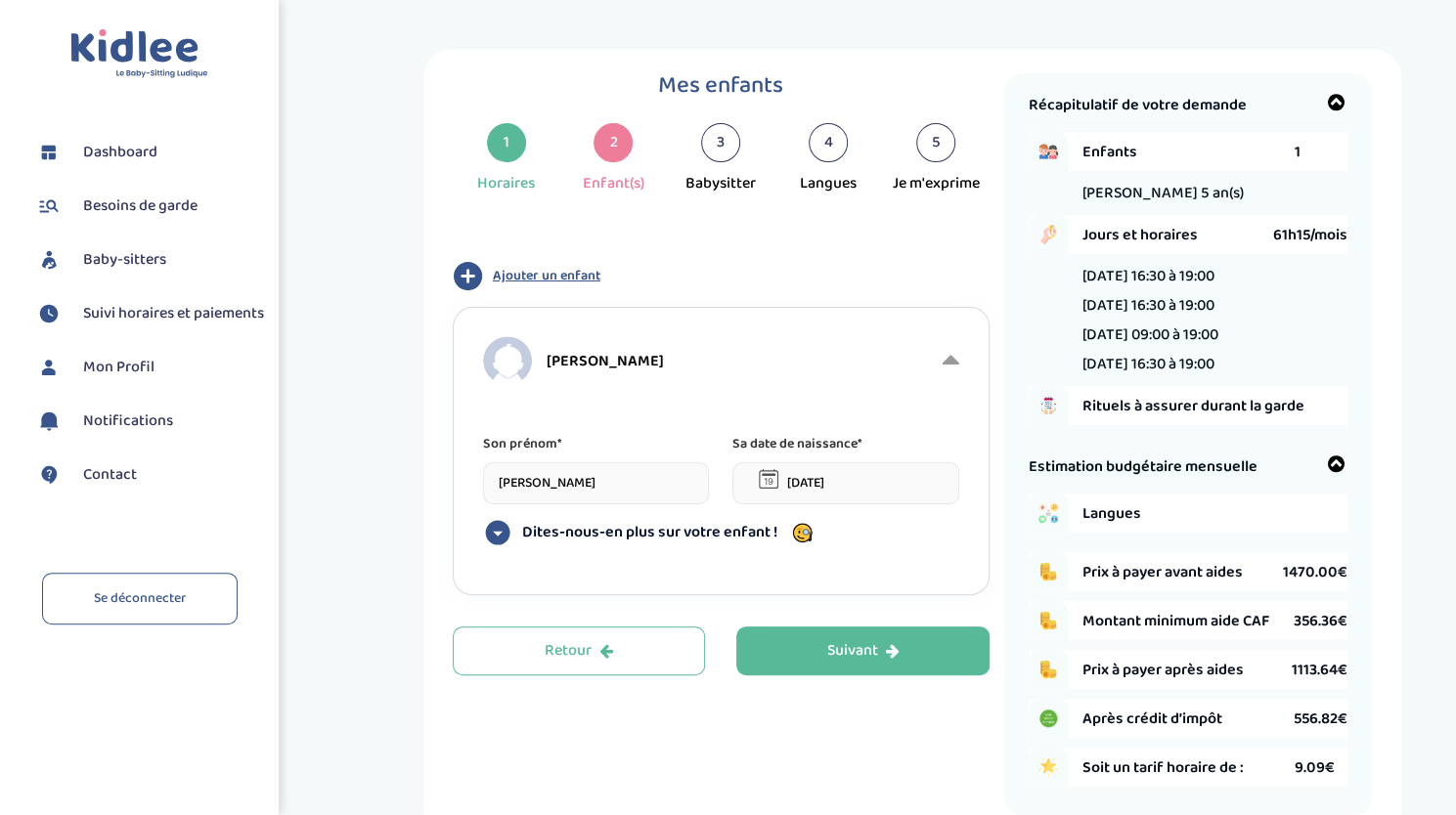
click at [624, 525] on span "Dites-nous-en plus sur votre enfant !" at bounding box center [650, 533] width 255 height 20
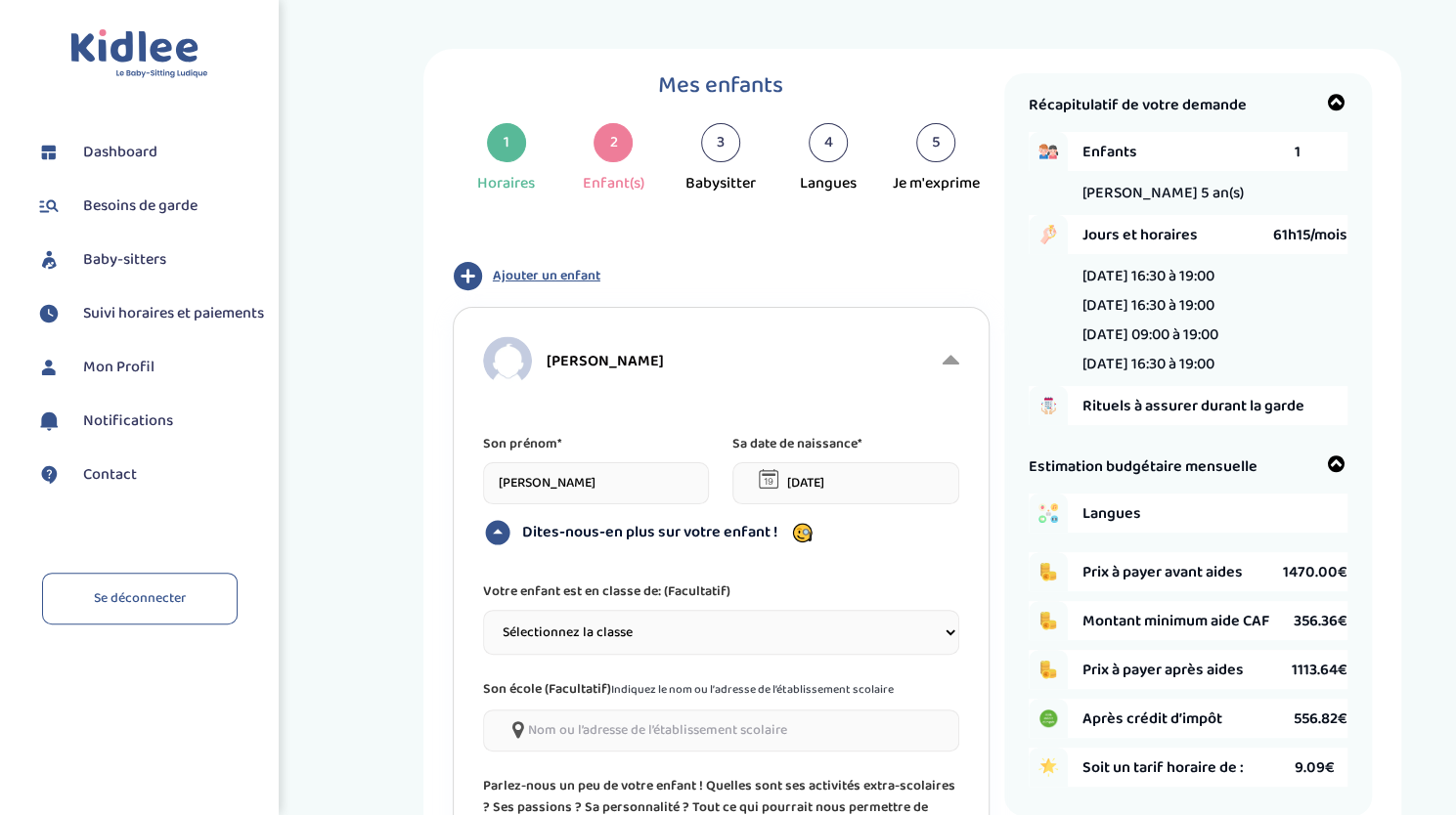
scroll to position [97, 0]
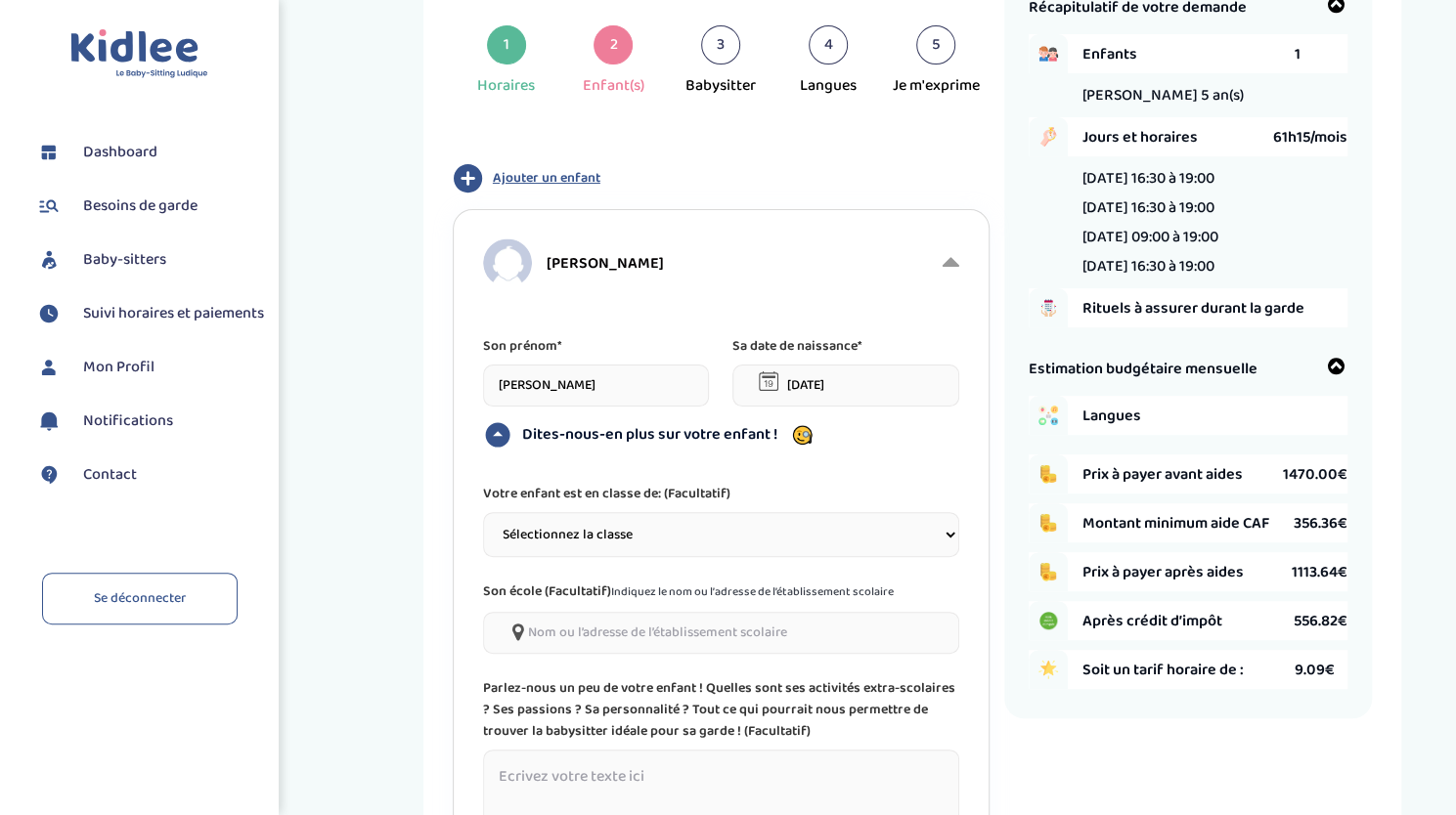
click at [606, 540] on select "Sélectionnez la classe Petite section (PS) Moyenne section (MS) Grande section …" at bounding box center [720, 534] width 476 height 45
select select "4"
click at [483, 512] on select "Sélectionnez la classe Petite section (PS) Moyenne section (MS) Grande section …" at bounding box center [720, 534] width 476 height 45
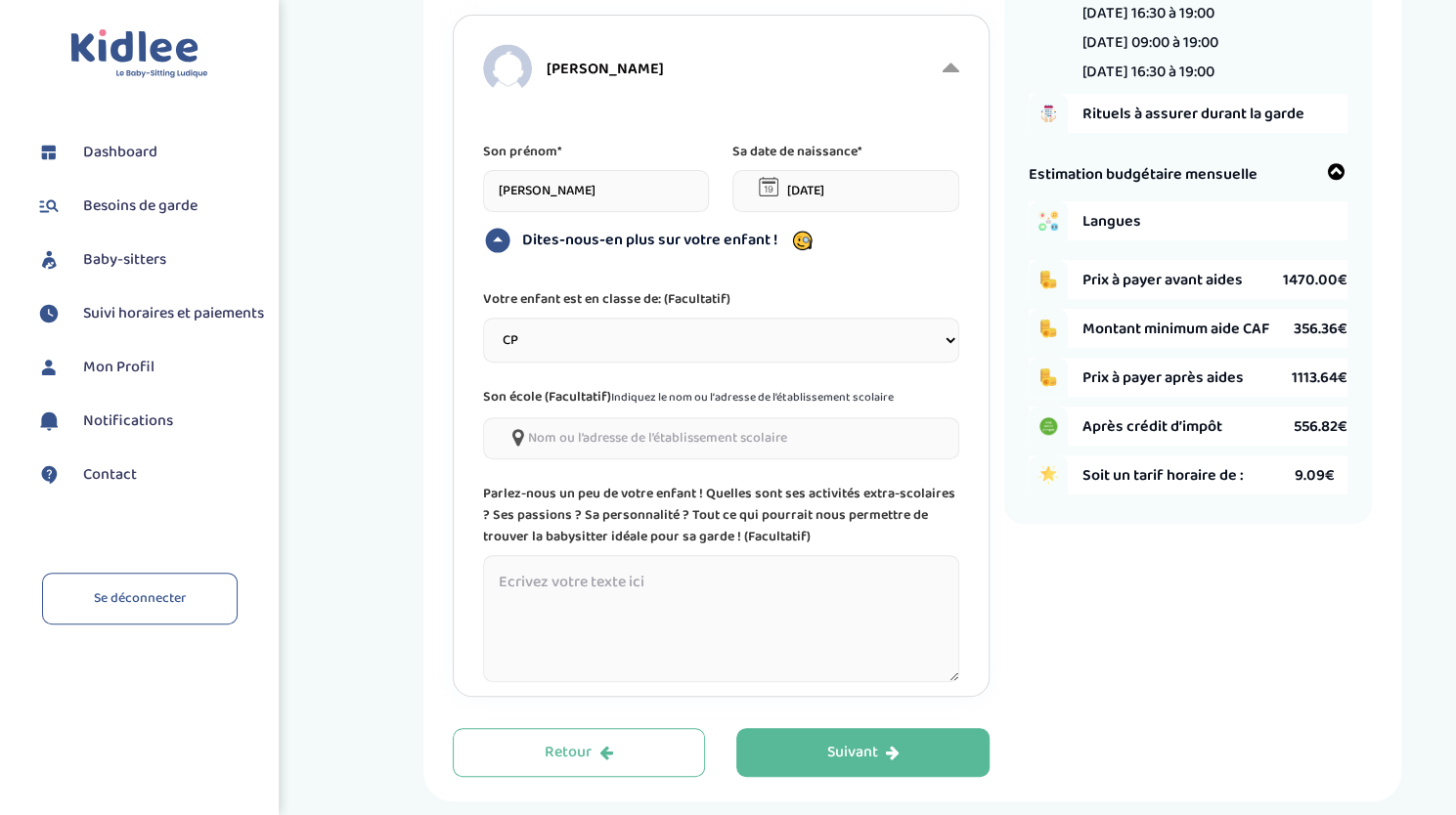
scroll to position [293, 0]
click at [588, 590] on textarea at bounding box center [720, 617] width 476 height 127
click at [657, 586] on textarea "Petite fille très gentille, aime la danse et la musique" at bounding box center [720, 617] width 476 height 127
click at [880, 575] on textarea "Petite fille très gentille, qui aime la danse et la musique" at bounding box center [720, 617] width 476 height 127
type textarea "Petite fille très gentille, qui aime la danse et la musique"
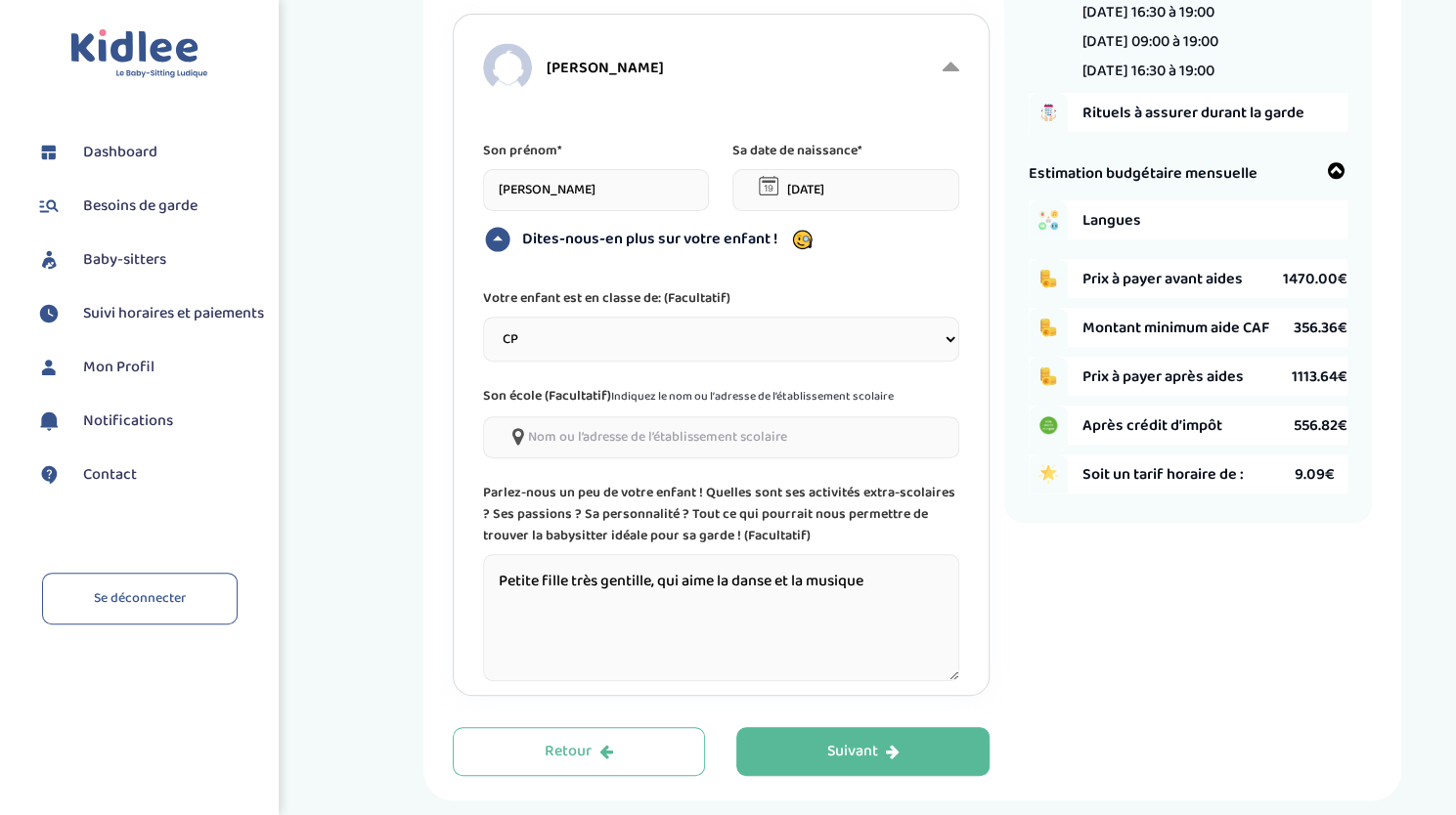
click at [1207, 123] on span "Rituels à assurer durant la garde" at bounding box center [1215, 112] width 265 height 25
click at [1055, 119] on img at bounding box center [1048, 112] width 39 height 39
click at [809, 755] on button "Suivant" at bounding box center [862, 750] width 253 height 49
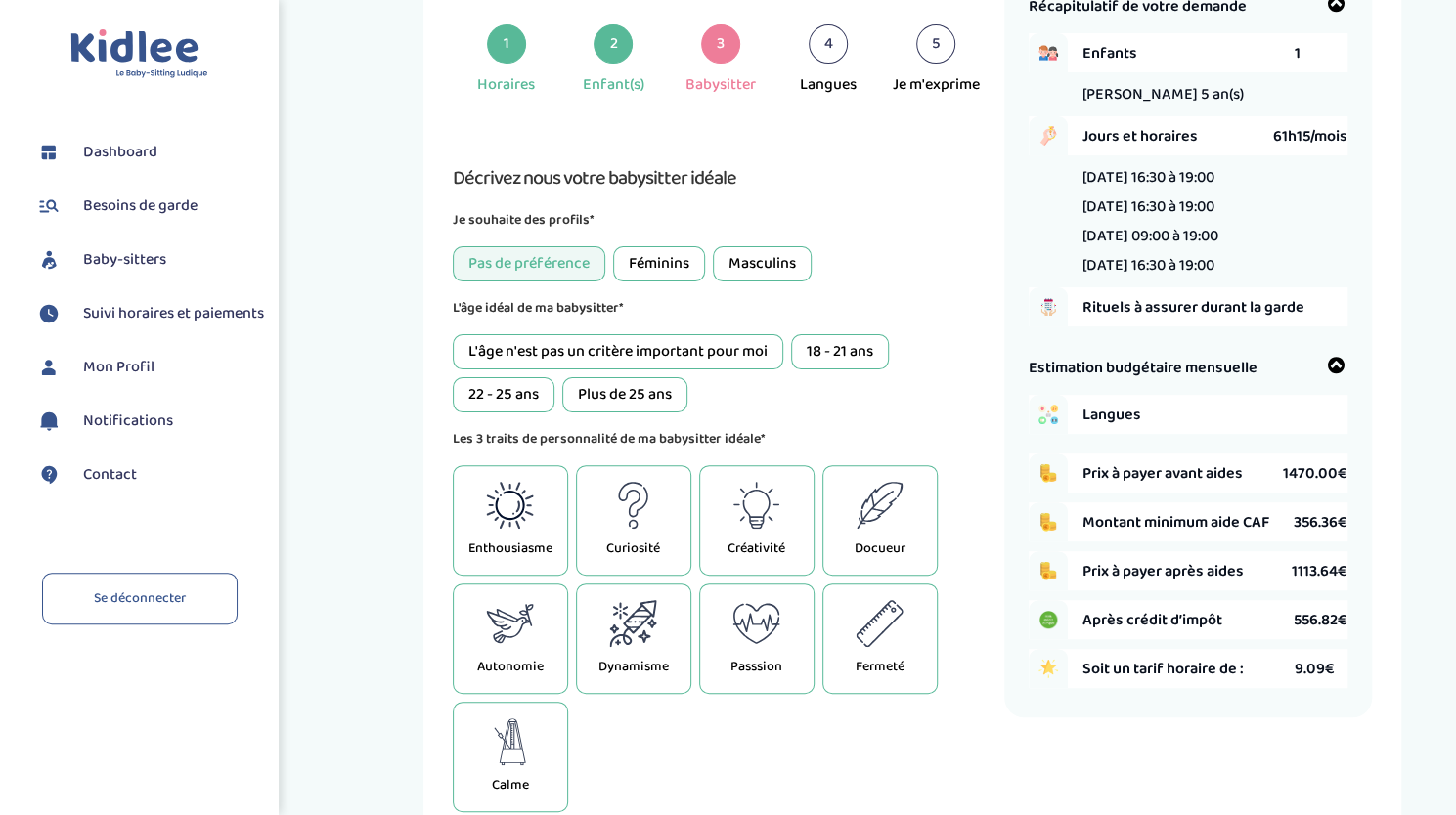
scroll to position [73, 0]
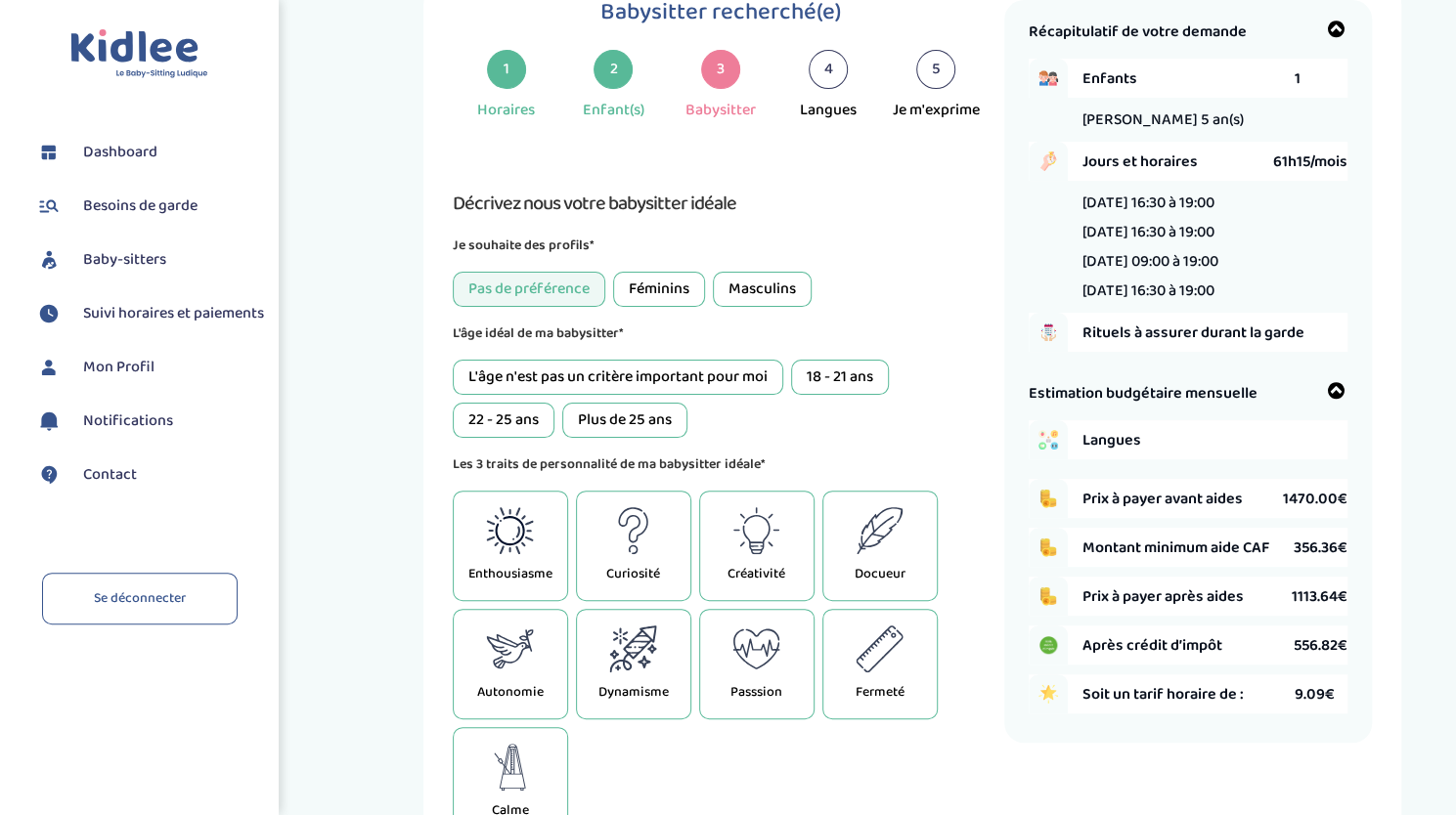
click at [679, 285] on div "Féminins" at bounding box center [658, 289] width 92 height 35
click at [716, 372] on div "L'âge n'est pas un critère important pour moi" at bounding box center [618, 376] width 331 height 35
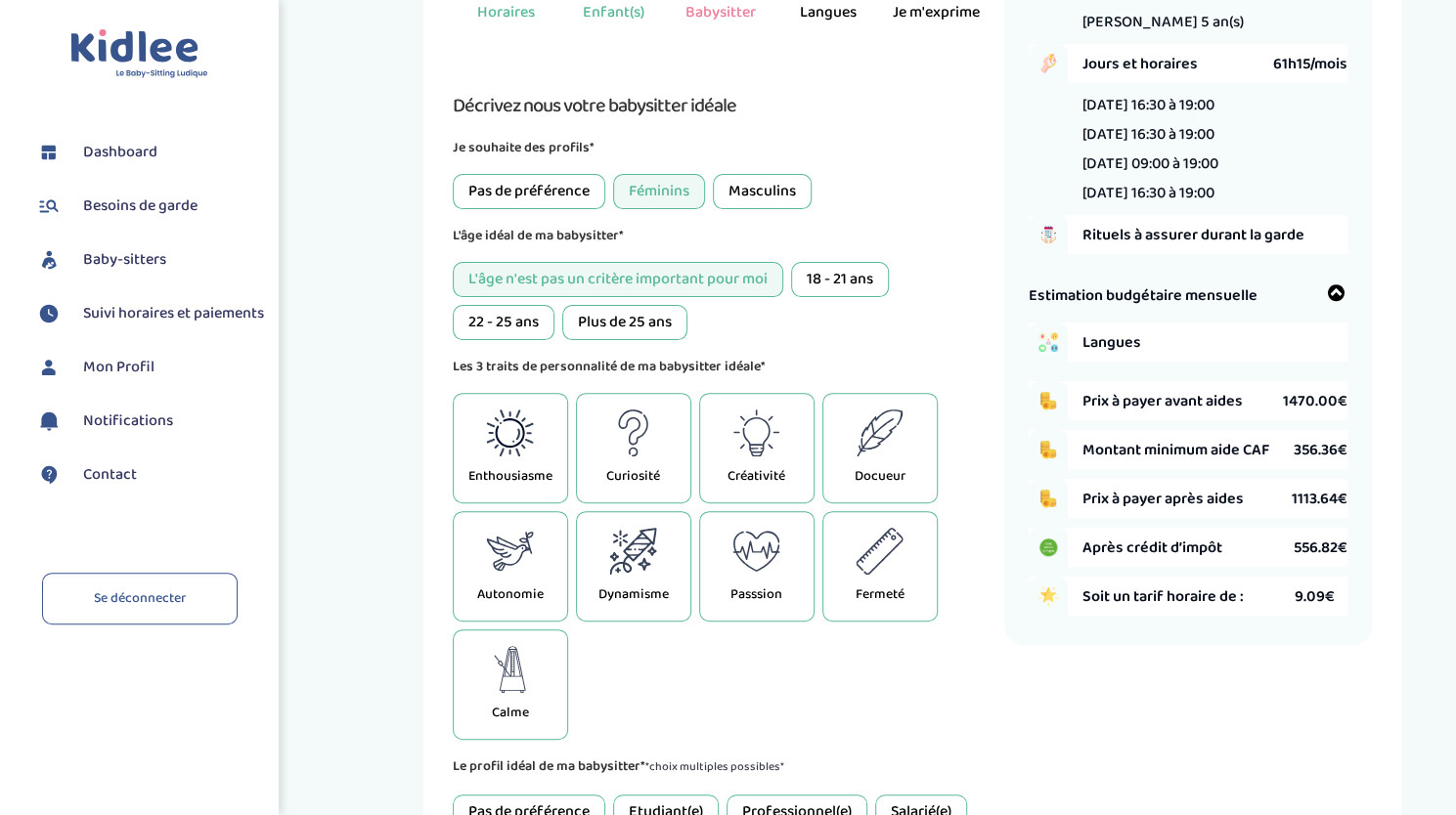
click at [624, 567] on icon at bounding box center [633, 551] width 47 height 47
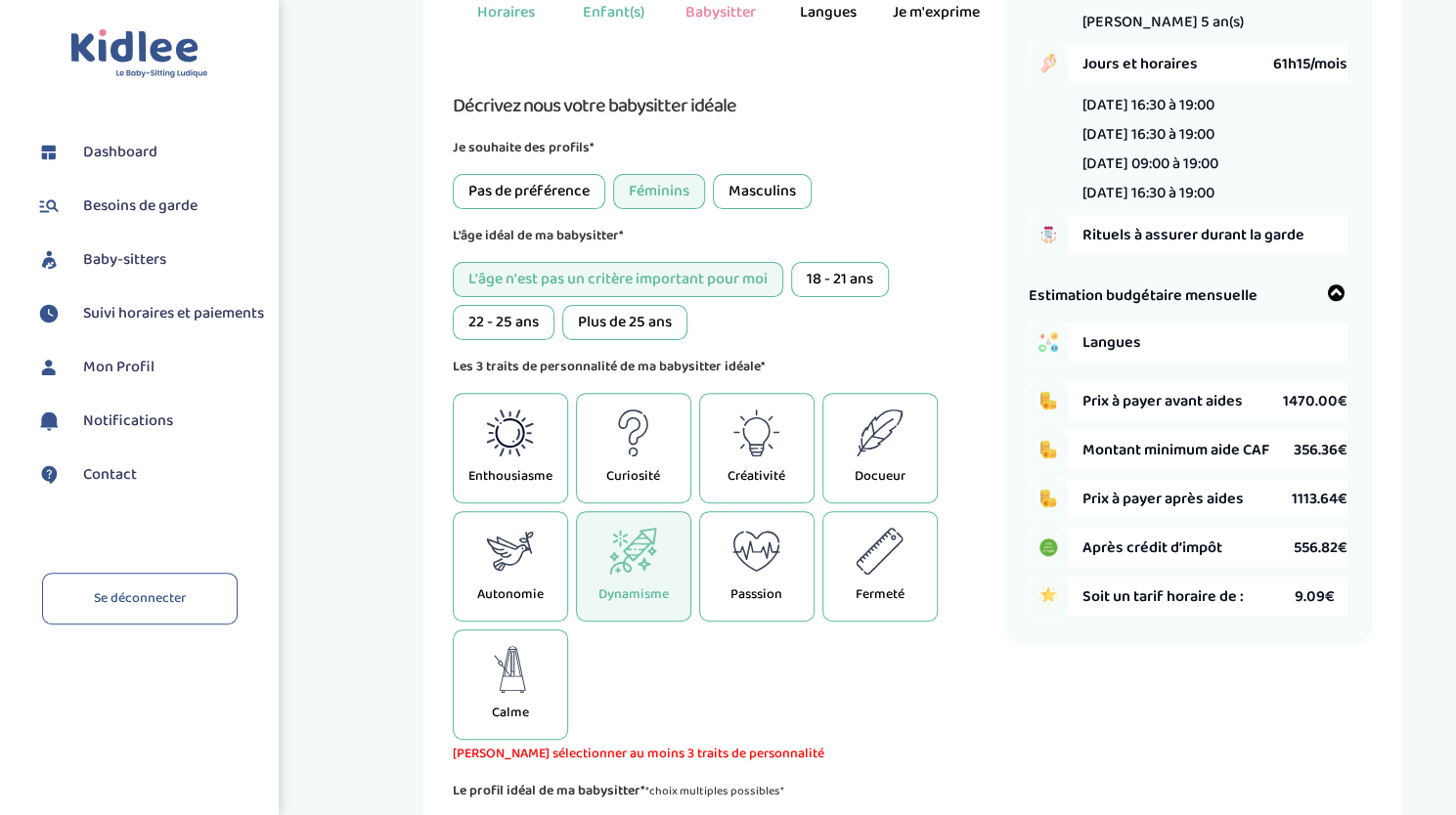
click at [513, 459] on div "Enthousiasme" at bounding box center [510, 448] width 115 height 110
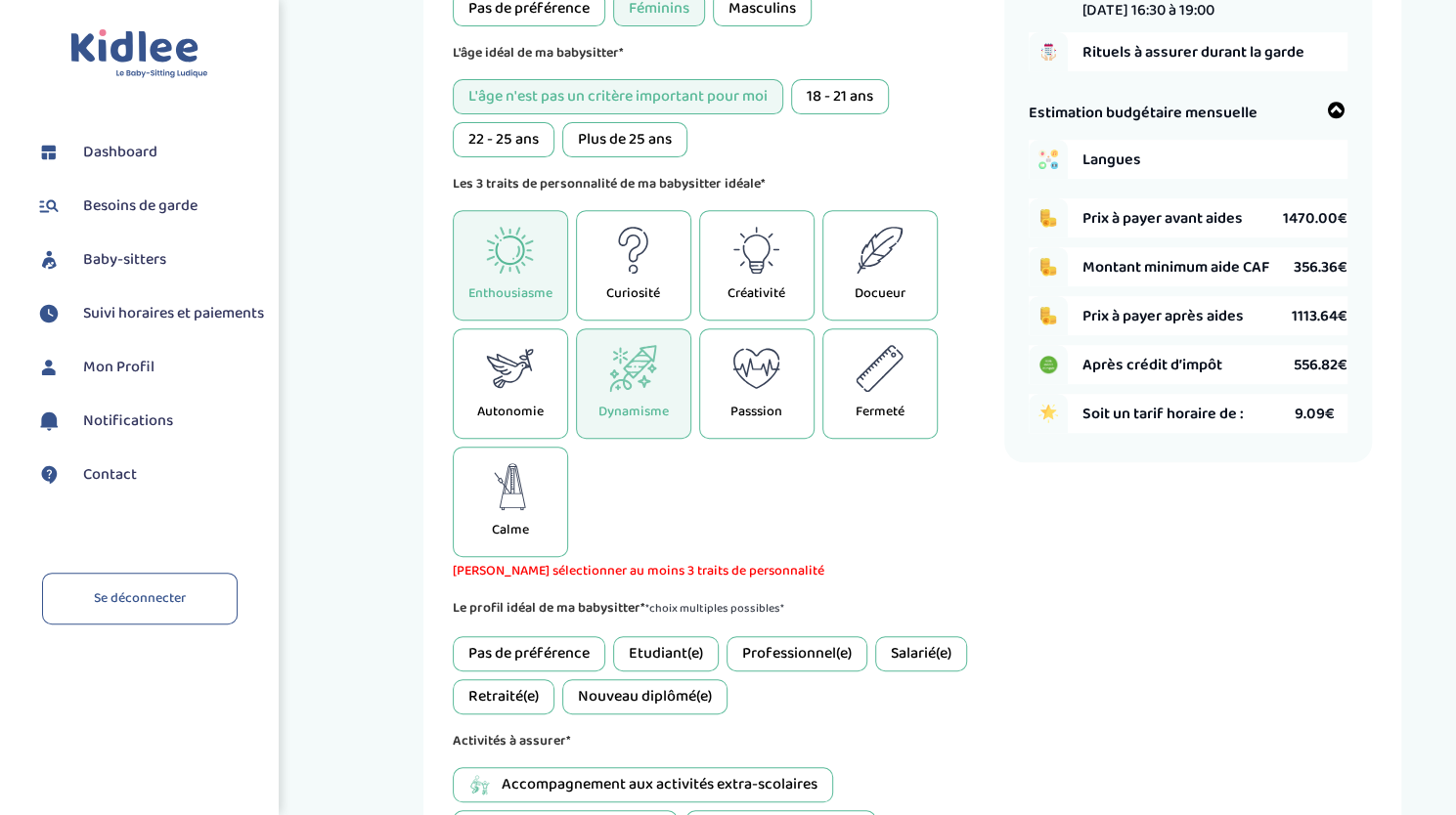
scroll to position [366, 0]
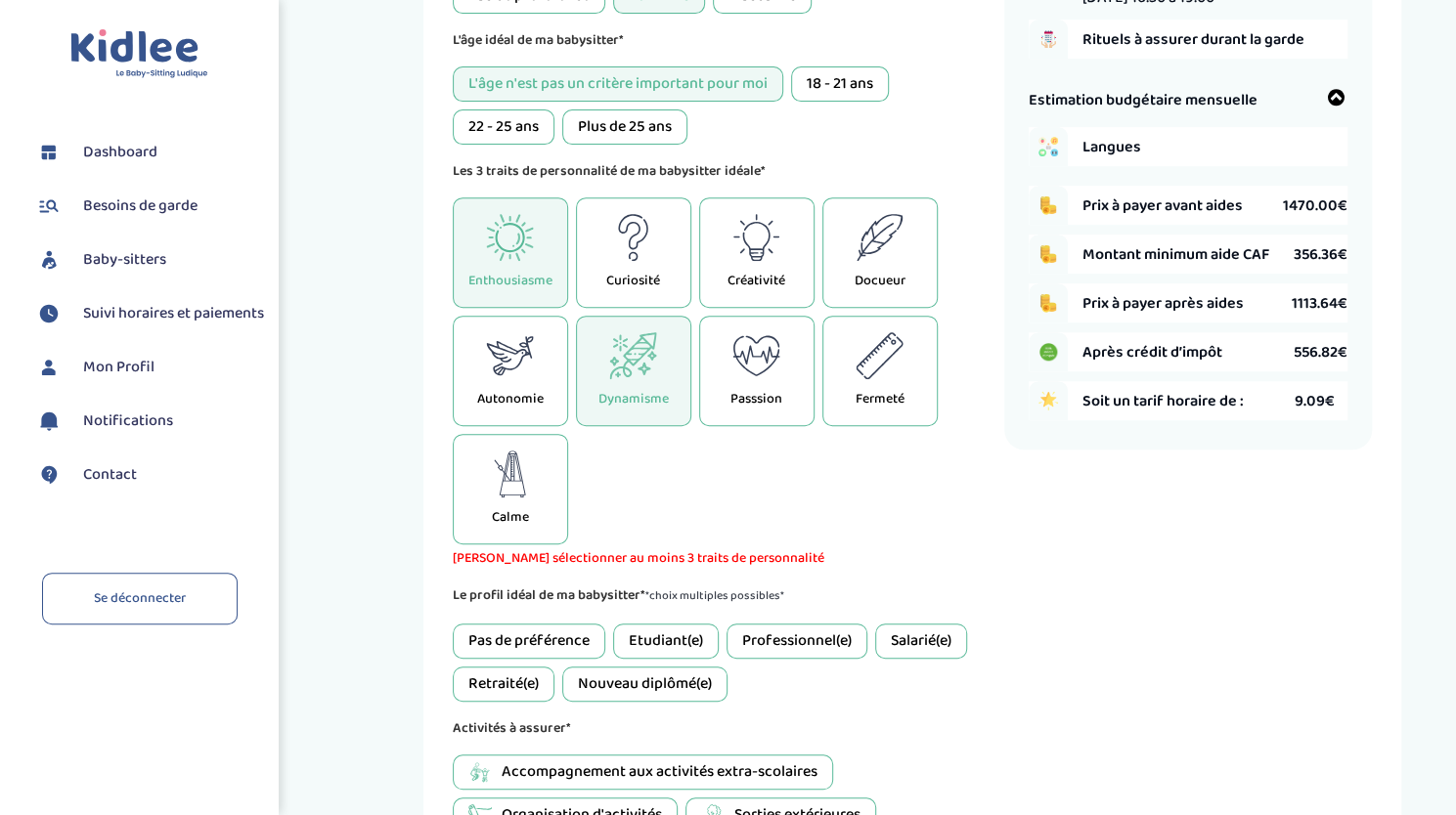
click at [894, 247] on icon at bounding box center [879, 237] width 48 height 47
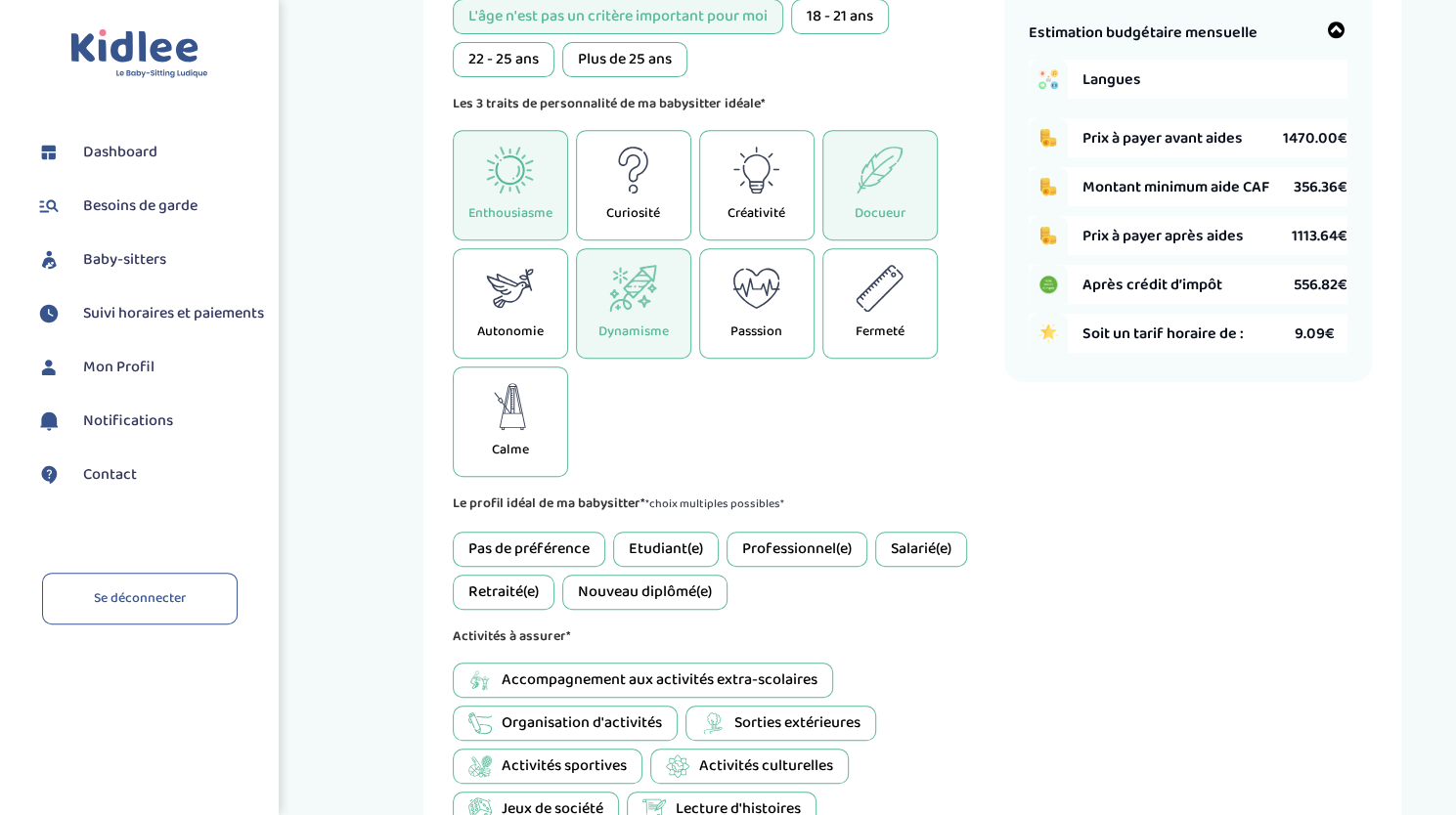
scroll to position [465, 0]
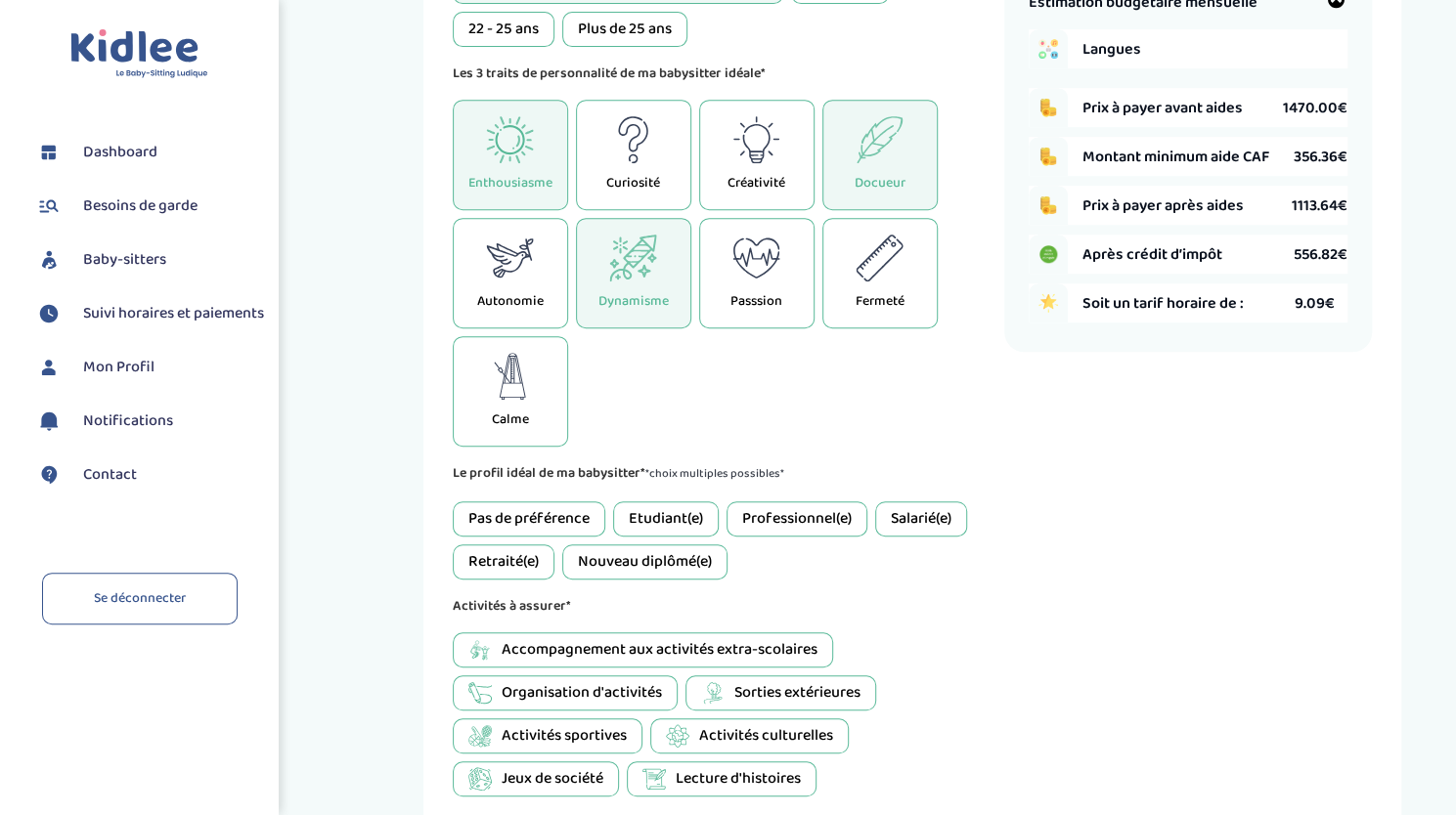
click at [671, 519] on div "Etudiant(e)" at bounding box center [665, 518] width 105 height 35
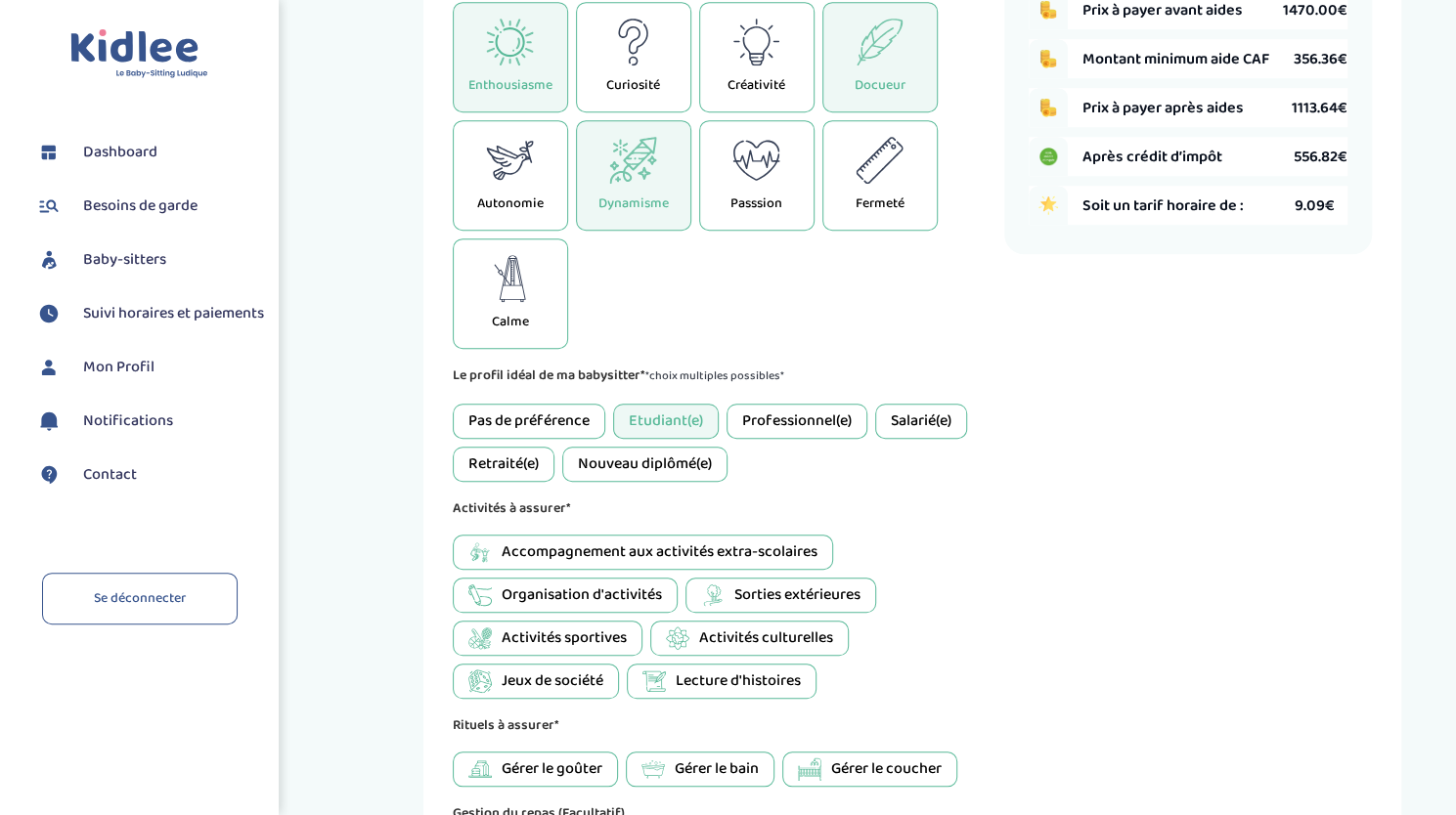
scroll to position [660, 0]
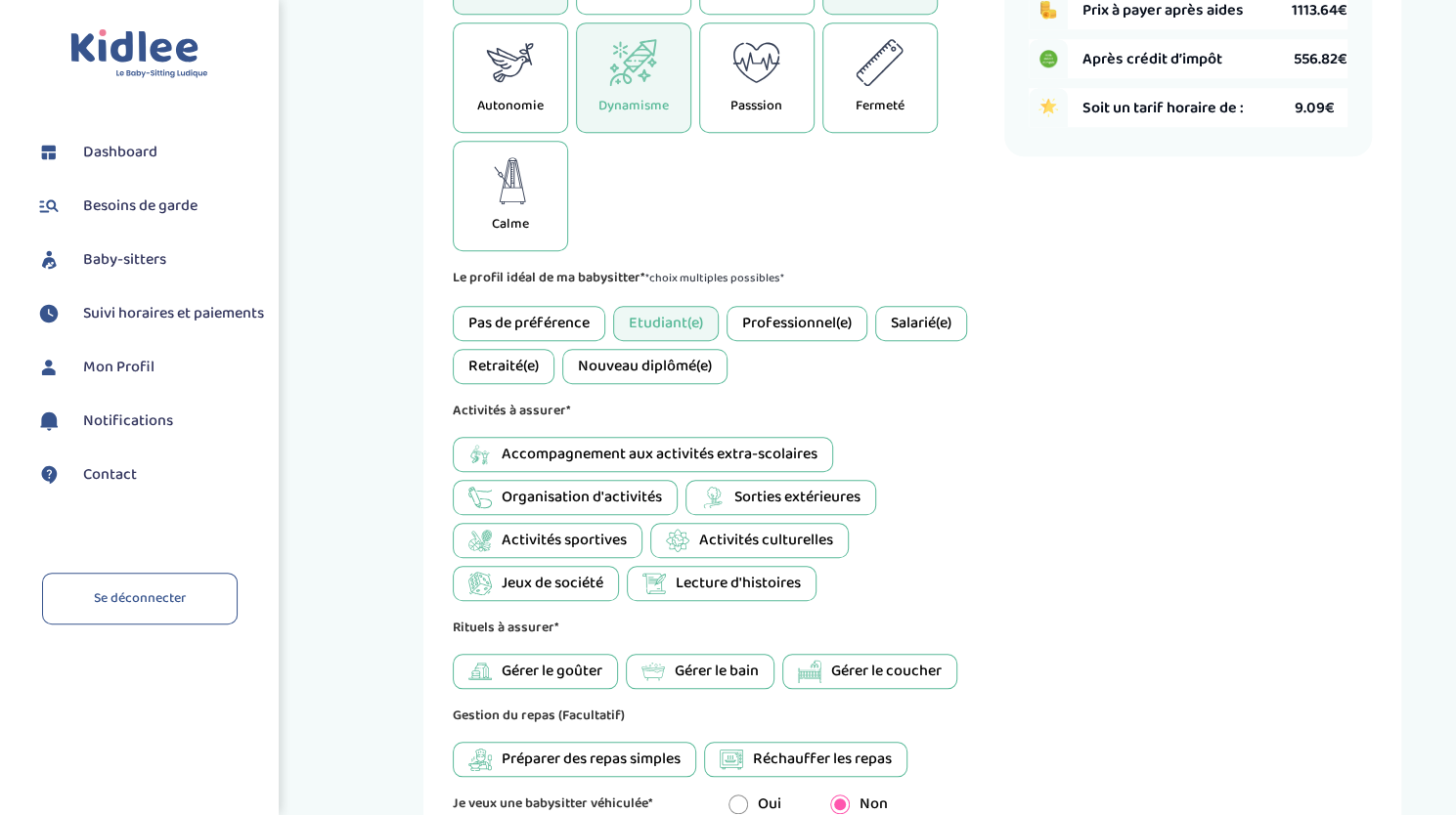
click at [606, 453] on span "Accompagnement aux activités extra-scolaires" at bounding box center [659, 455] width 316 height 24
click at [800, 491] on span "Sorties extérieures" at bounding box center [797, 497] width 126 height 24
click at [582, 583] on span "Jeux de société" at bounding box center [552, 584] width 101 height 24
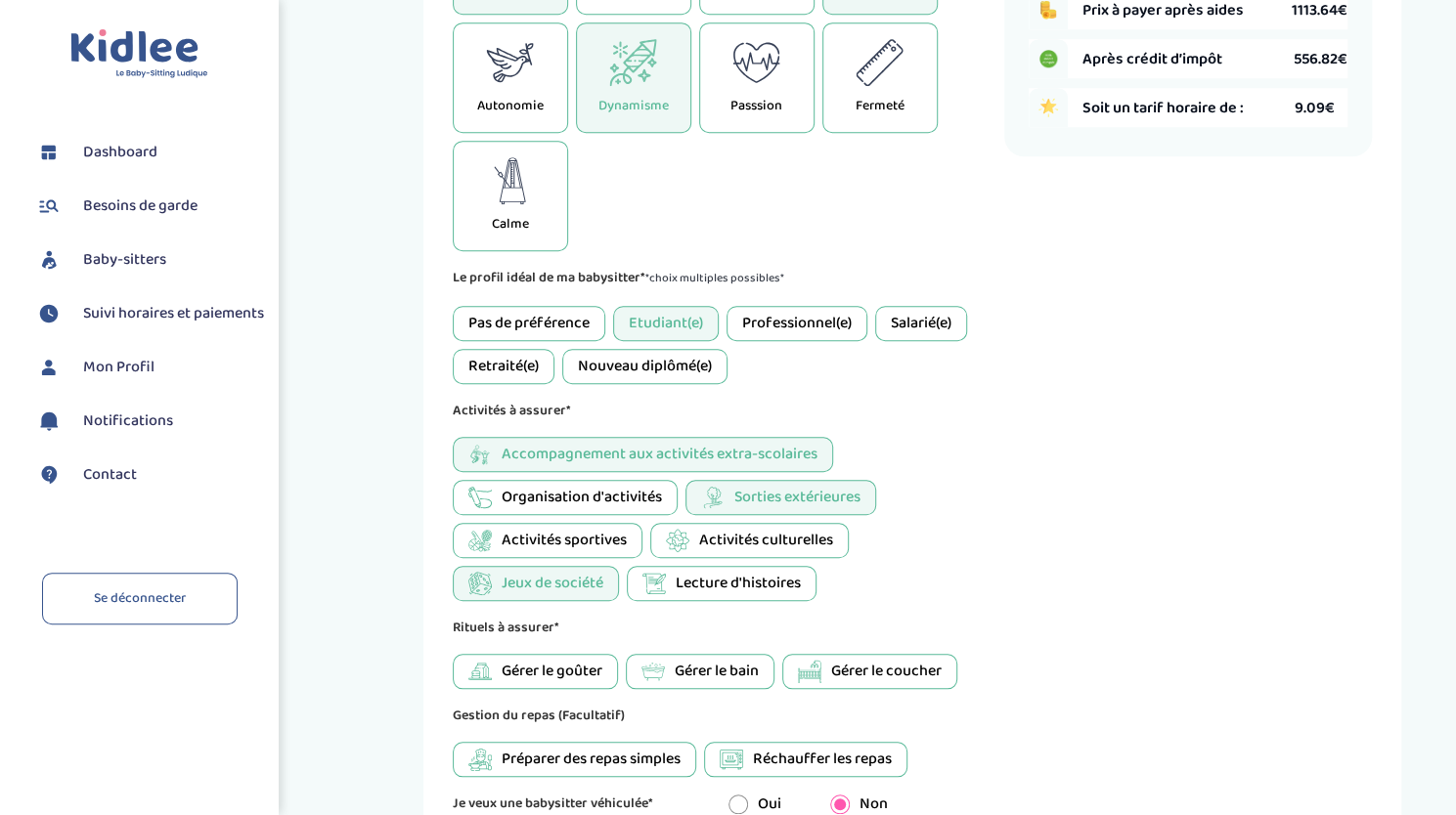
click at [720, 581] on span "Lecture d'histoires" at bounding box center [738, 584] width 125 height 24
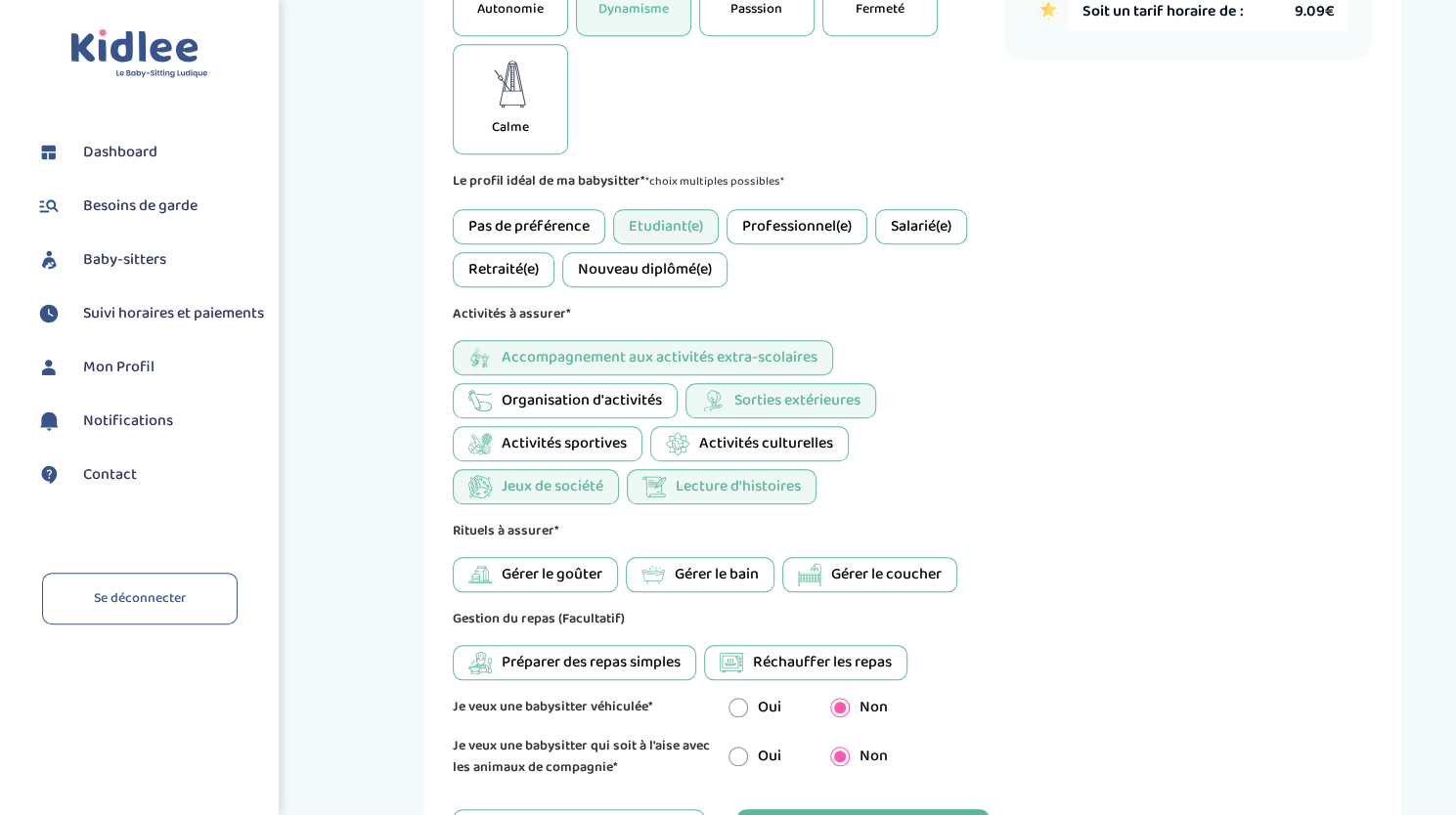
scroll to position [757, 0]
click at [598, 572] on span "Gérer le goûter" at bounding box center [551, 574] width 100 height 24
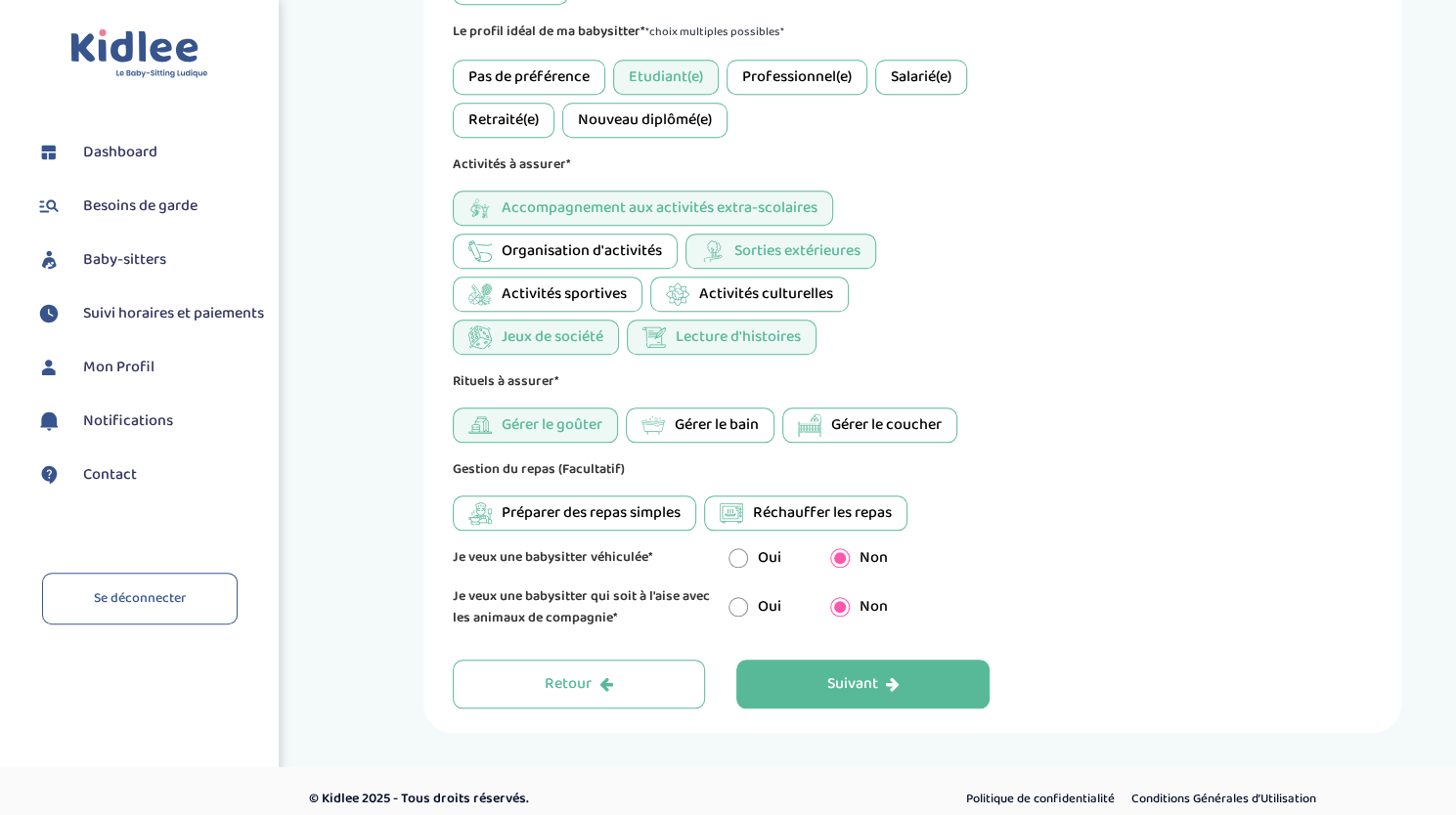
scroll to position [917, 0]
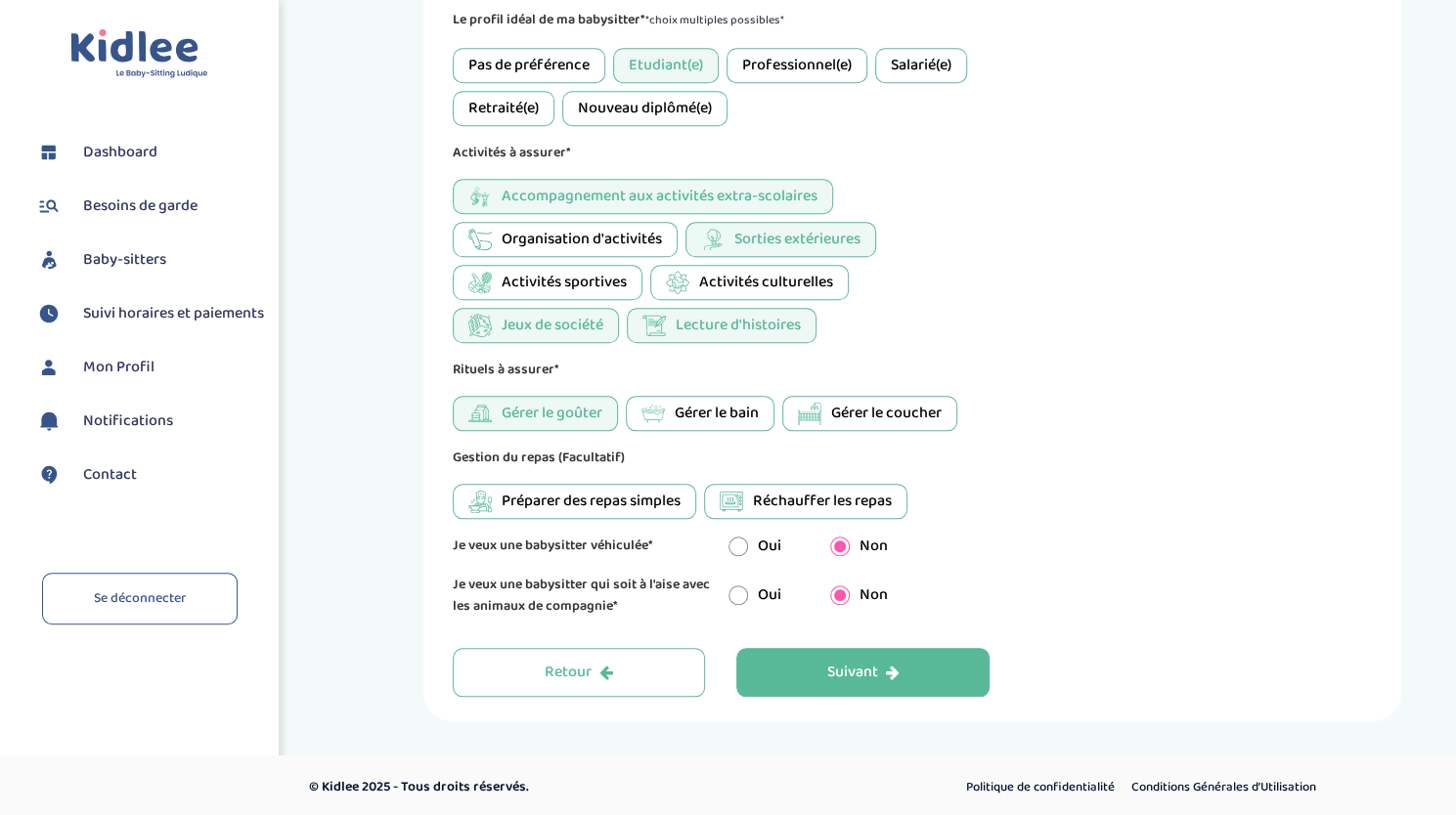
click at [574, 500] on span "Préparer des repas simples" at bounding box center [591, 501] width 179 height 24
click at [669, 498] on span "Préparer des repas simples" at bounding box center [591, 501] width 179 height 24
click at [784, 497] on span "Réchauffer les repas" at bounding box center [822, 501] width 139 height 24
click at [634, 497] on span "Préparer des repas simples" at bounding box center [591, 501] width 179 height 24
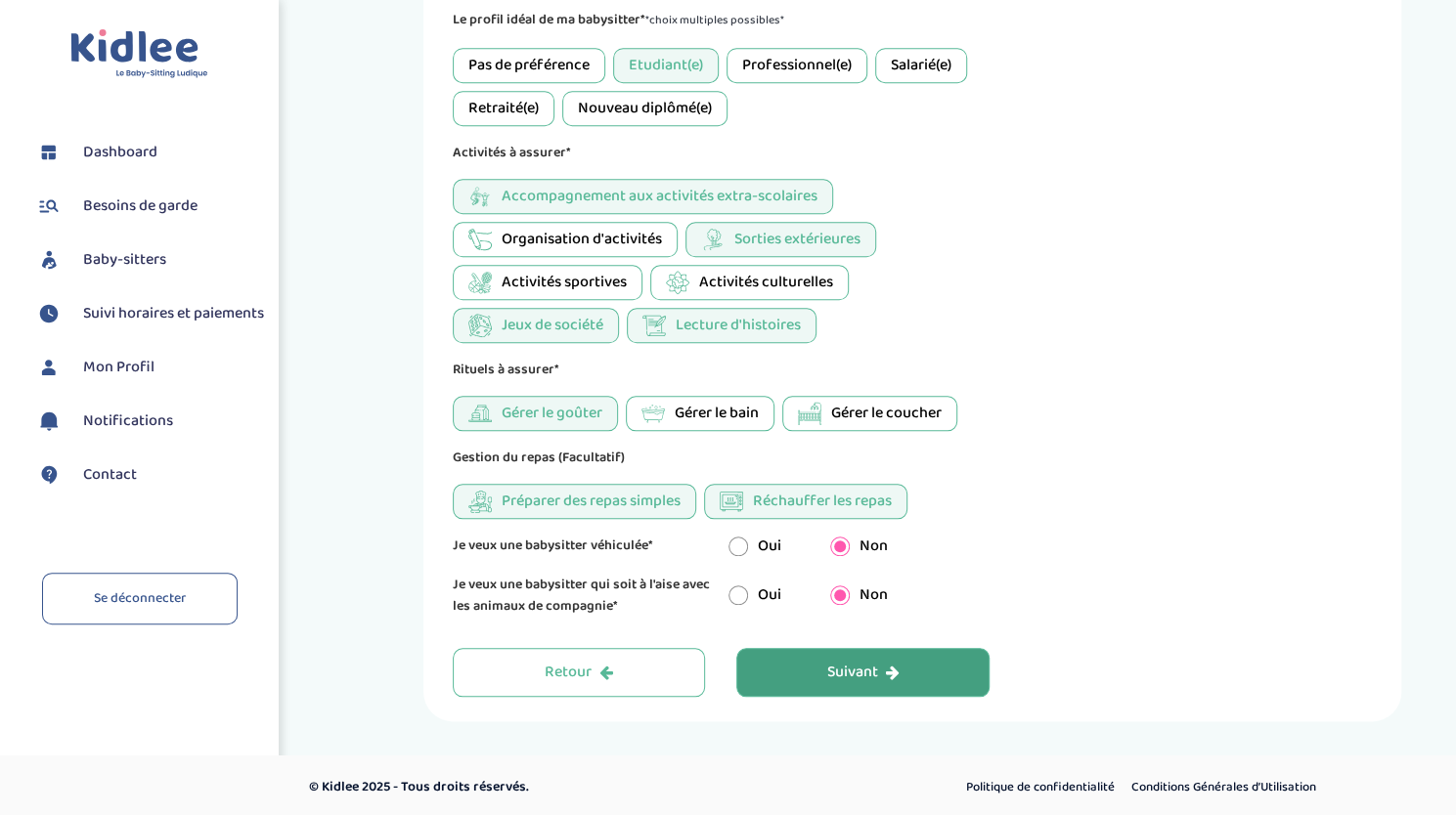
click at [941, 658] on button "Suivant" at bounding box center [862, 672] width 253 height 49
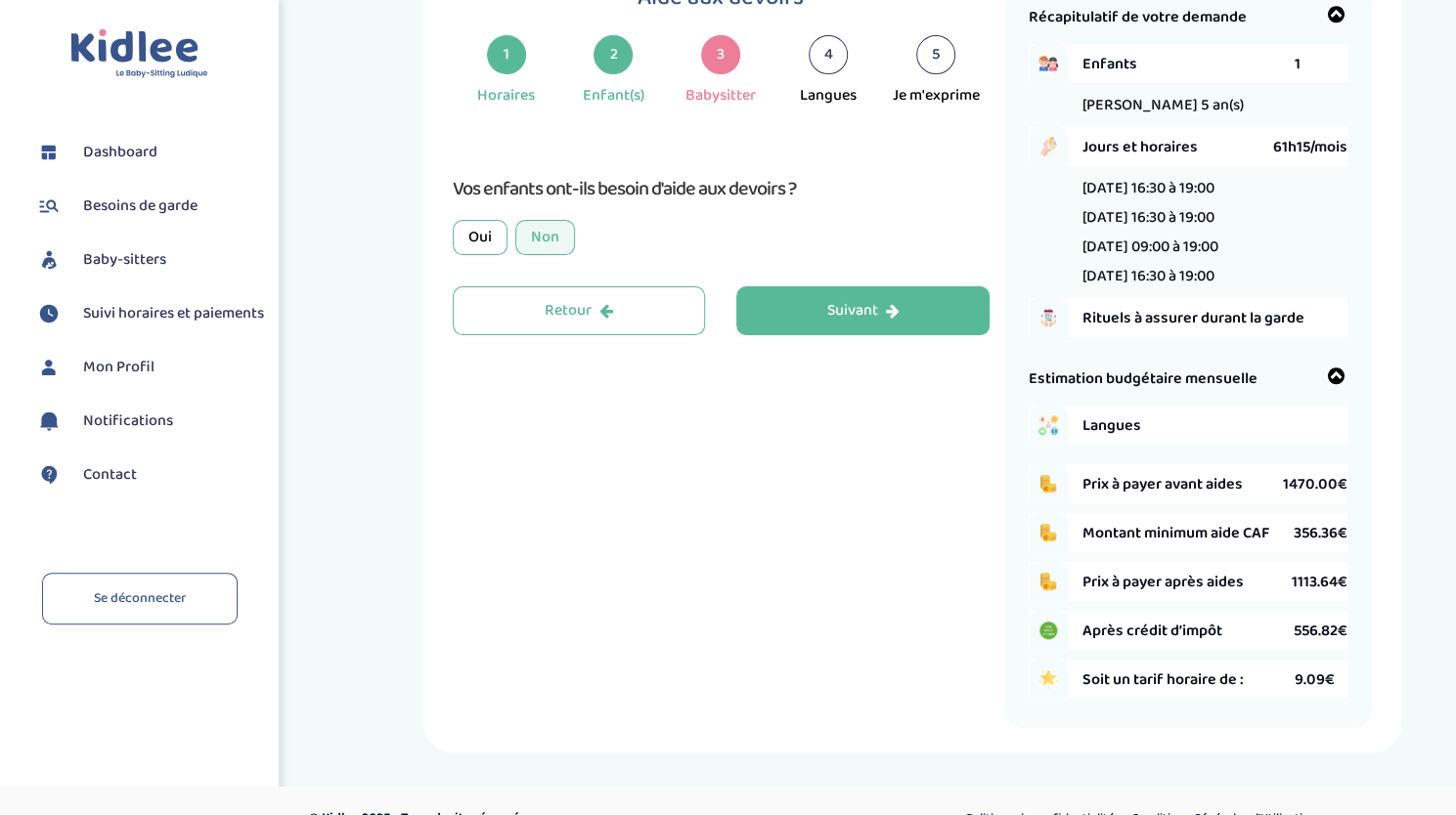
scroll to position [73, 0]
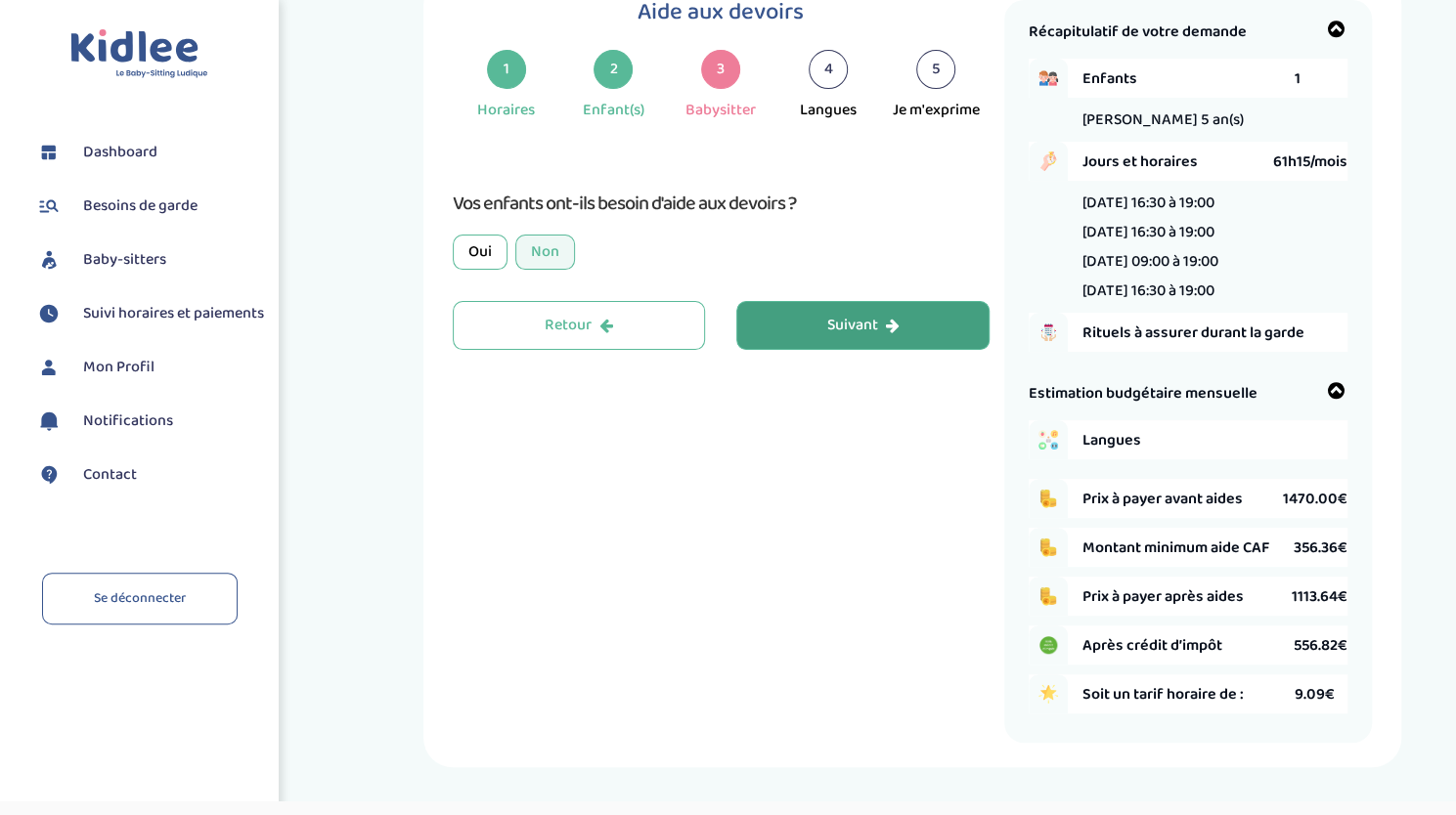
click at [912, 318] on button "Suivant" at bounding box center [862, 325] width 253 height 49
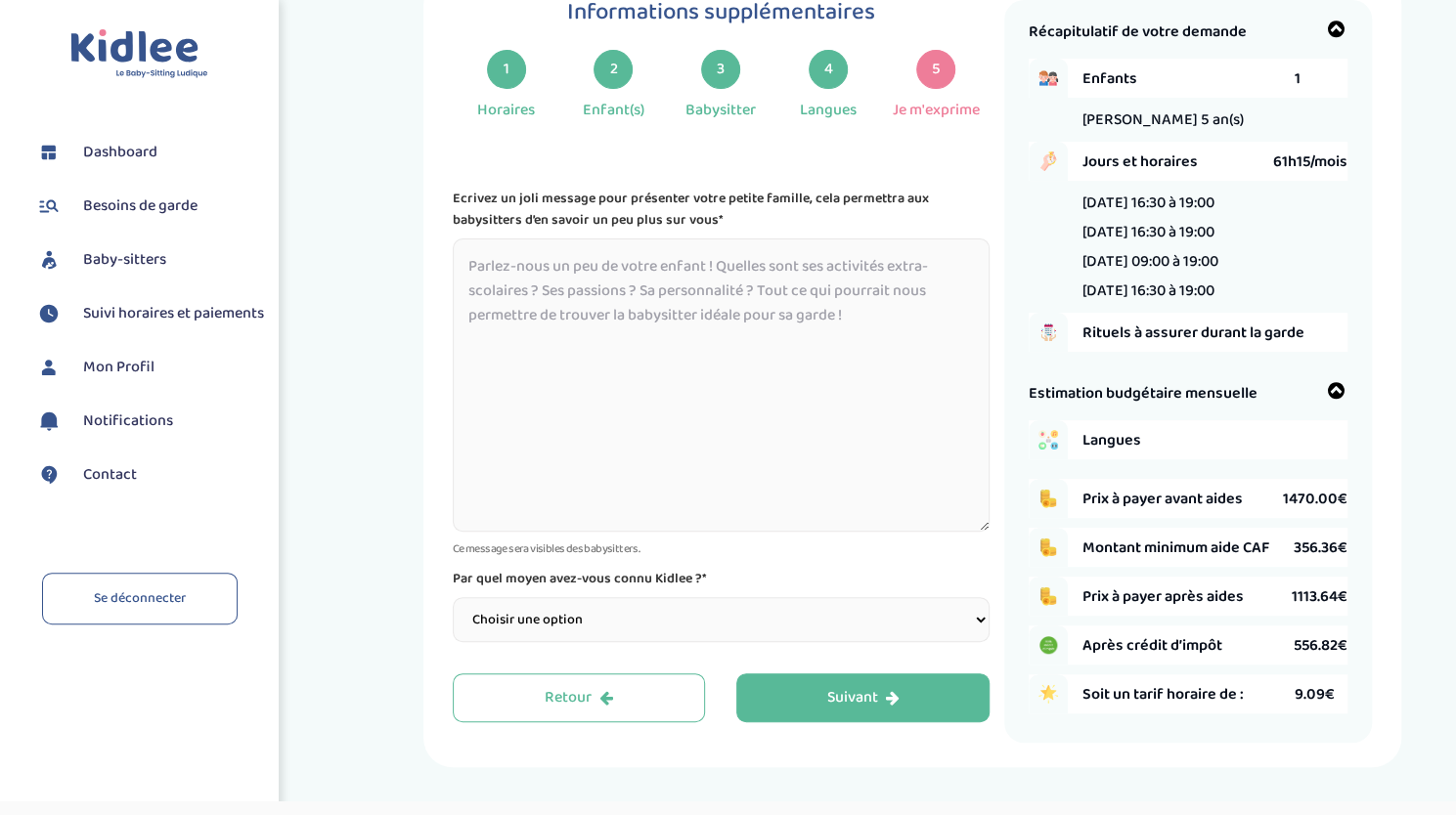
click at [621, 81] on div "2" at bounding box center [613, 68] width 39 height 39
click at [555, 703] on div "Retour" at bounding box center [578, 698] width 69 height 23
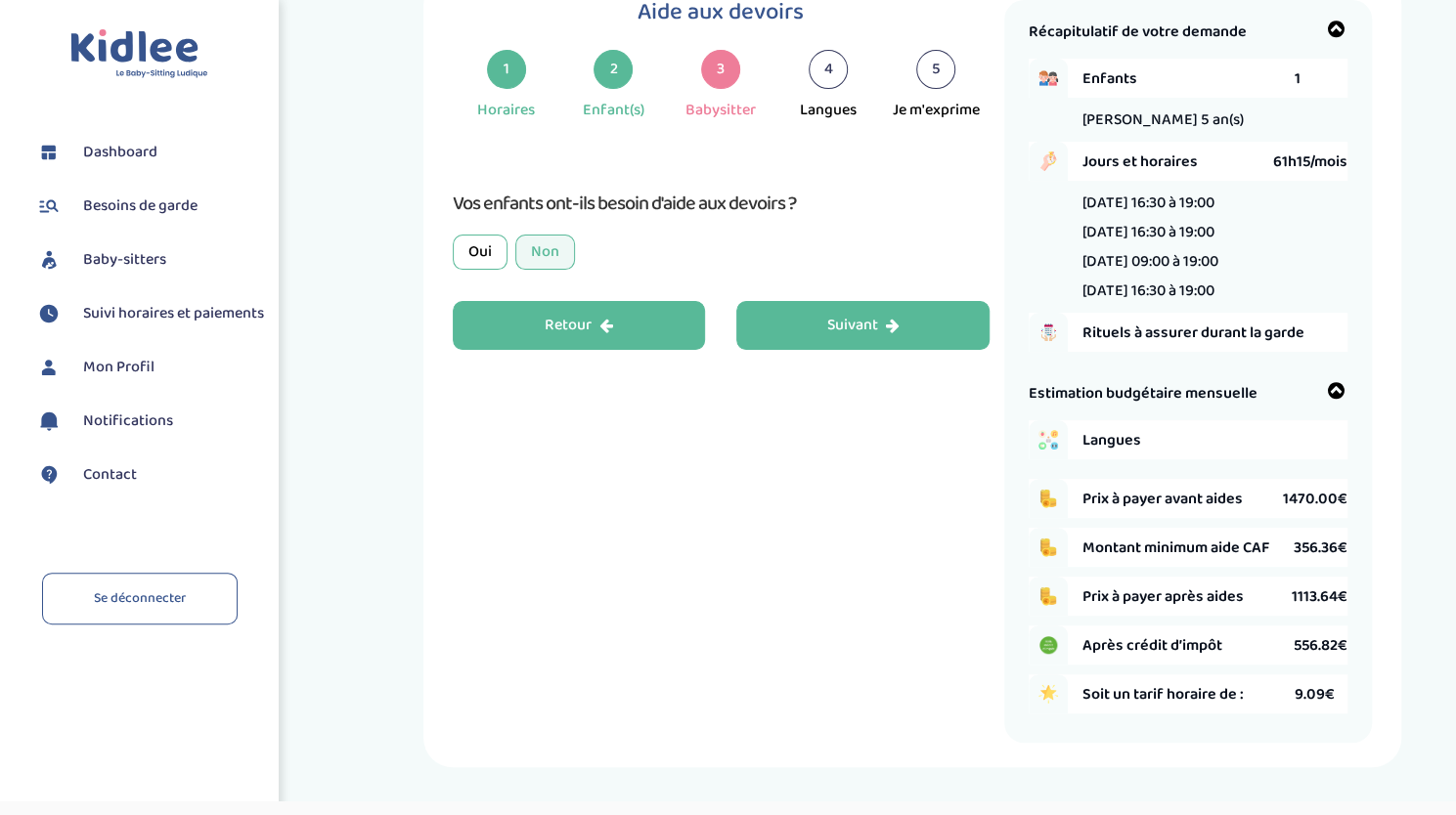
click at [557, 341] on button "Retour" at bounding box center [579, 325] width 253 height 49
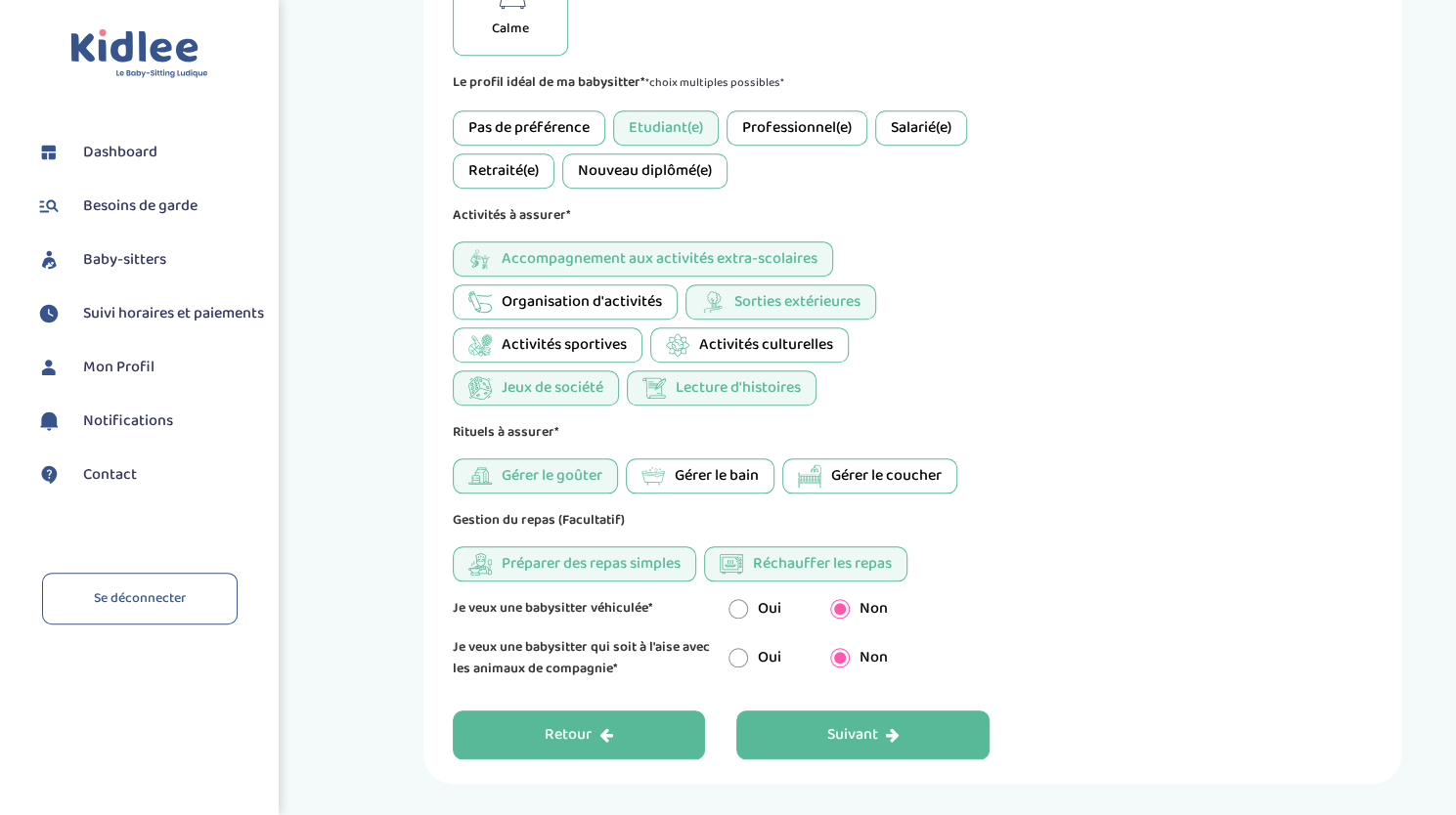
click at [588, 742] on div "Retour" at bounding box center [578, 736] width 69 height 23
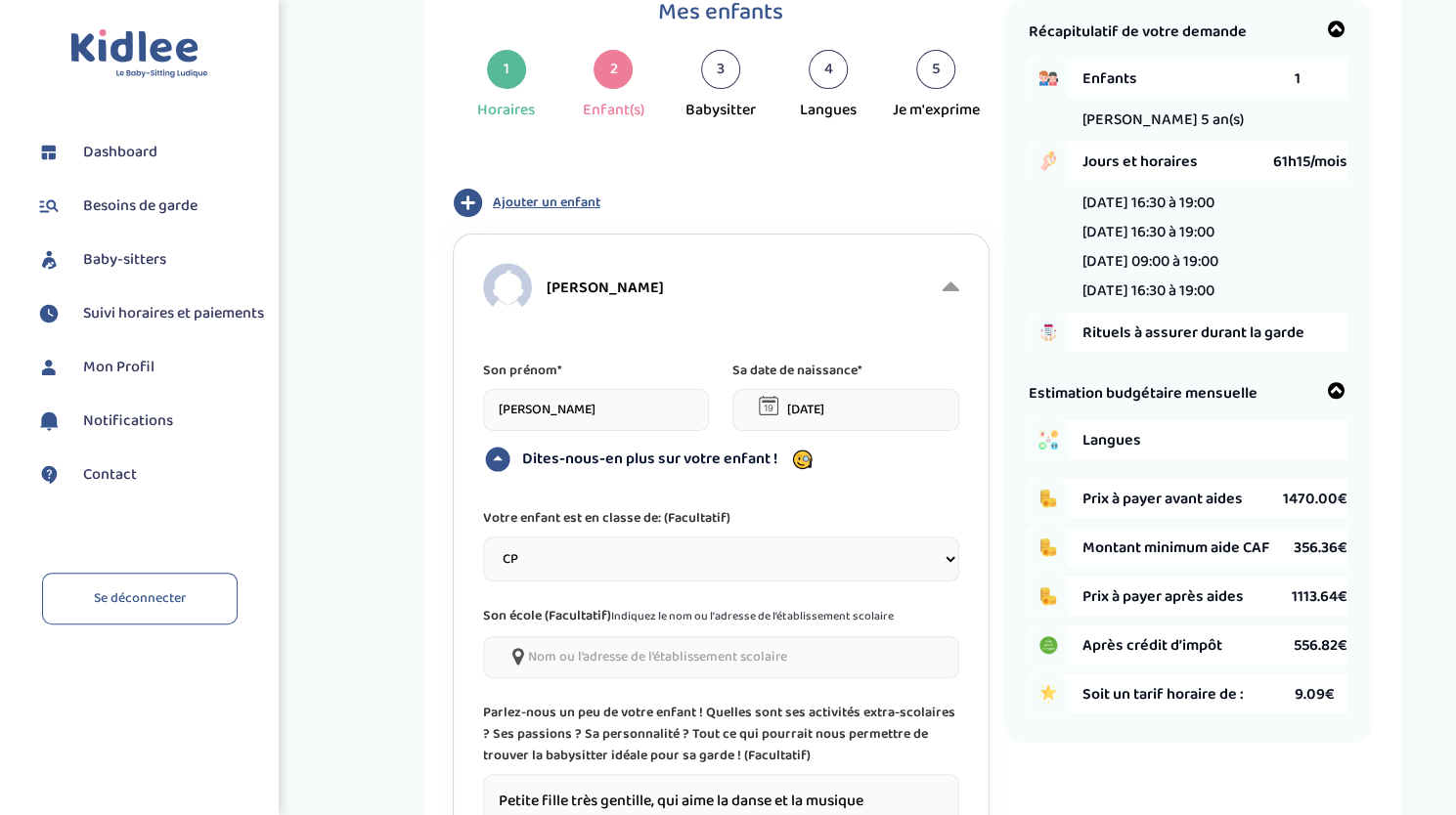
click at [567, 206] on span "Ajouter un enfant" at bounding box center [546, 203] width 107 height 21
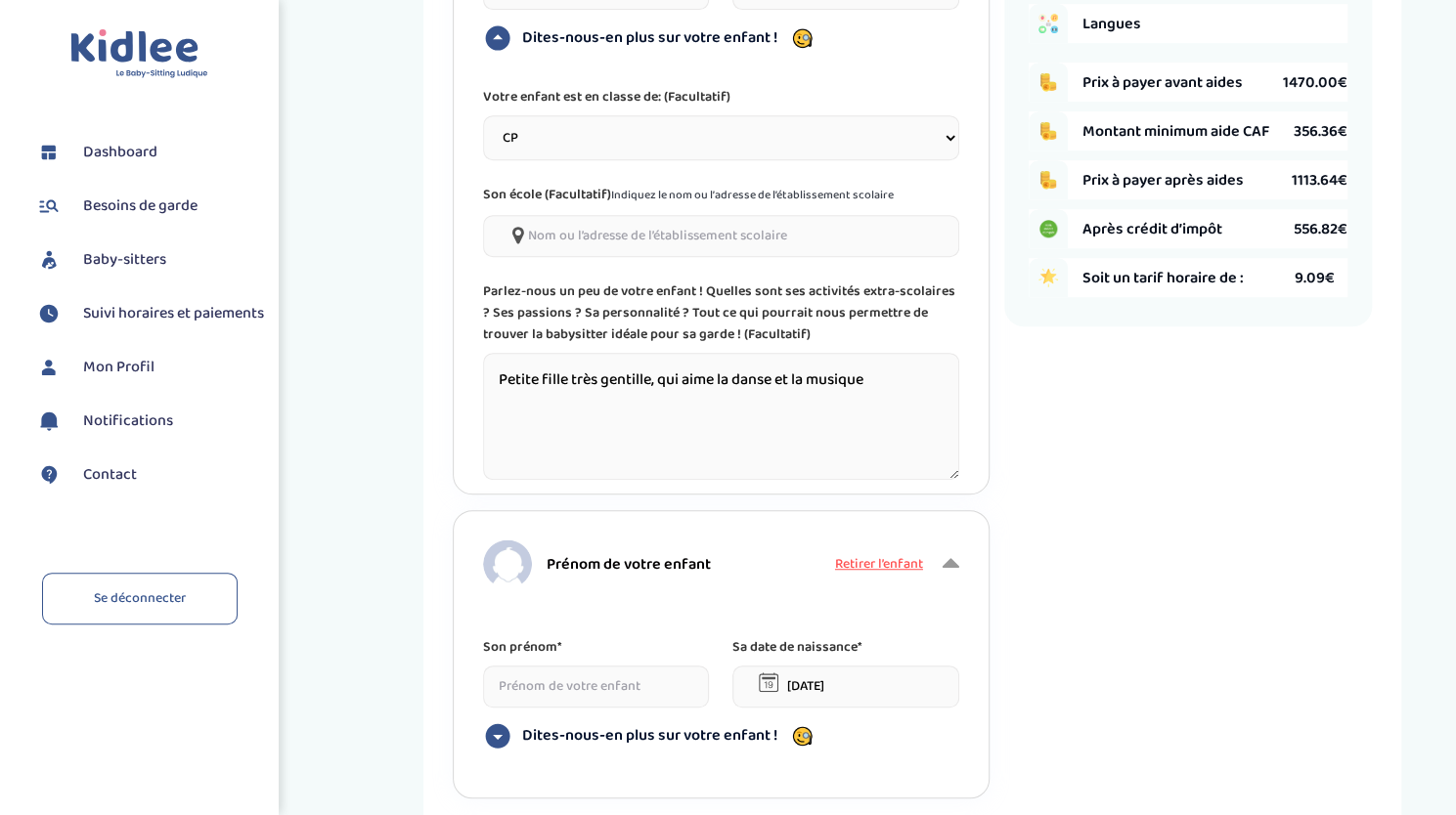
scroll to position [680, 0]
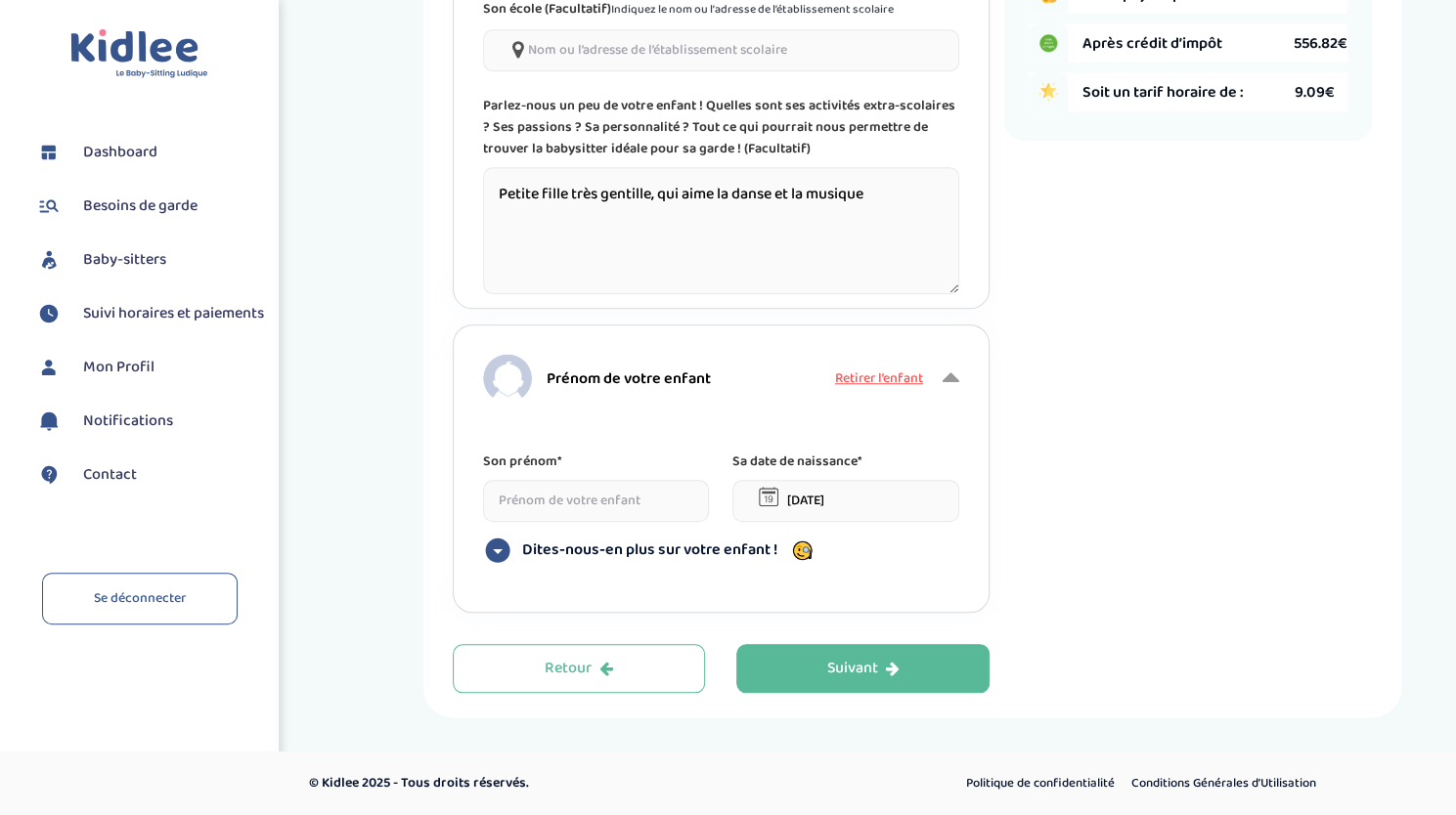
click at [534, 501] on input at bounding box center [596, 500] width 226 height 42
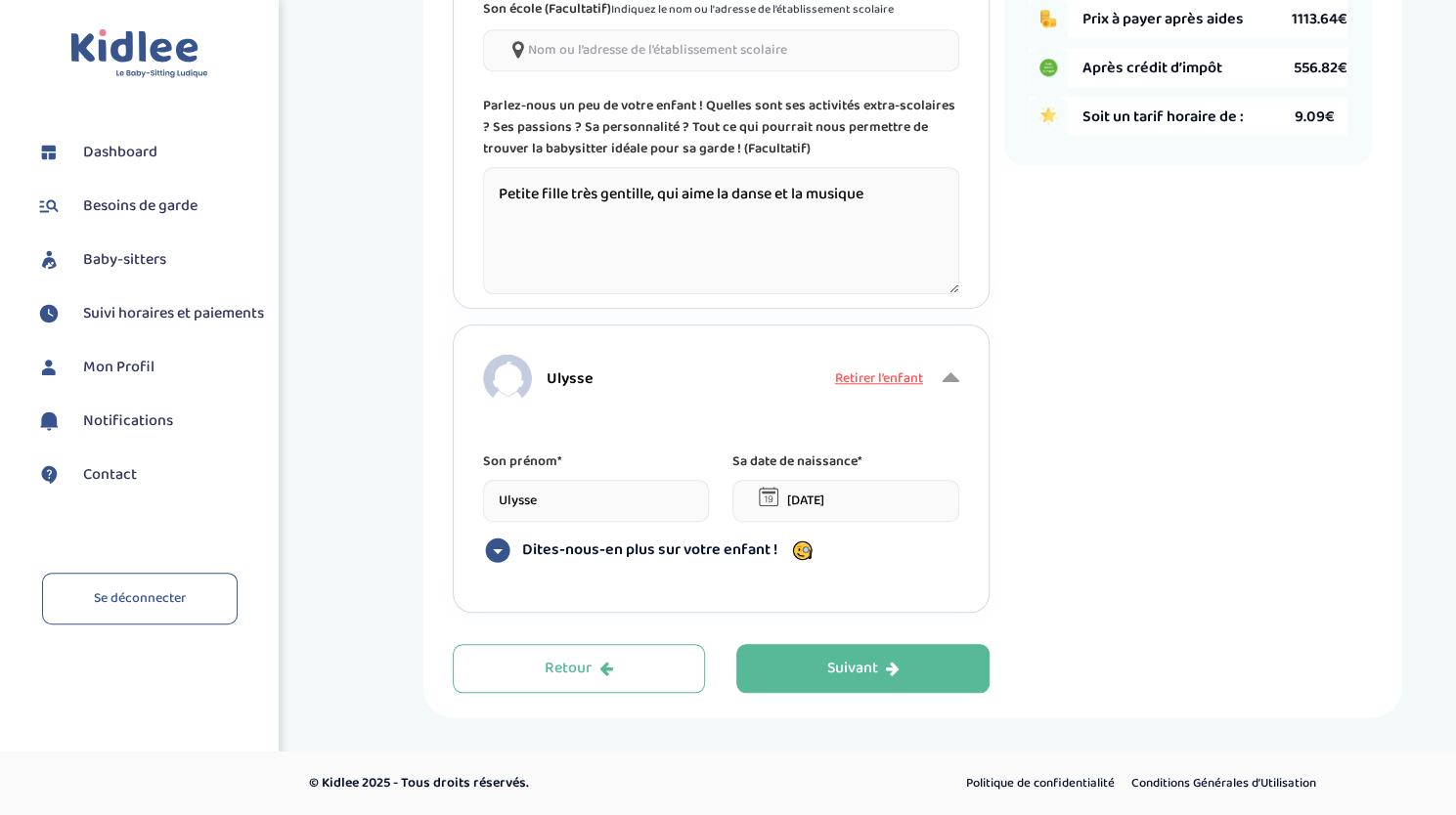
type input "Ulysse"
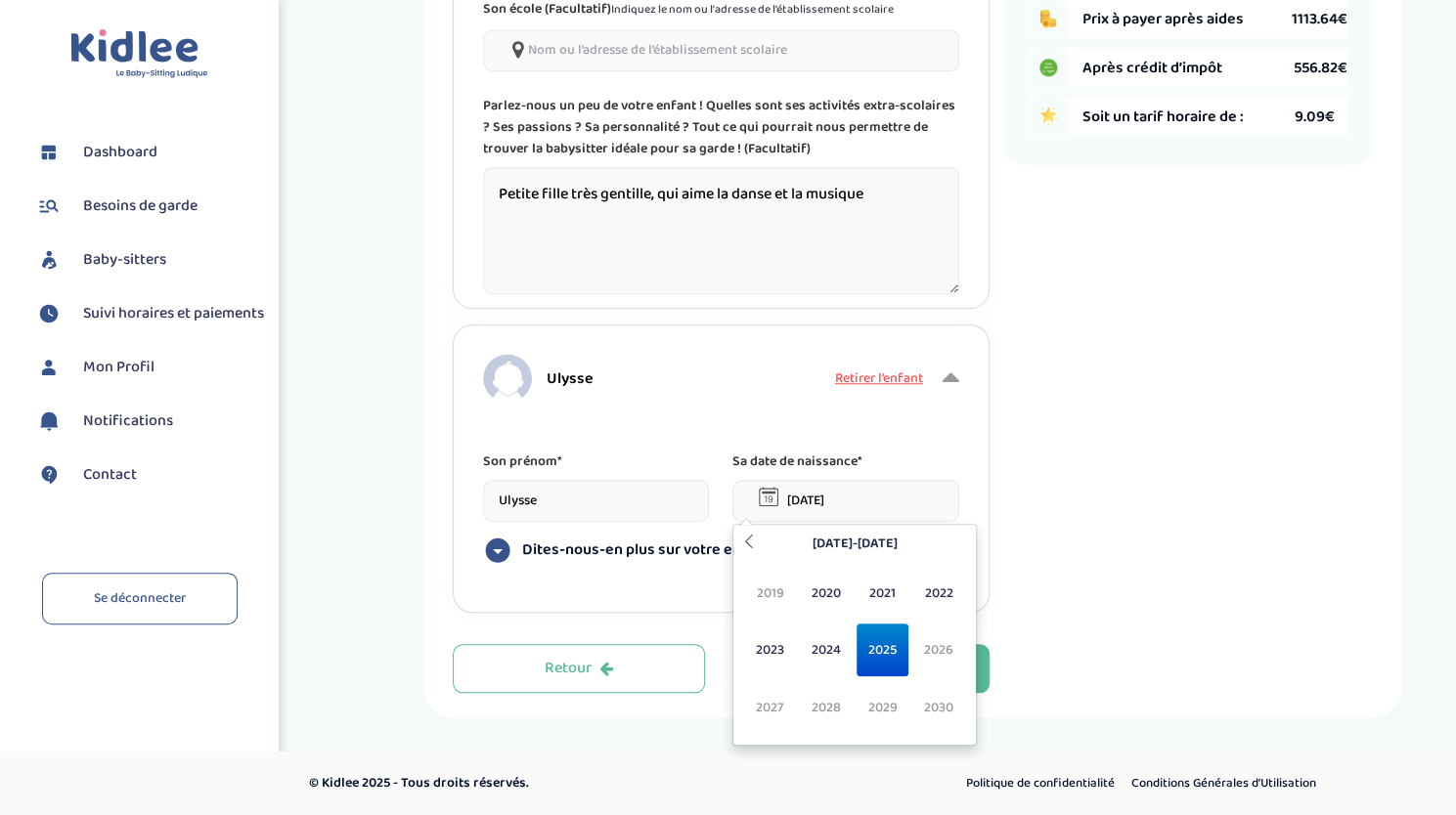
click at [822, 521] on input "[DATE]" at bounding box center [845, 500] width 226 height 42
click at [947, 591] on span "2022" at bounding box center [940, 593] width 52 height 53
click at [882, 652] on span "[DATE]" at bounding box center [882, 649] width 52 height 53
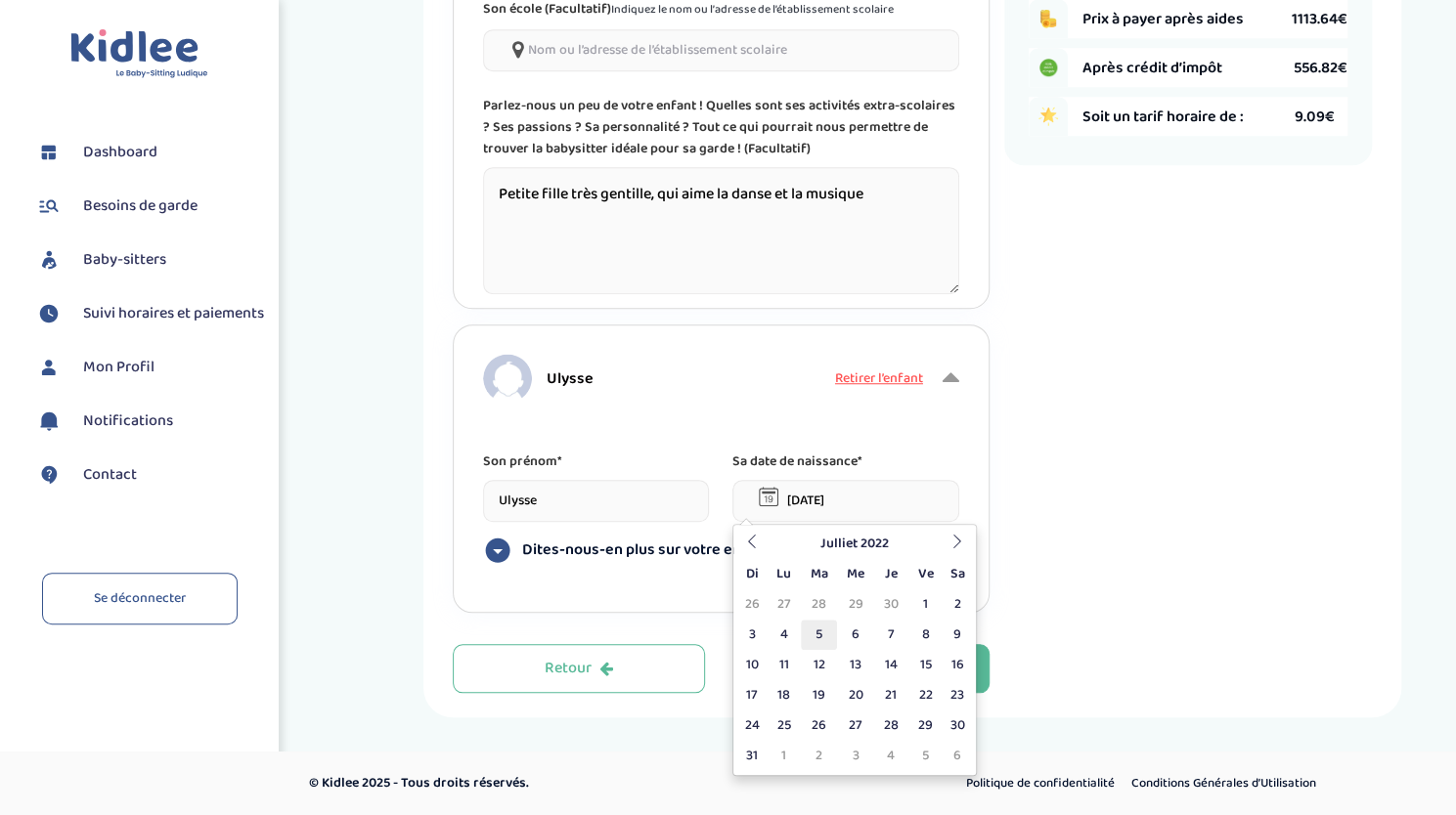
click at [819, 622] on td "5" at bounding box center [818, 634] width 36 height 31
type input "[DATE]"
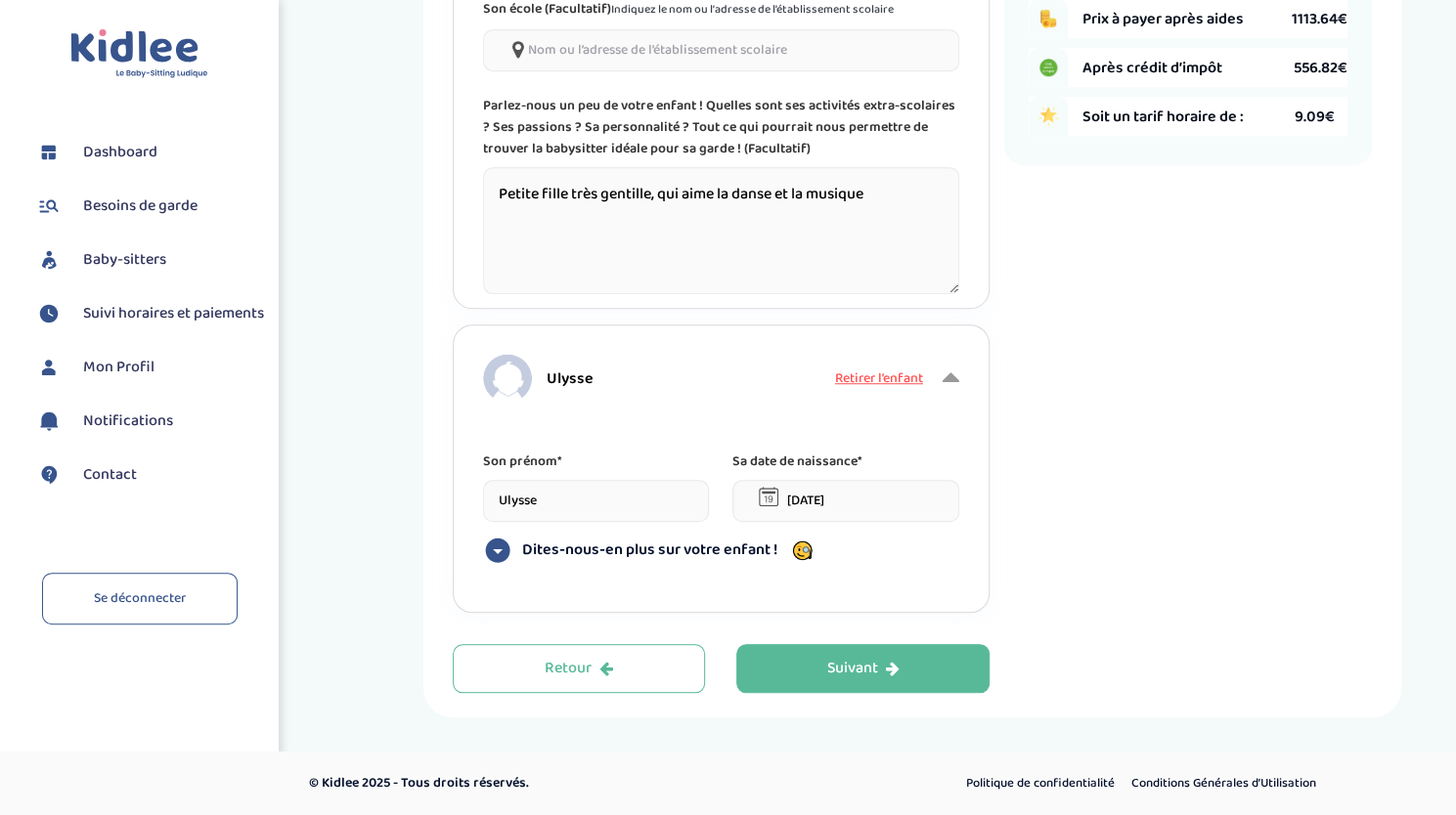
click at [592, 548] on span "Dites-nous-en plus sur votre enfant !" at bounding box center [650, 550] width 255 height 20
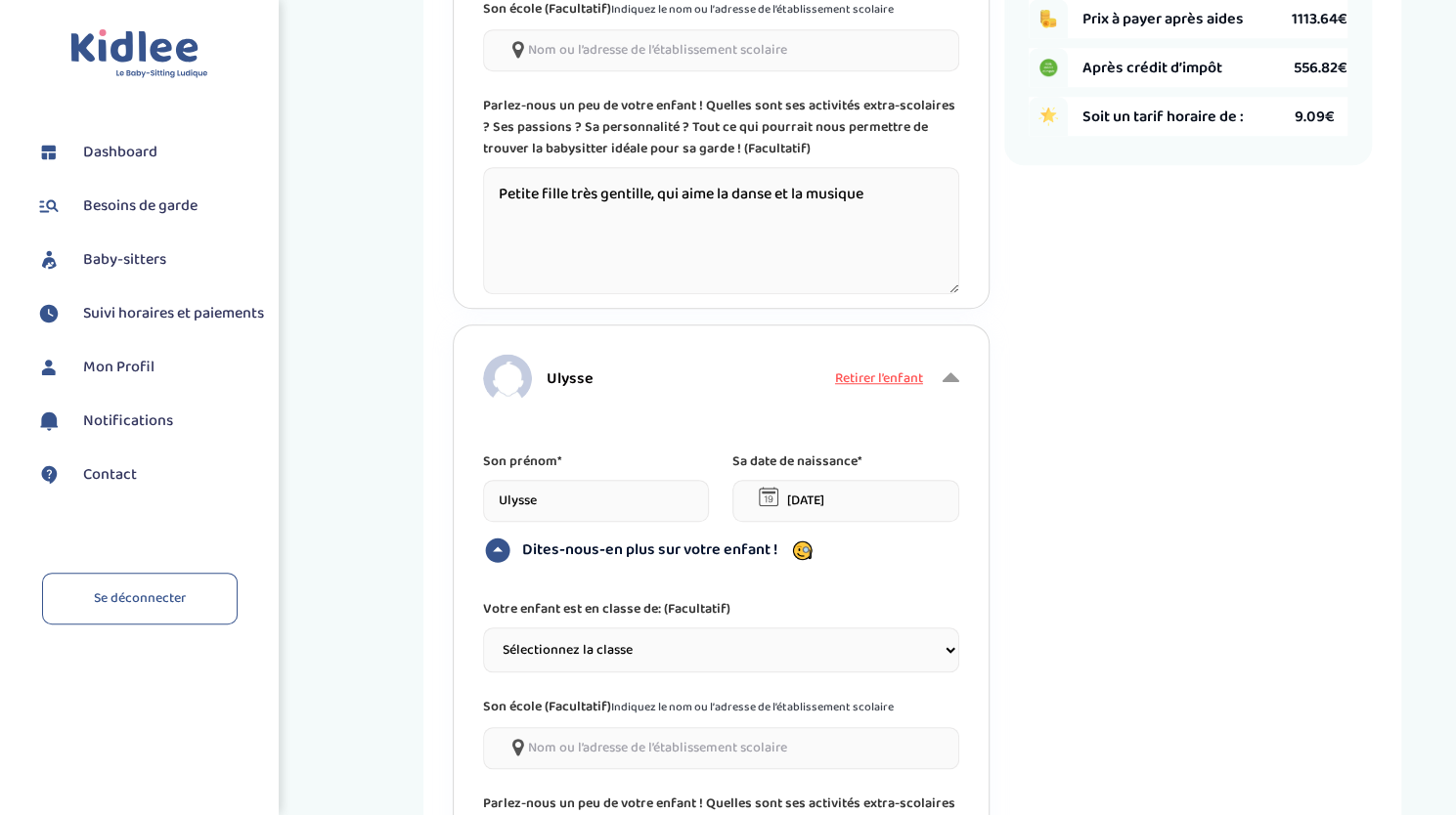
click at [597, 662] on select "Sélectionnez la classe Petite section (PS) Moyenne section (MS) Grande section …" at bounding box center [720, 649] width 476 height 45
select select "1"
click at [483, 627] on select "Sélectionnez la classe Petite section (PS) Moyenne section (MS) Grande section …" at bounding box center [720, 649] width 476 height 45
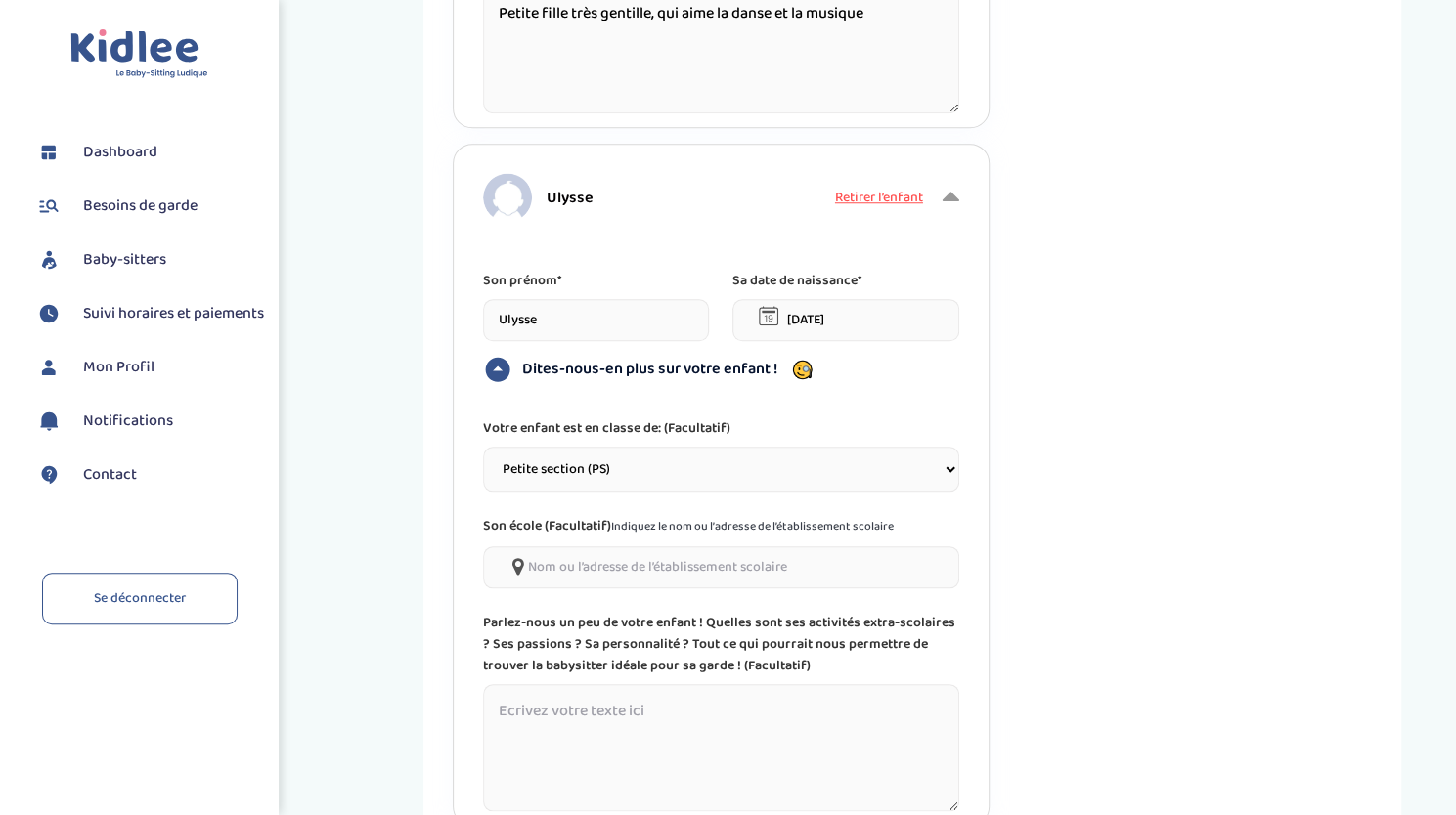
scroll to position [974, 0]
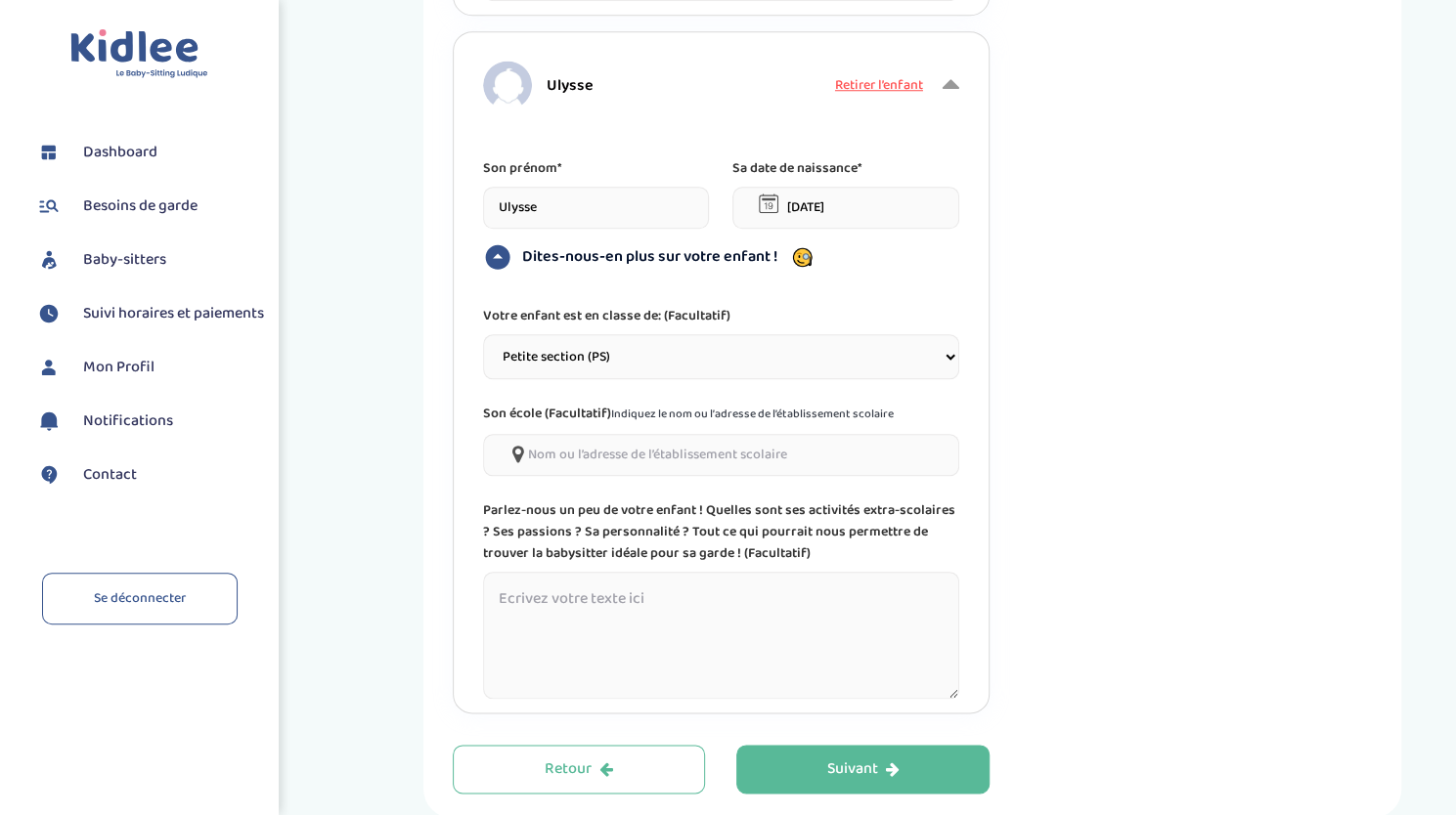
click at [617, 593] on textarea at bounding box center [720, 635] width 476 height 127
drag, startPoint x: 738, startPoint y: 621, endPoint x: 276, endPoint y: 622, distance: 462.0
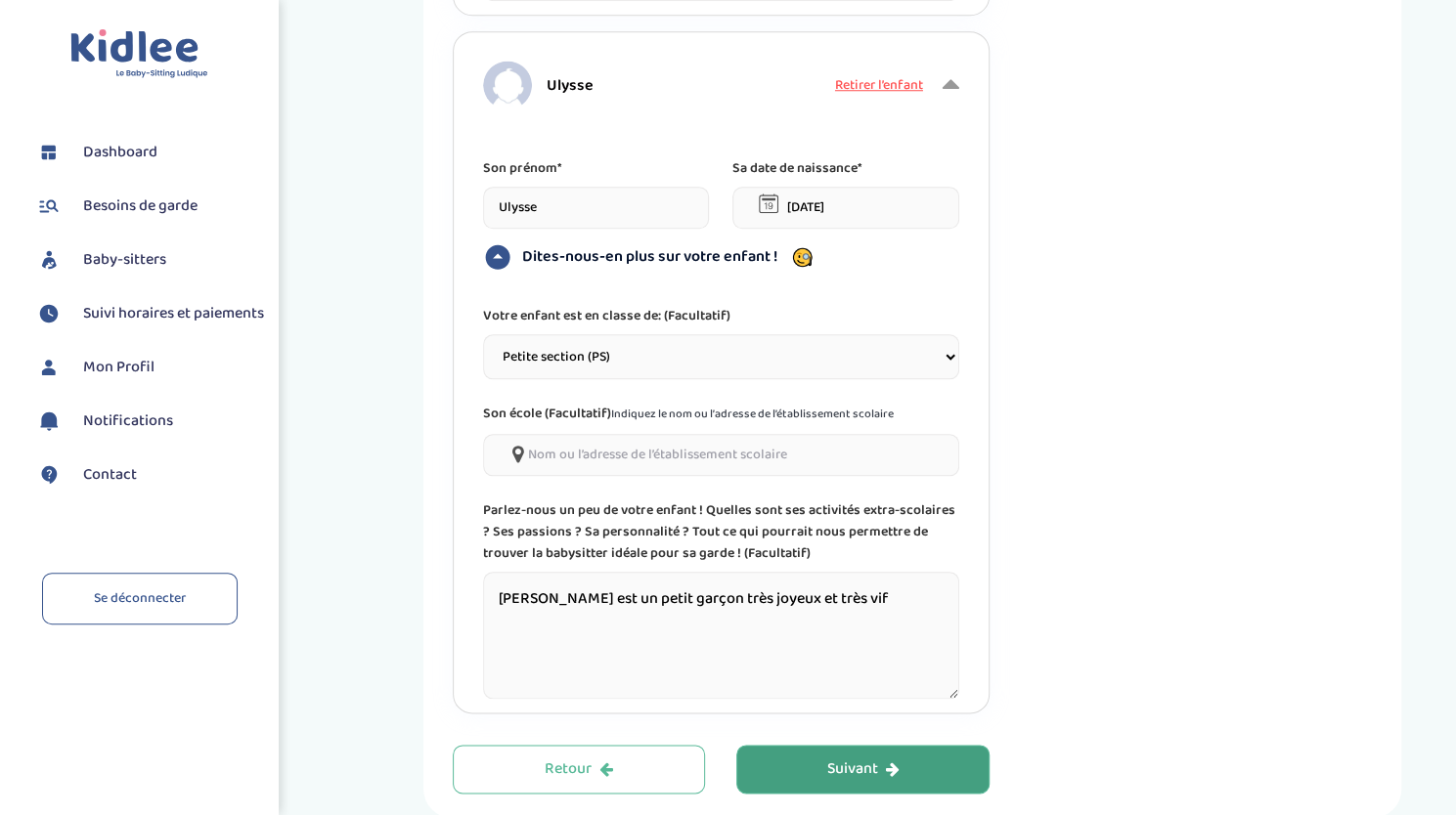
type textarea "[PERSON_NAME] est un petit garçon très joyeux et très vif"
click at [815, 751] on button "Suivant" at bounding box center [862, 768] width 253 height 49
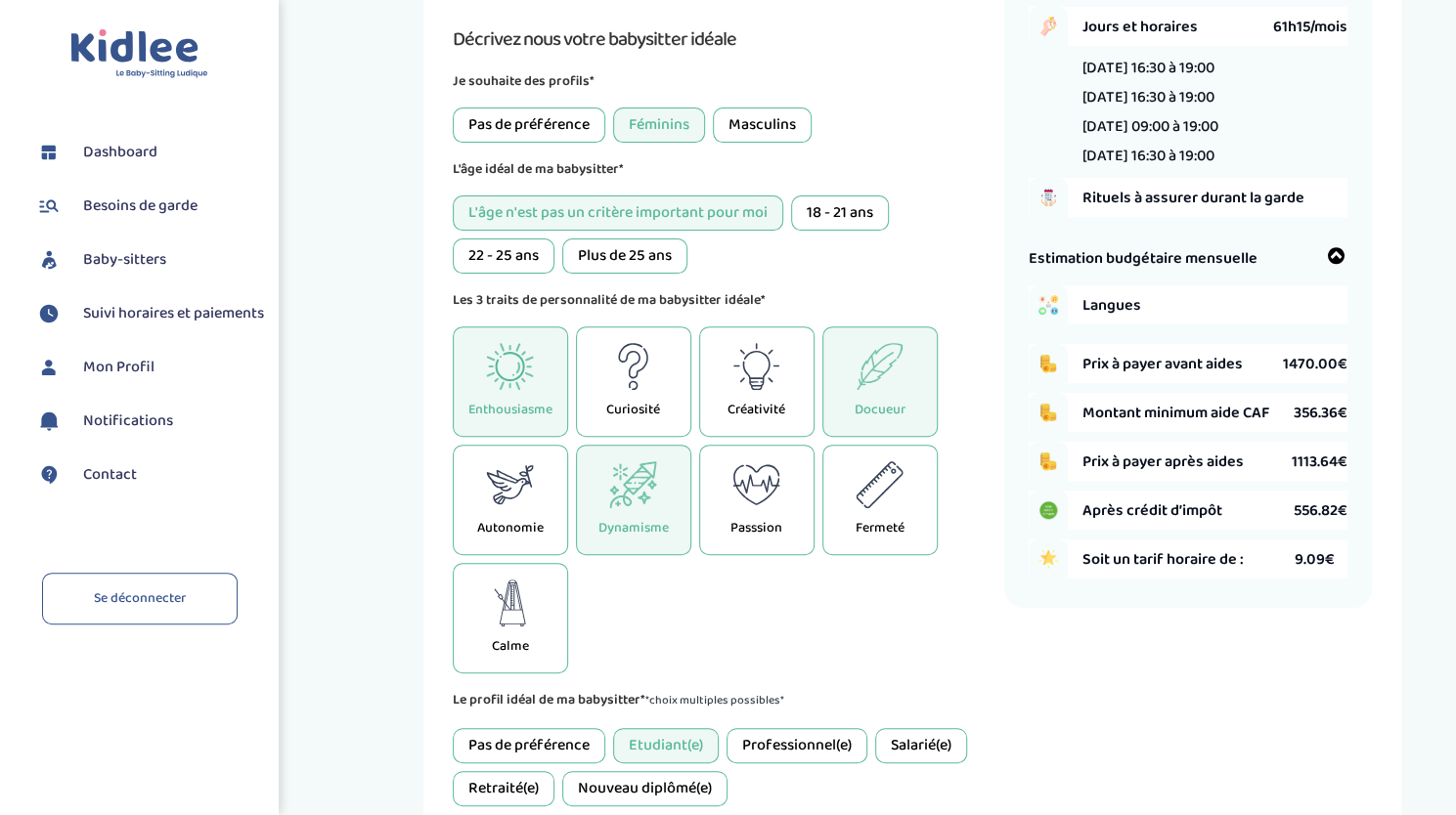
scroll to position [73, 0]
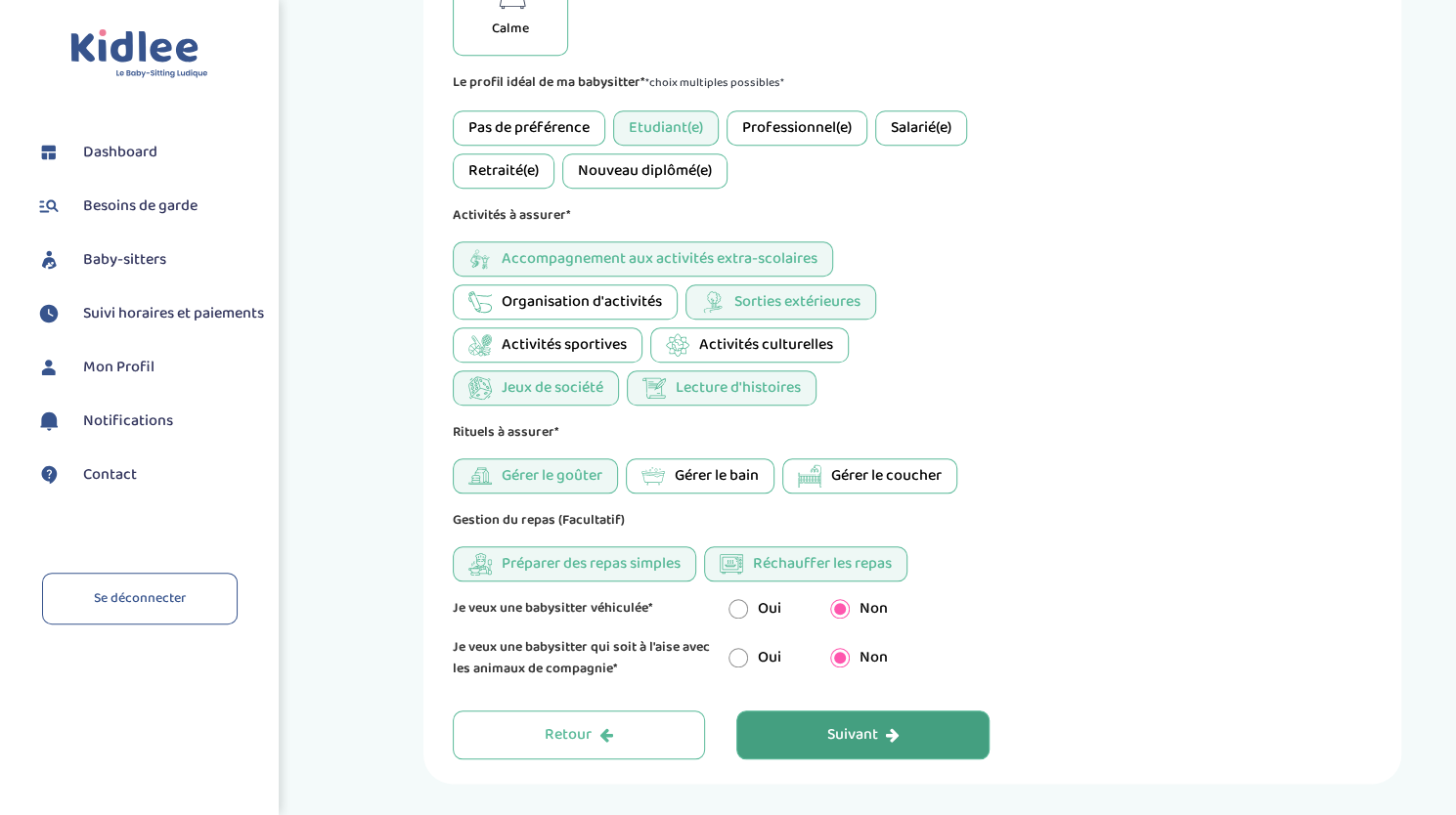
click at [935, 726] on button "Suivant" at bounding box center [862, 735] width 253 height 49
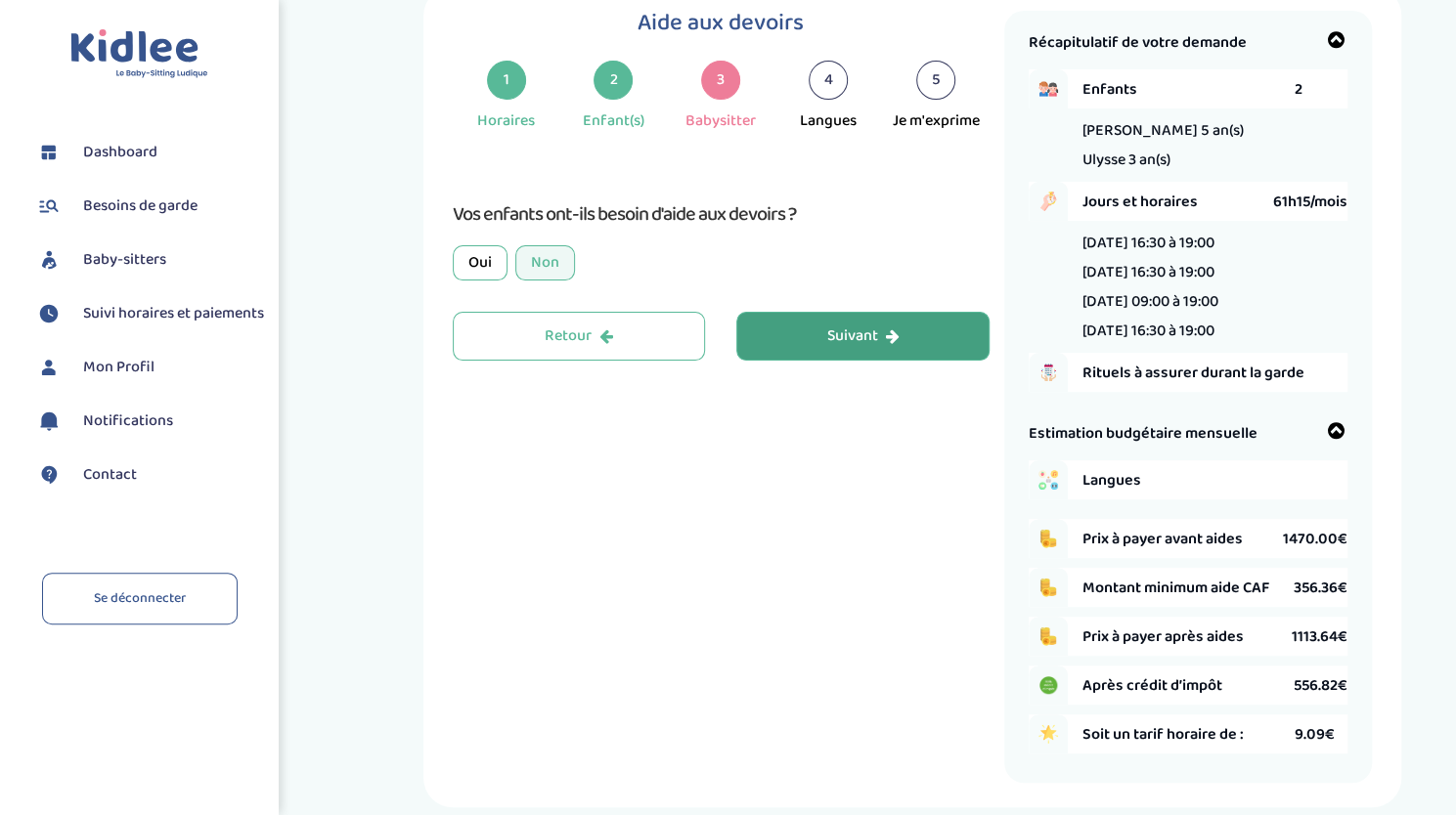
click at [809, 326] on button "Suivant" at bounding box center [862, 336] width 253 height 49
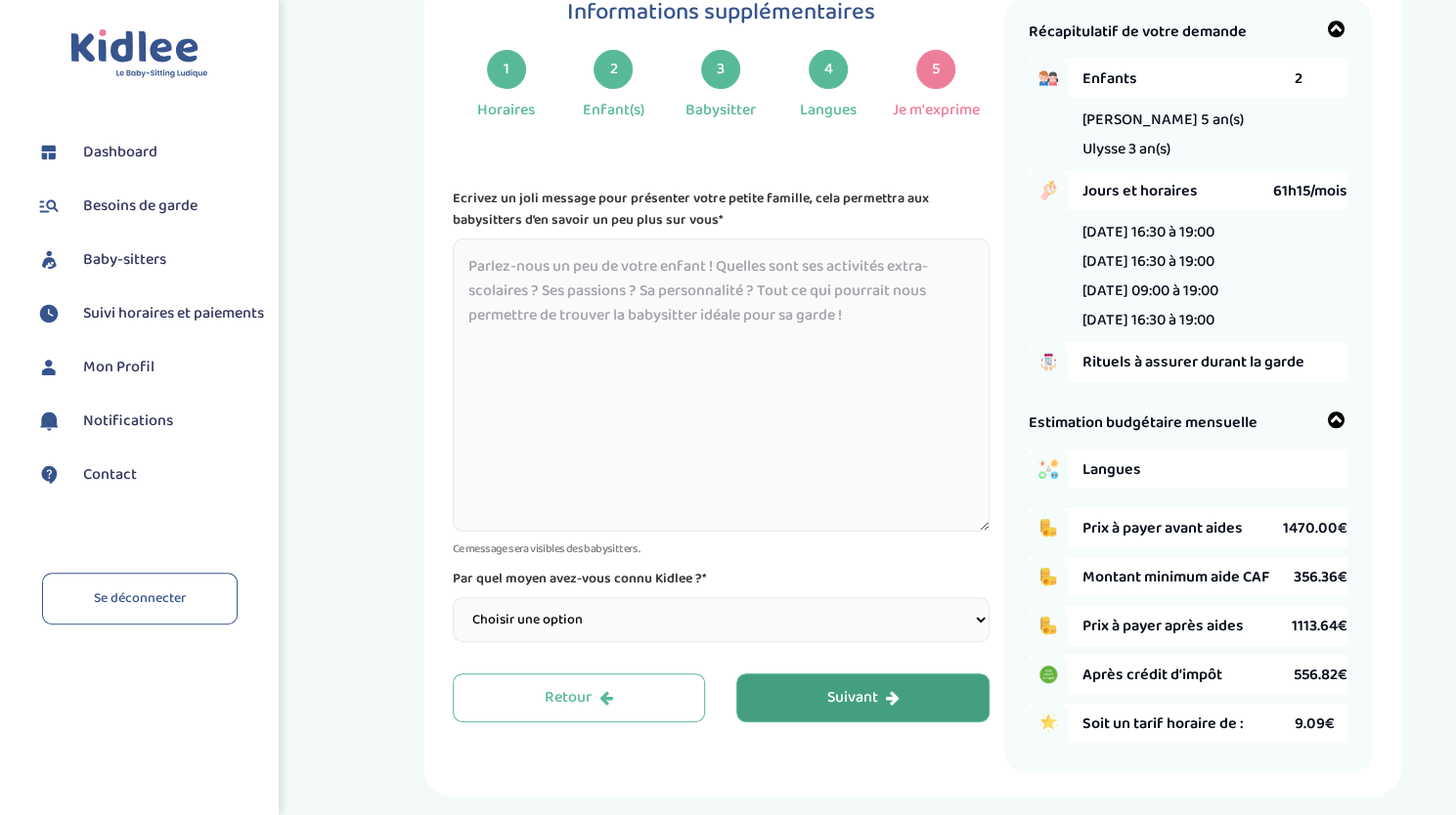
click at [809, 326] on textarea at bounding box center [721, 384] width 537 height 293
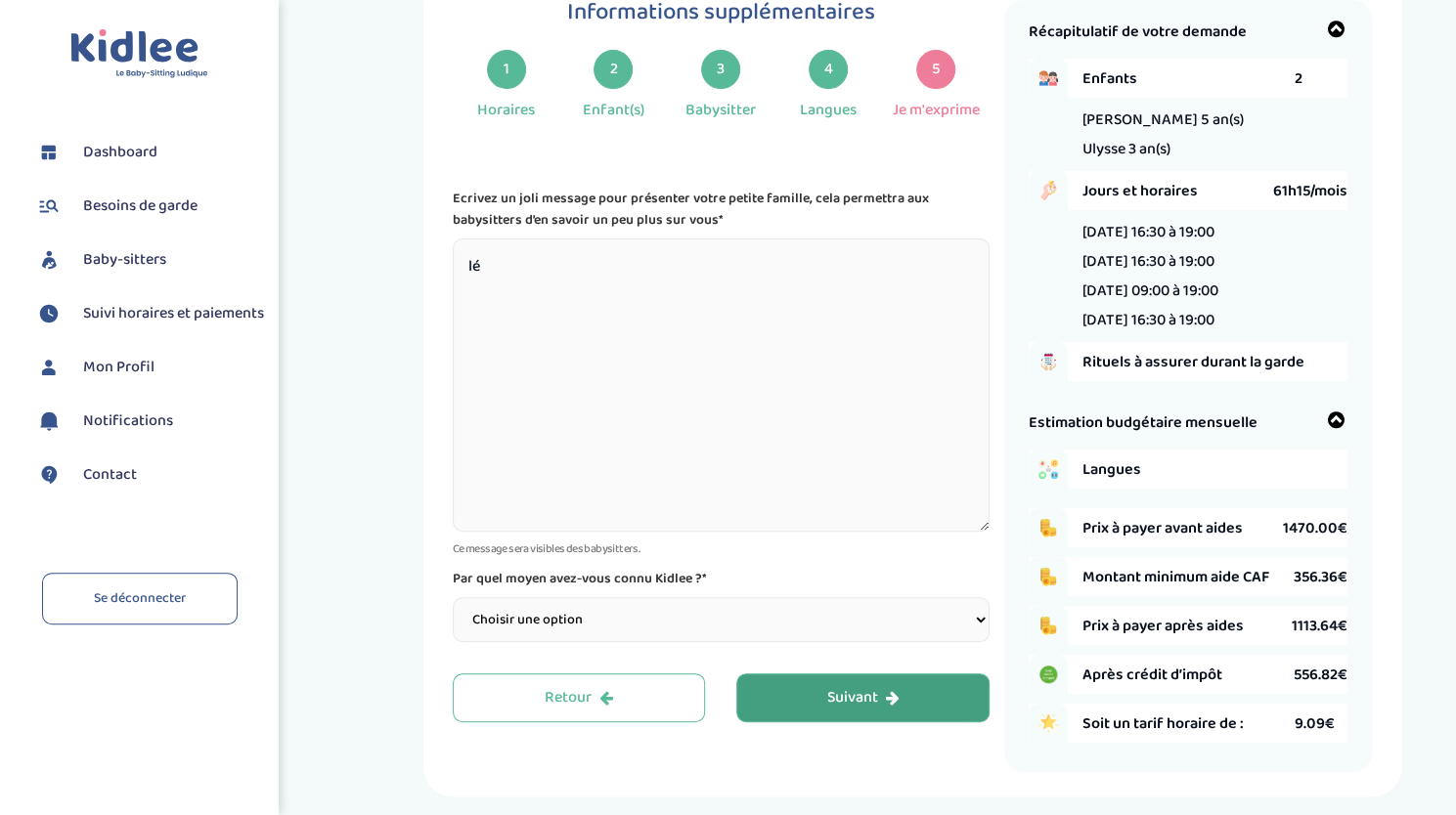
type textarea "l"
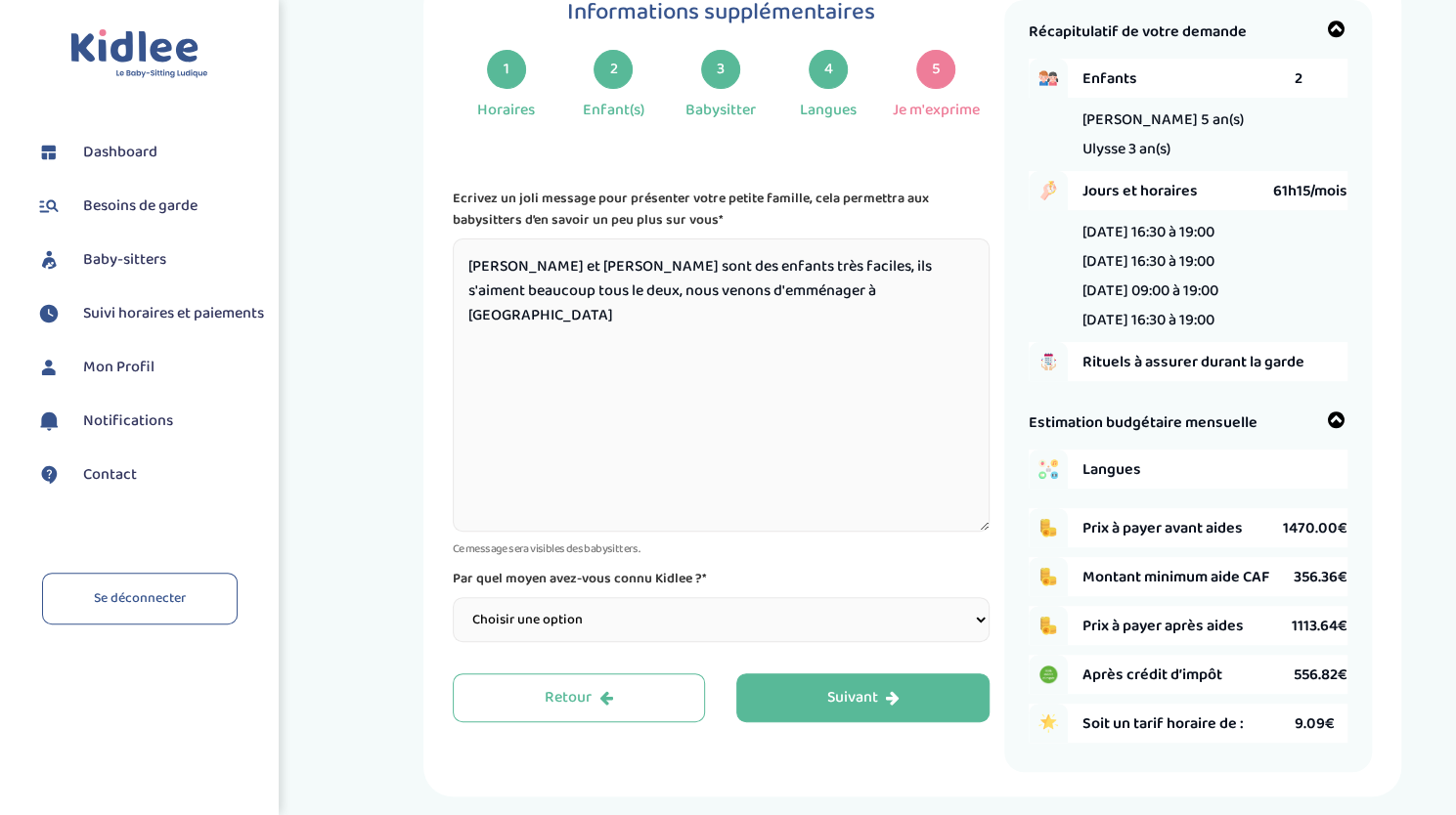
click at [785, 288] on textarea "[PERSON_NAME] et [PERSON_NAME] sont des enfants très faciles, ils s'aiment beau…" at bounding box center [721, 384] width 537 height 293
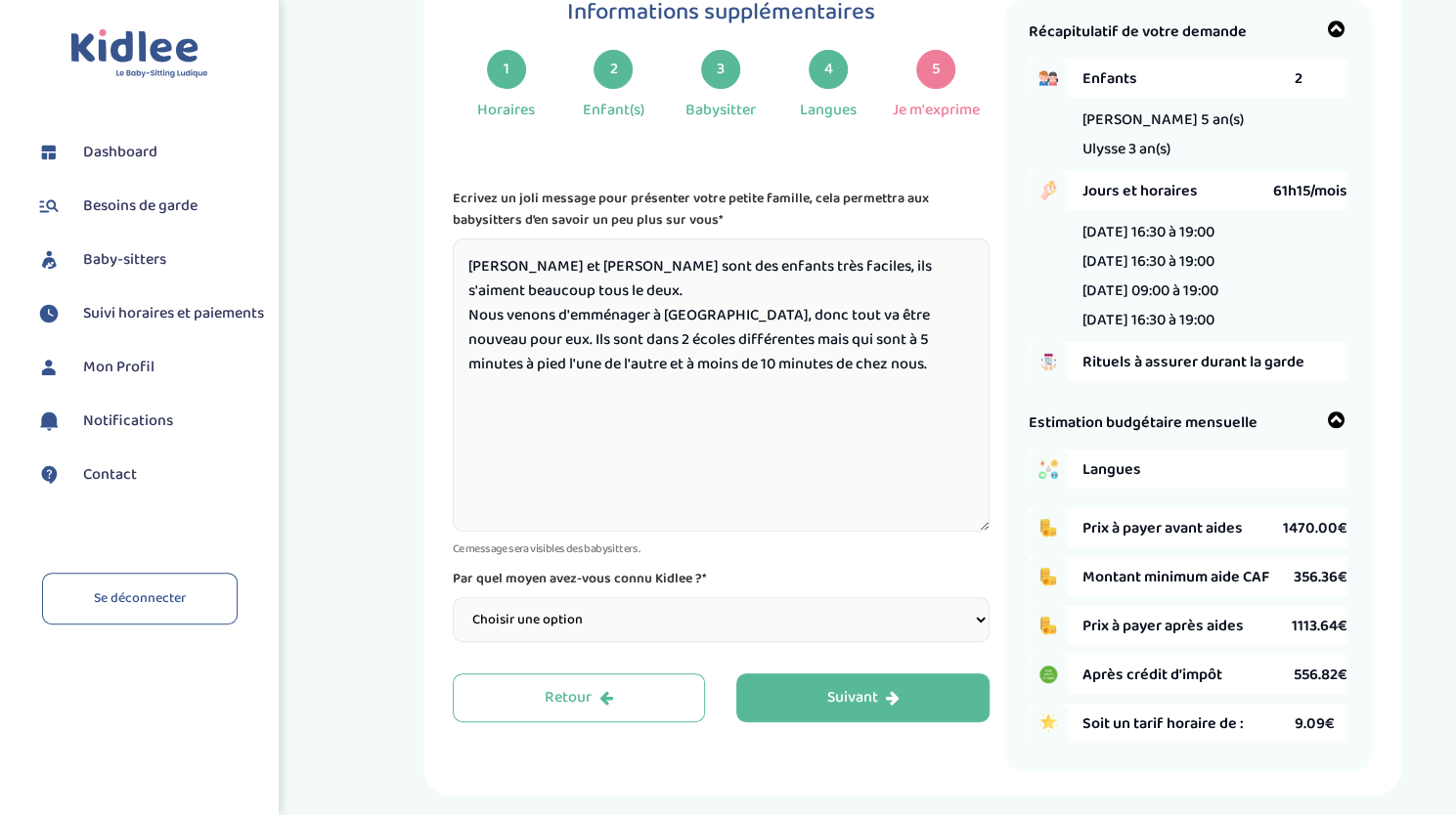
type textarea "[PERSON_NAME] et [PERSON_NAME] sont des enfants très faciles, ils s'aiment beau…"
click at [602, 618] on select "Choisir une option Bouche à Oreille Google Plateforme Gens de confiance Faceboo…" at bounding box center [721, 619] width 537 height 45
select select "1"
click at [453, 599] on select "Choisir une option Bouche à Oreille Google Plateforme Gens de confiance Faceboo…" at bounding box center [721, 619] width 537 height 45
click at [916, 655] on div "Informations supplémentaires 1 Horaires 2 Enfant(s) 3 Babysitter 4 Langues 5 Je…" at bounding box center [728, 386] width 551 height 772
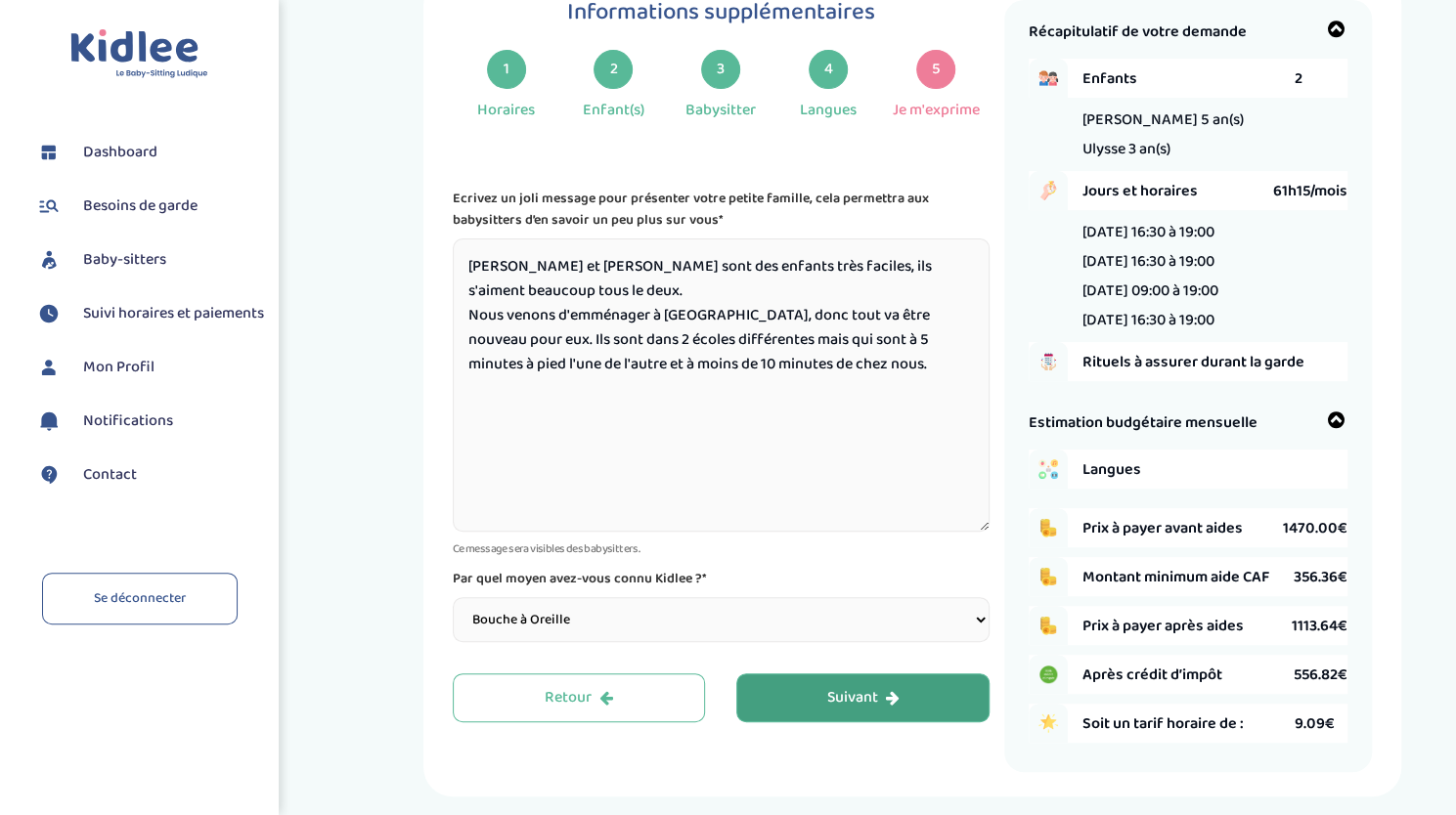
click at [910, 697] on button "Suivant" at bounding box center [862, 697] width 253 height 49
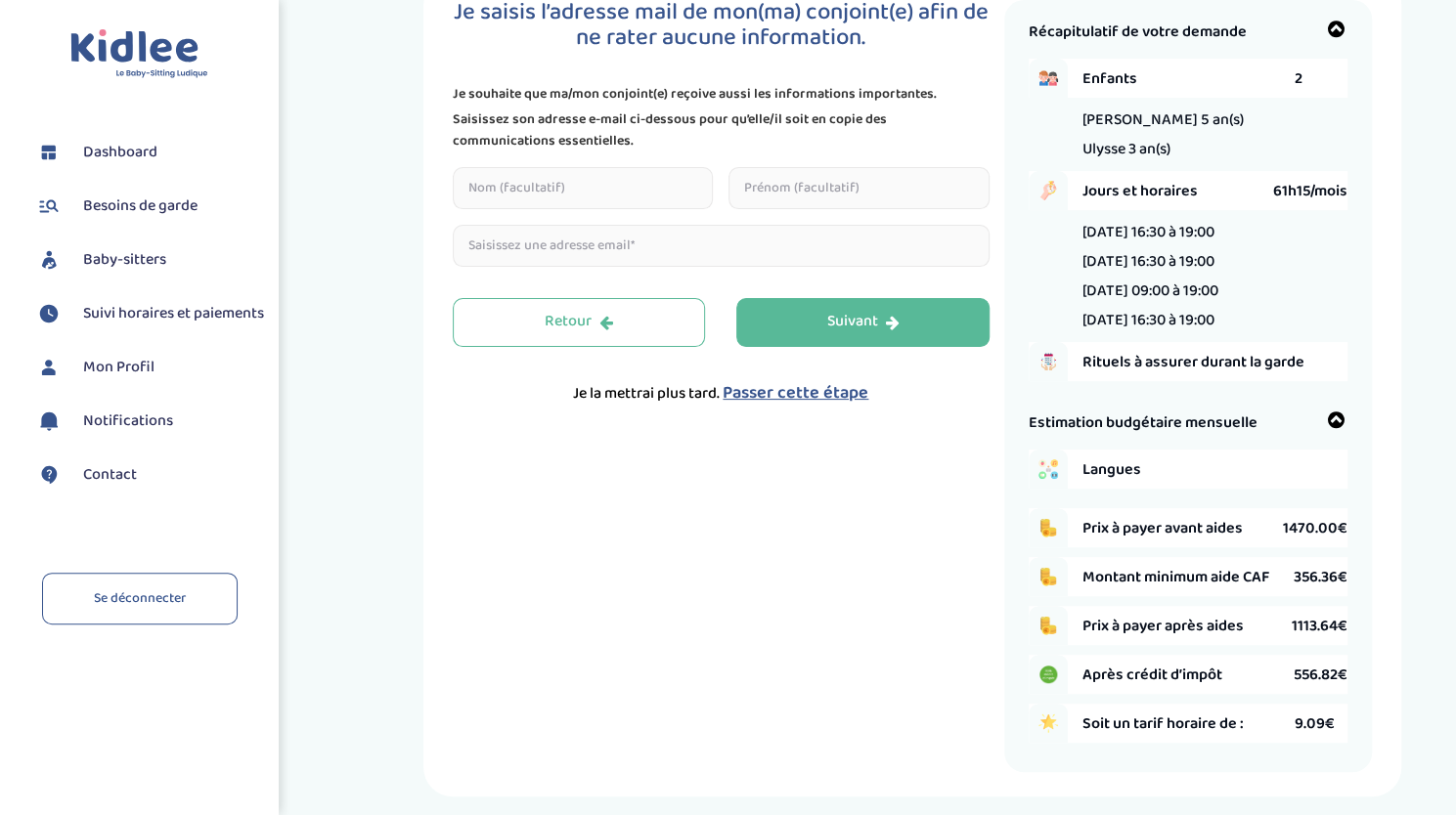
scroll to position [0, 0]
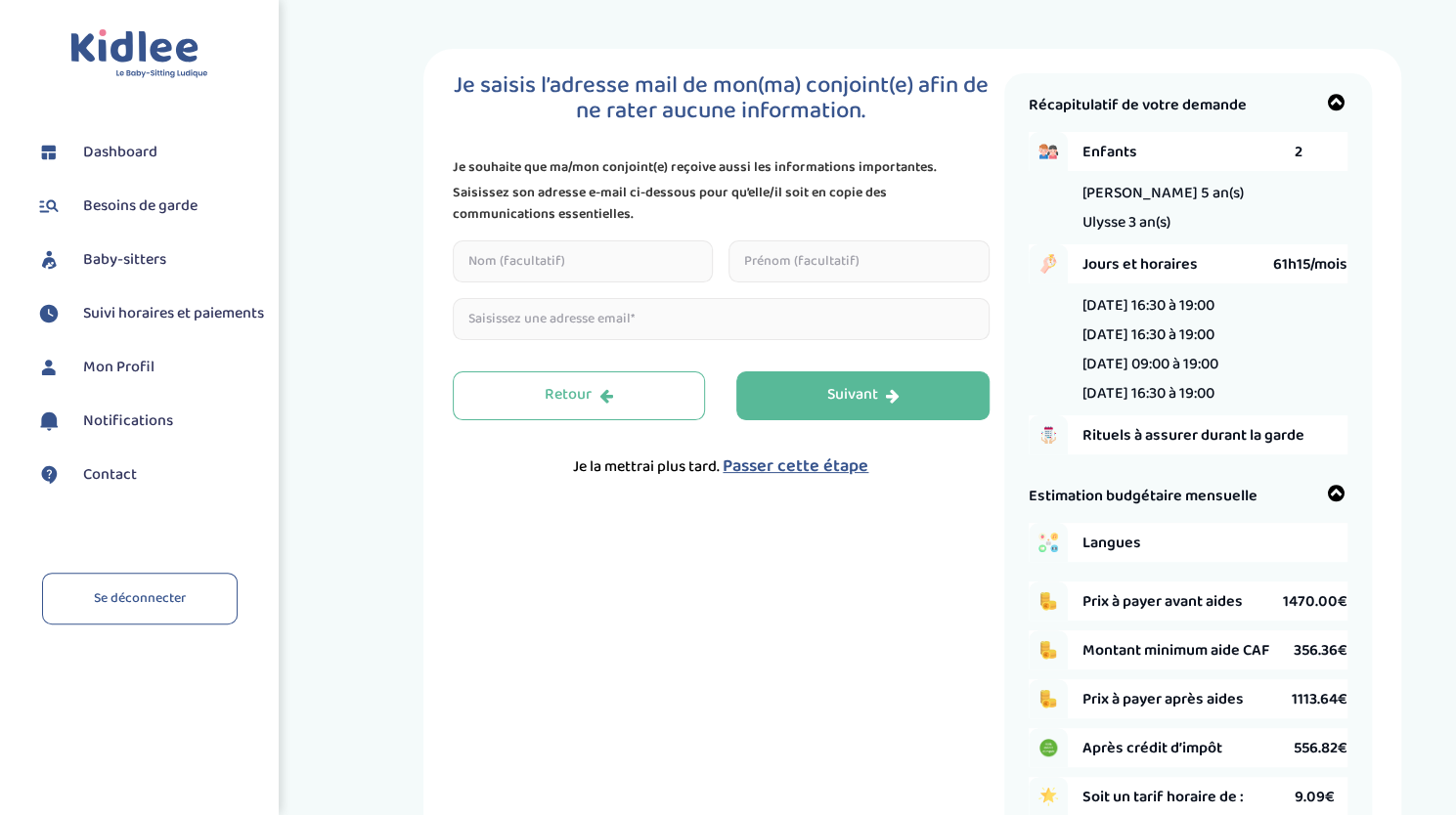
click at [486, 253] on input "text" at bounding box center [583, 261] width 261 height 42
drag, startPoint x: 628, startPoint y: 563, endPoint x: 642, endPoint y: 565, distance: 14.1
click at [642, 565] on div "Je saisis l’adresse mail de mon(ma) conjoint(e) afin de ne rater aucune informa…" at bounding box center [728, 460] width 551 height 772
click at [799, 475] on span "Passer cette étape" at bounding box center [796, 467] width 146 height 28
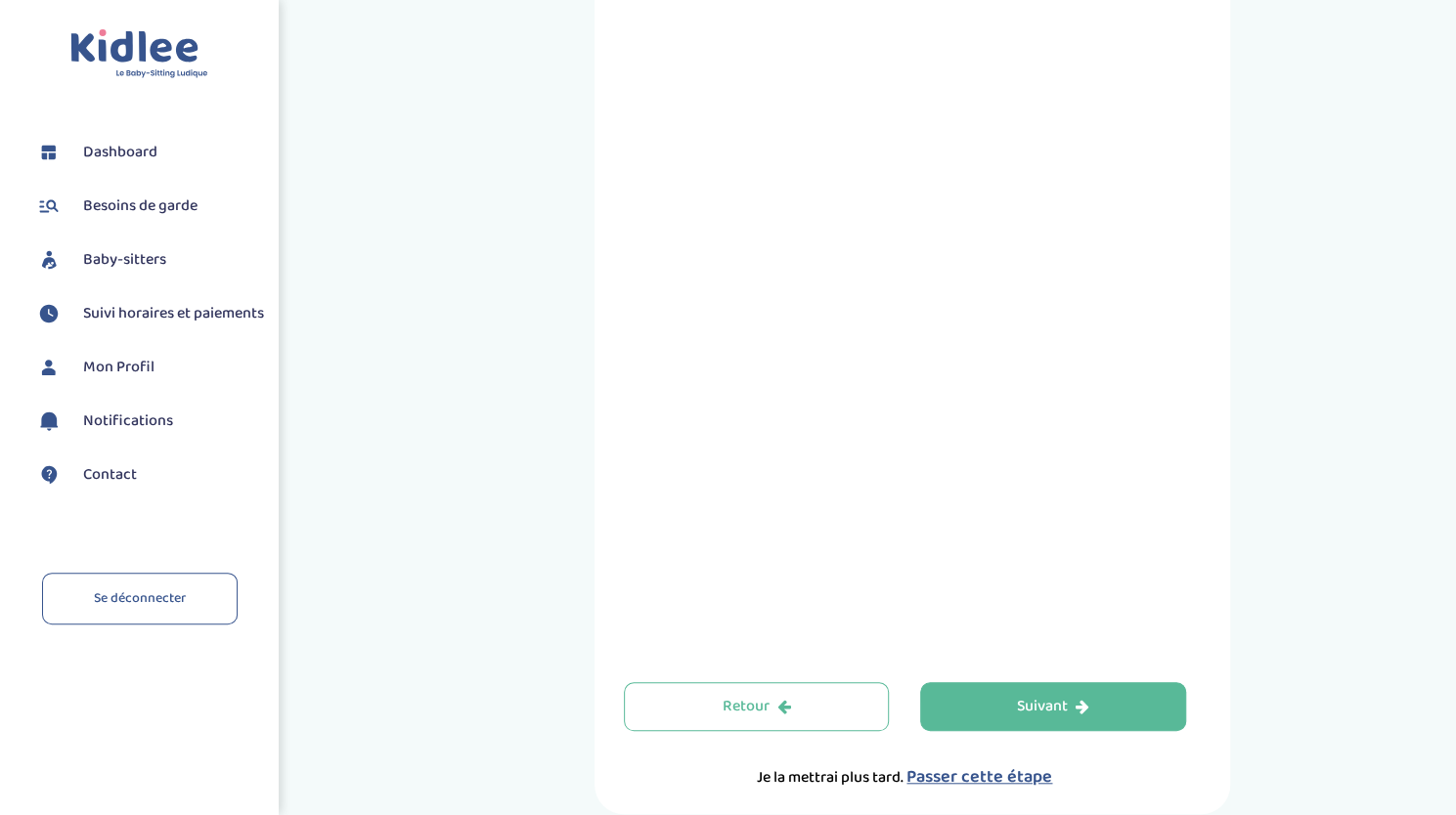
scroll to position [587, 0]
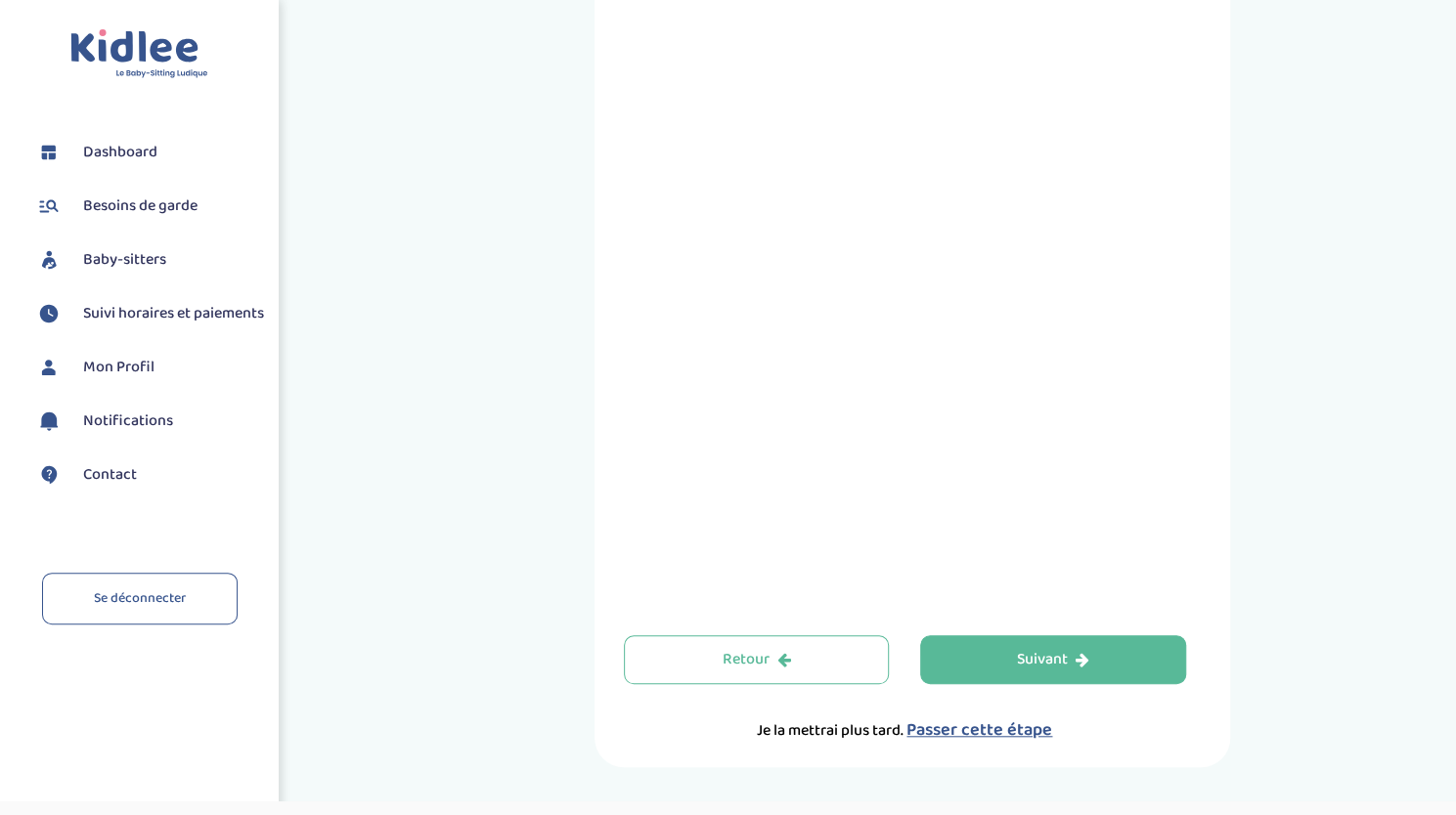
click at [1263, 341] on div "Prenez RDV avec KIDLEE Type de garde Garde ludique Des jeux en plein air, des a…" at bounding box center [913, 115] width 1059 height 1304
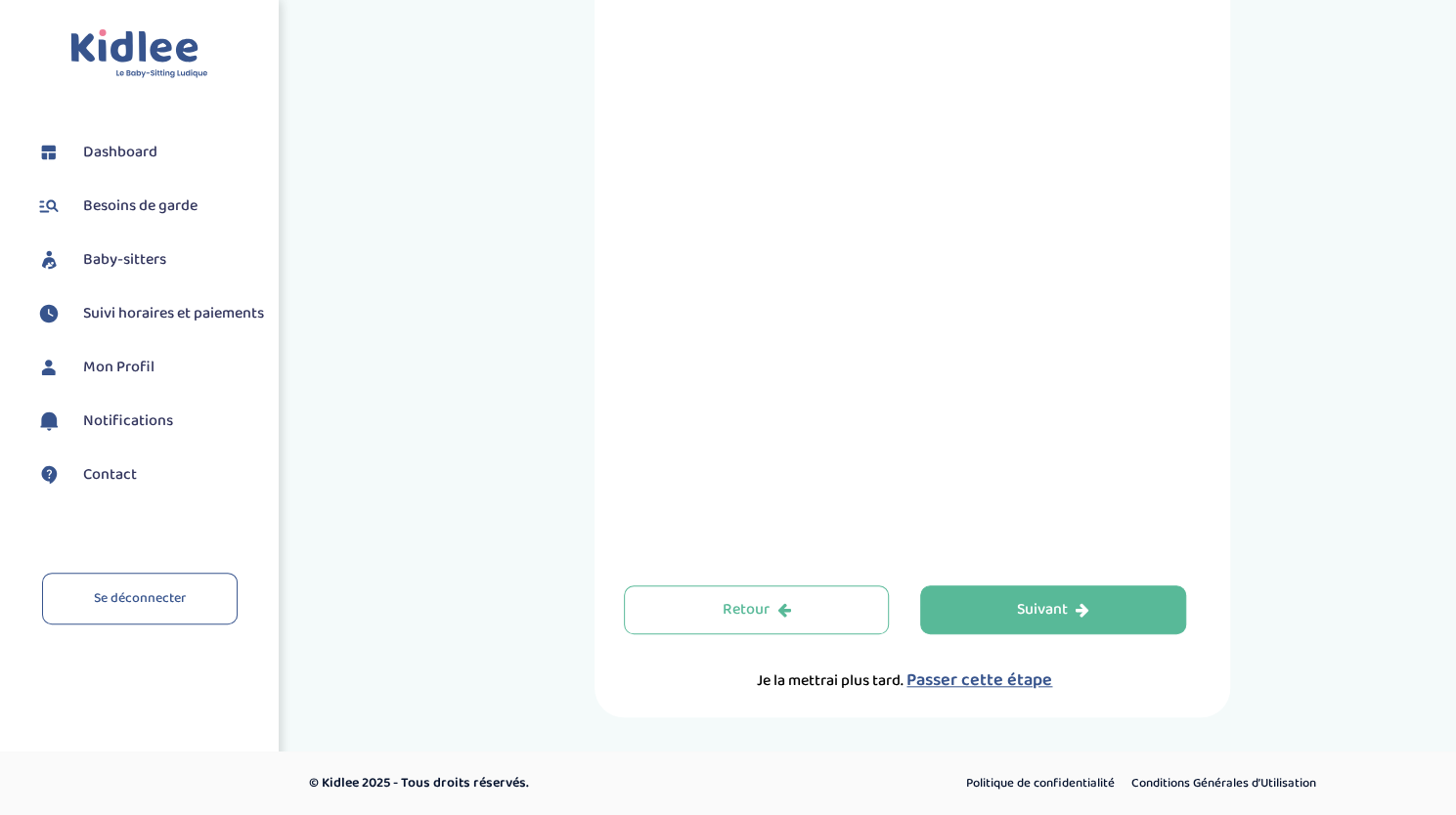
drag, startPoint x: 1054, startPoint y: 597, endPoint x: 1187, endPoint y: 610, distance: 133.6
click at [1054, 600] on div "Suivant" at bounding box center [1053, 611] width 73 height 23
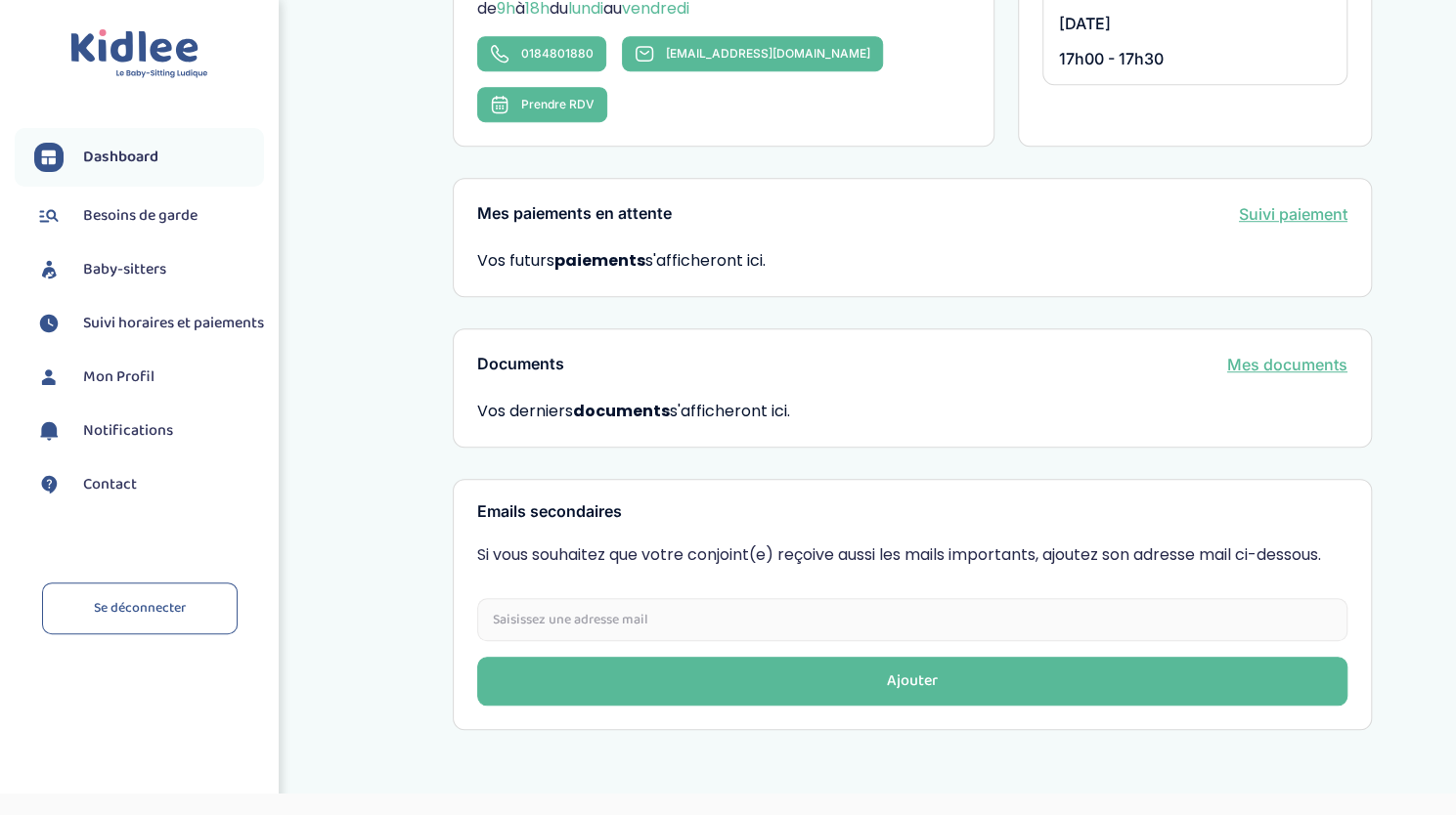
scroll to position [684, 0]
